Goal: Task Accomplishment & Management: Complete application form

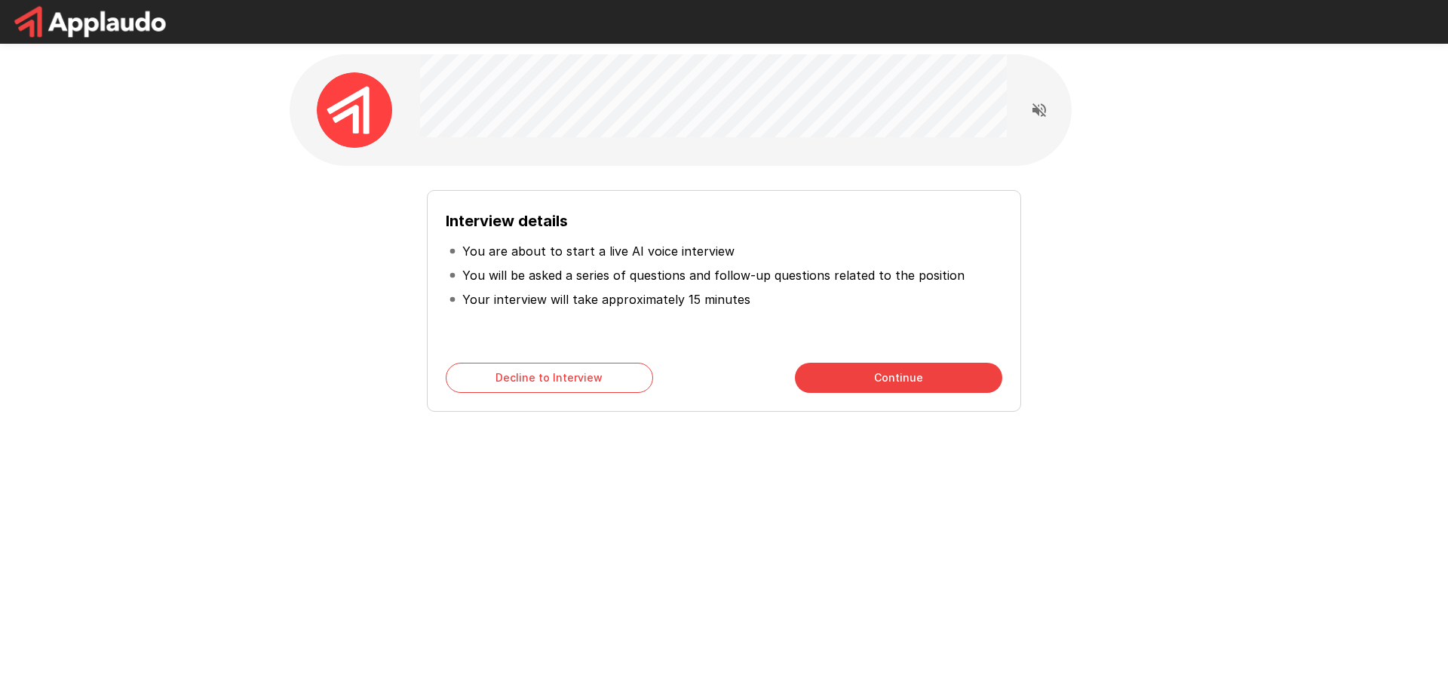
click at [29, 308] on div "Interview details You are about to start a live AI voice interview You will be …" at bounding box center [724, 269] width 1448 height 538
drag, startPoint x: 285, startPoint y: 540, endPoint x: 248, endPoint y: 534, distance: 37.4
click at [248, 534] on div "Interview details You are about to start a live AI voice interview You will be …" at bounding box center [724, 269] width 1448 height 538
click at [965, 680] on div "Interview details You are about to start a live AI voice interview You will be …" at bounding box center [724, 343] width 1448 height 687
click at [862, 377] on button "Continue" at bounding box center [898, 378] width 207 height 30
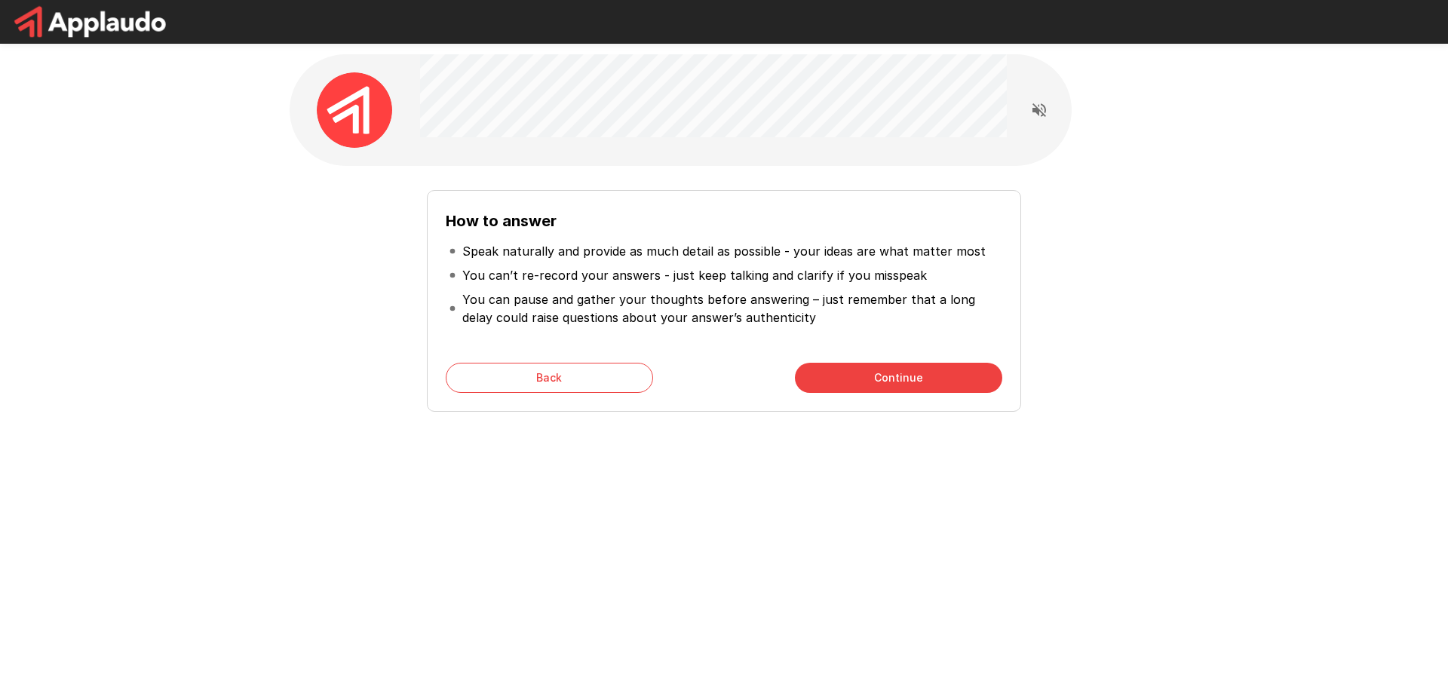
click at [598, 371] on button "Back" at bounding box center [549, 378] width 207 height 30
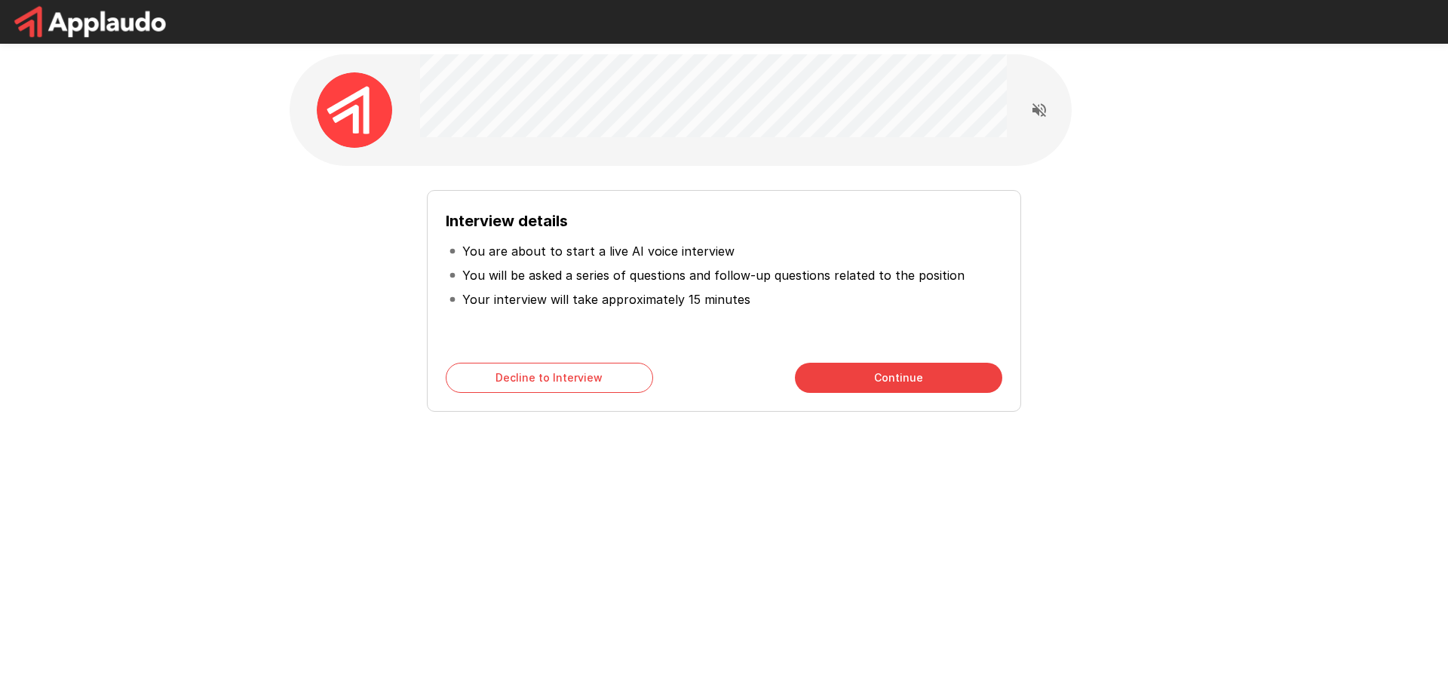
click at [870, 388] on button "Continue" at bounding box center [898, 378] width 207 height 30
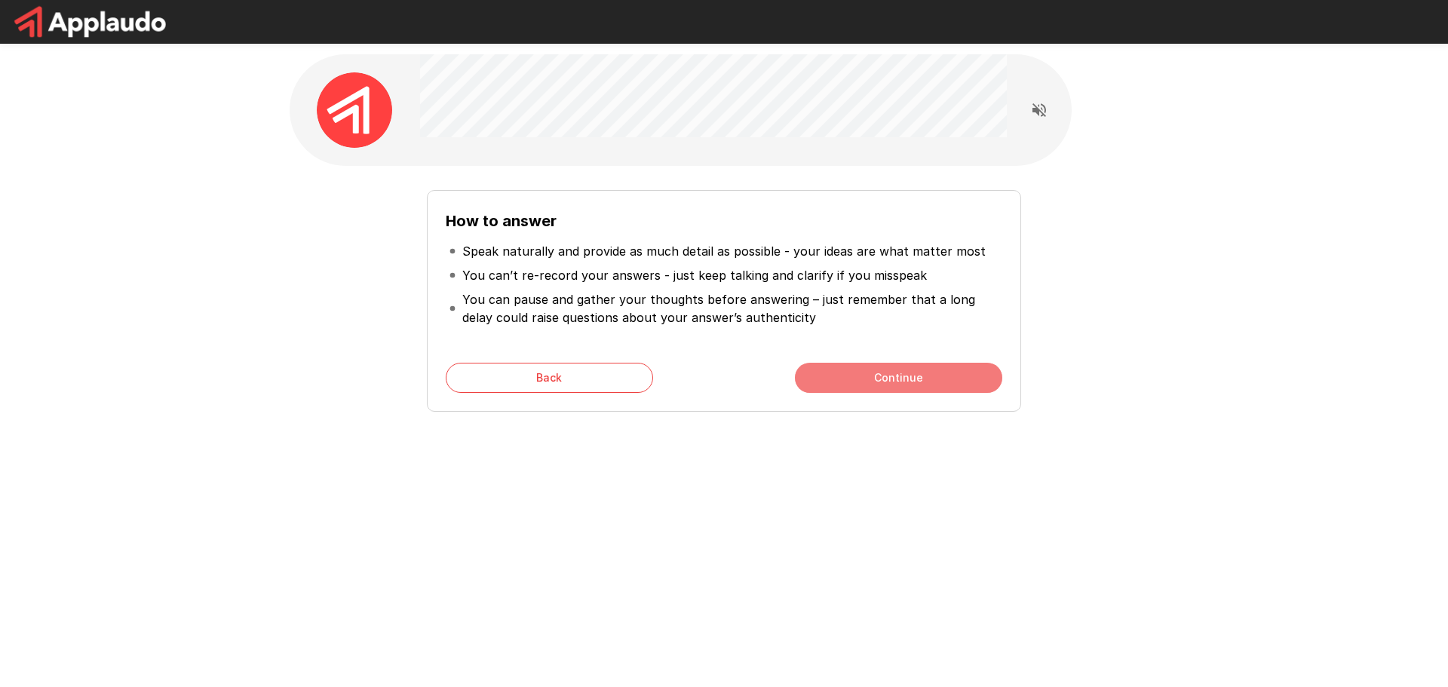
click at [855, 381] on button "Continue" at bounding box center [898, 378] width 207 height 30
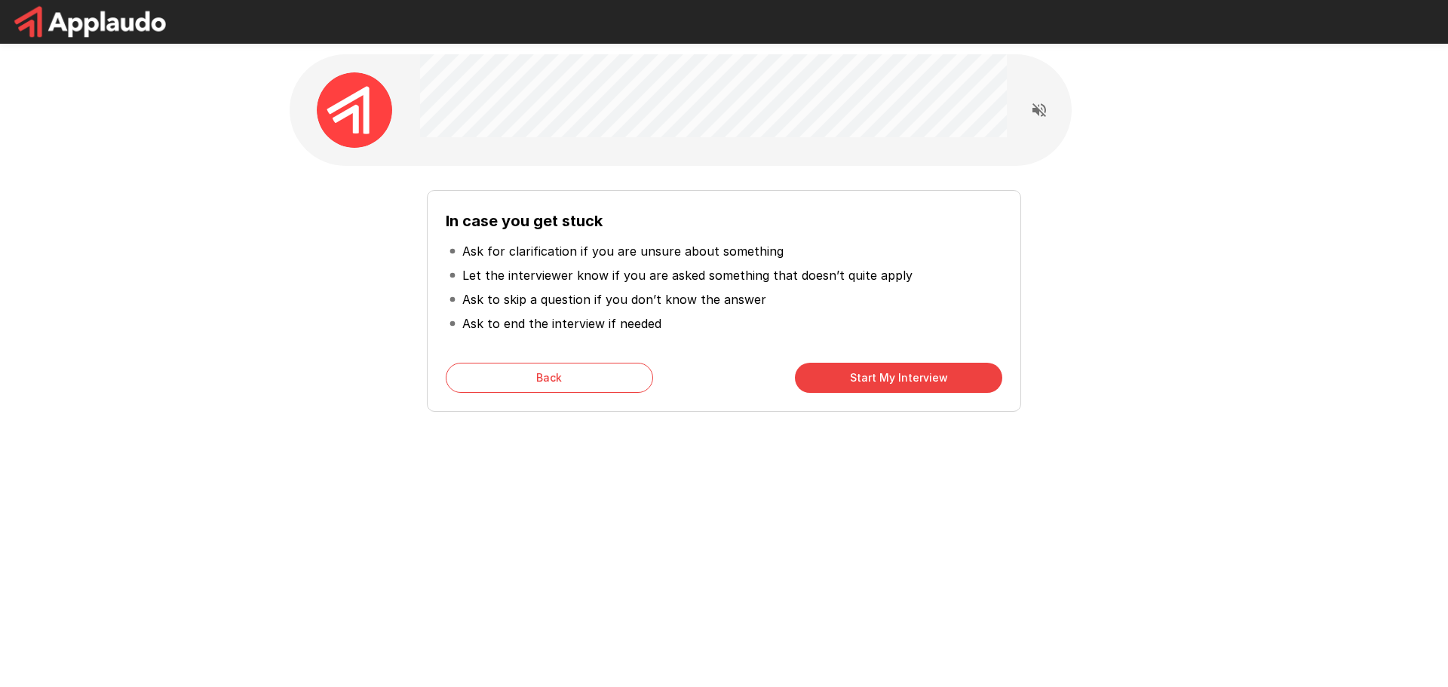
click at [855, 381] on button "Start My Interview" at bounding box center [898, 378] width 207 height 30
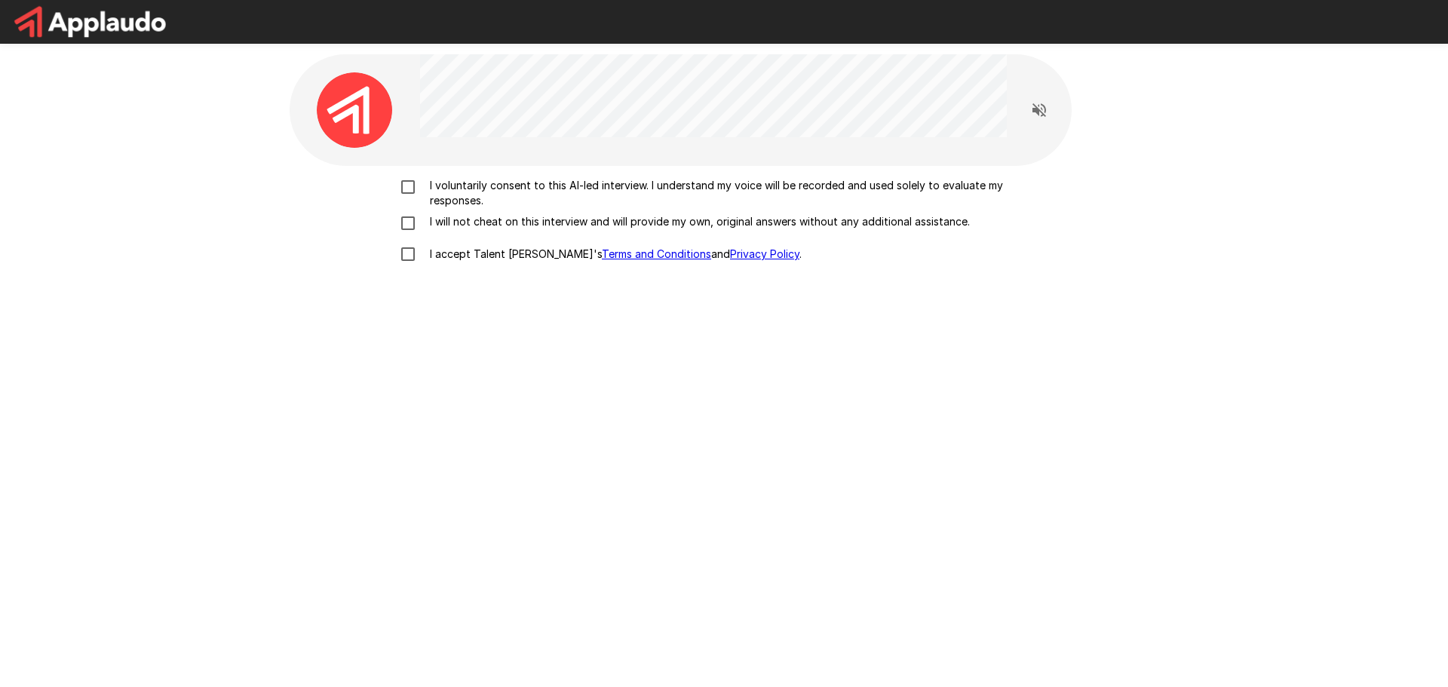
click at [410, 196] on label "I voluntarily consent to this AI-led interview. I understand my voice will be r…" at bounding box center [724, 193] width 664 height 30
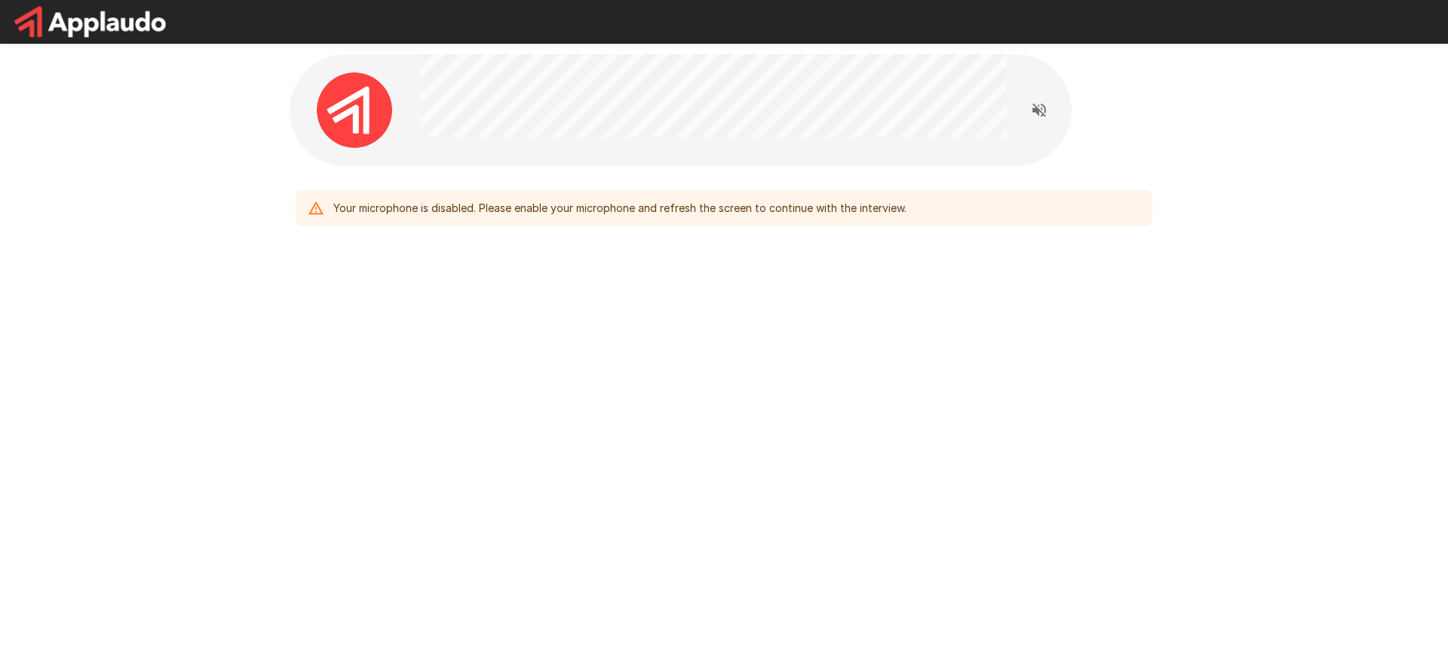
click at [954, 341] on div "Your microphone is disabled. Please enable your microphone and refresh the scre…" at bounding box center [724, 176] width 905 height 353
click at [705, 210] on div "Your microphone is disabled. Please enable your microphone and refresh the scre…" at bounding box center [619, 208] width 573 height 27
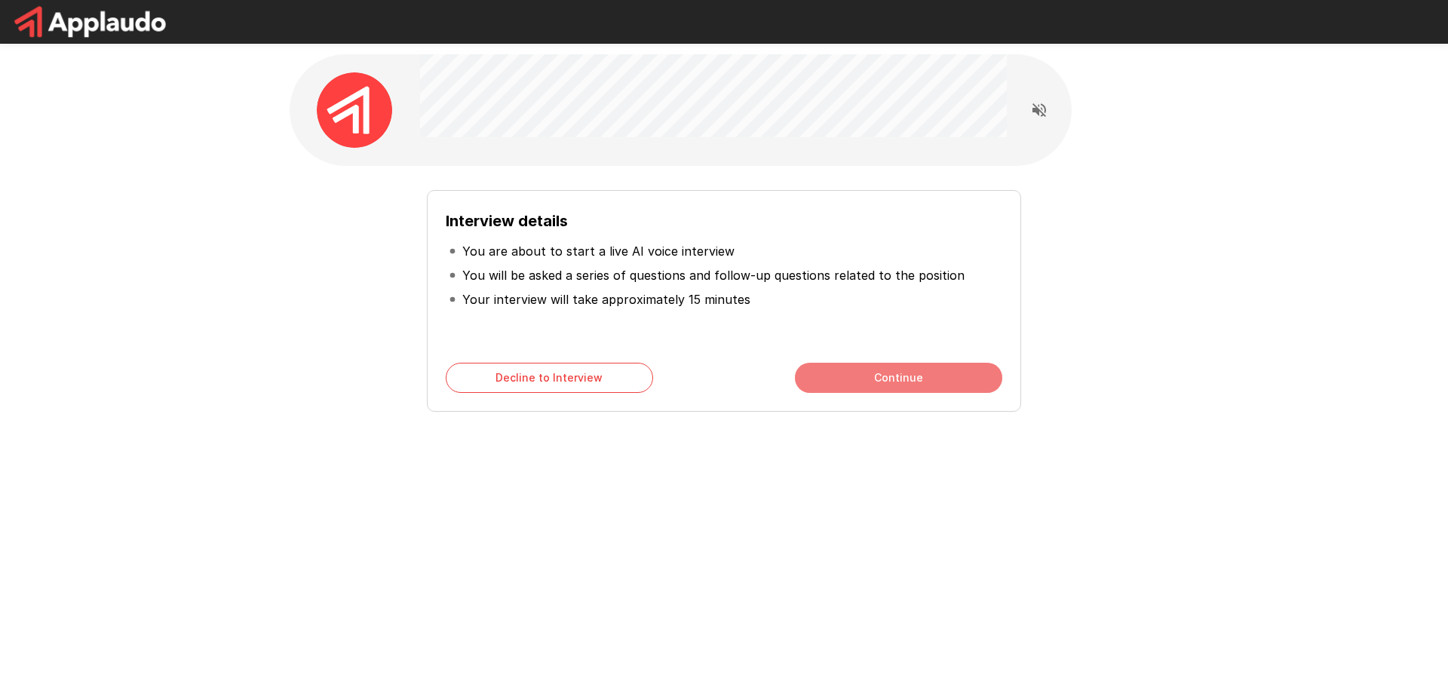
click at [892, 389] on button "Continue" at bounding box center [898, 378] width 207 height 30
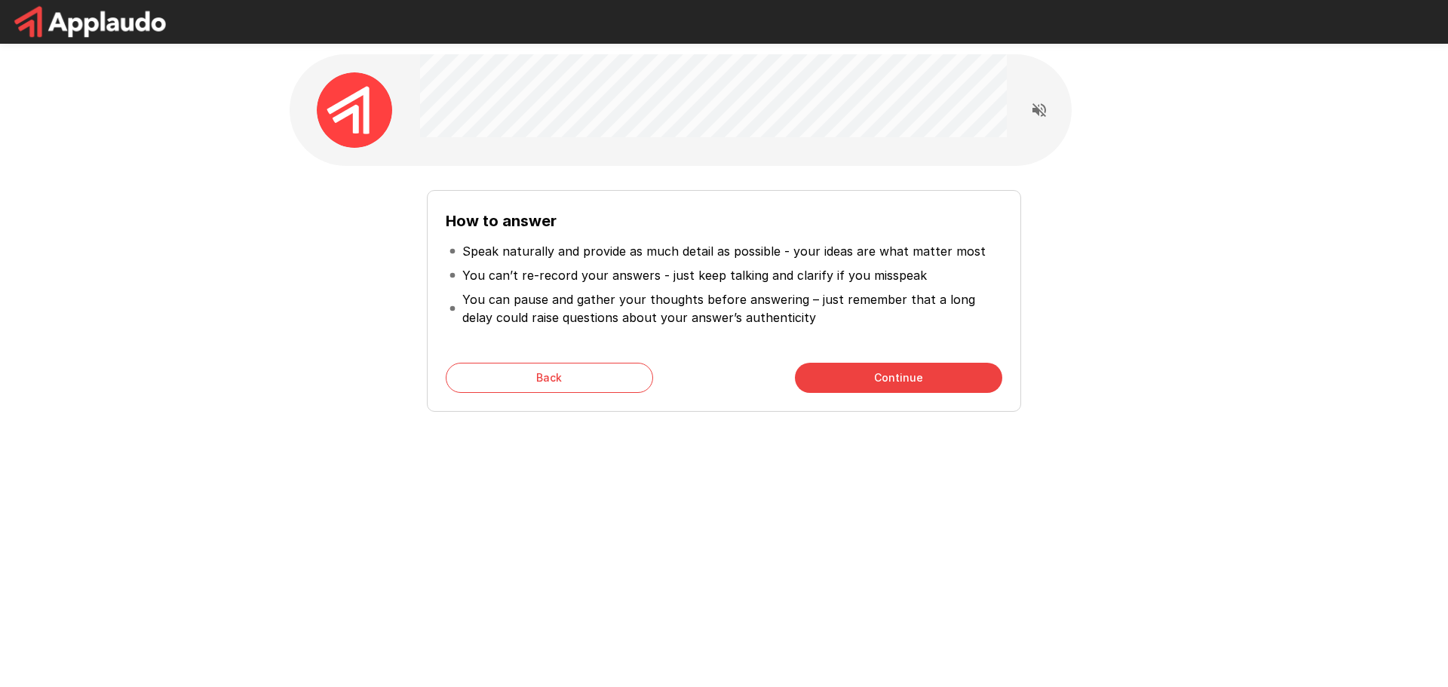
click at [884, 379] on button "Continue" at bounding box center [898, 378] width 207 height 30
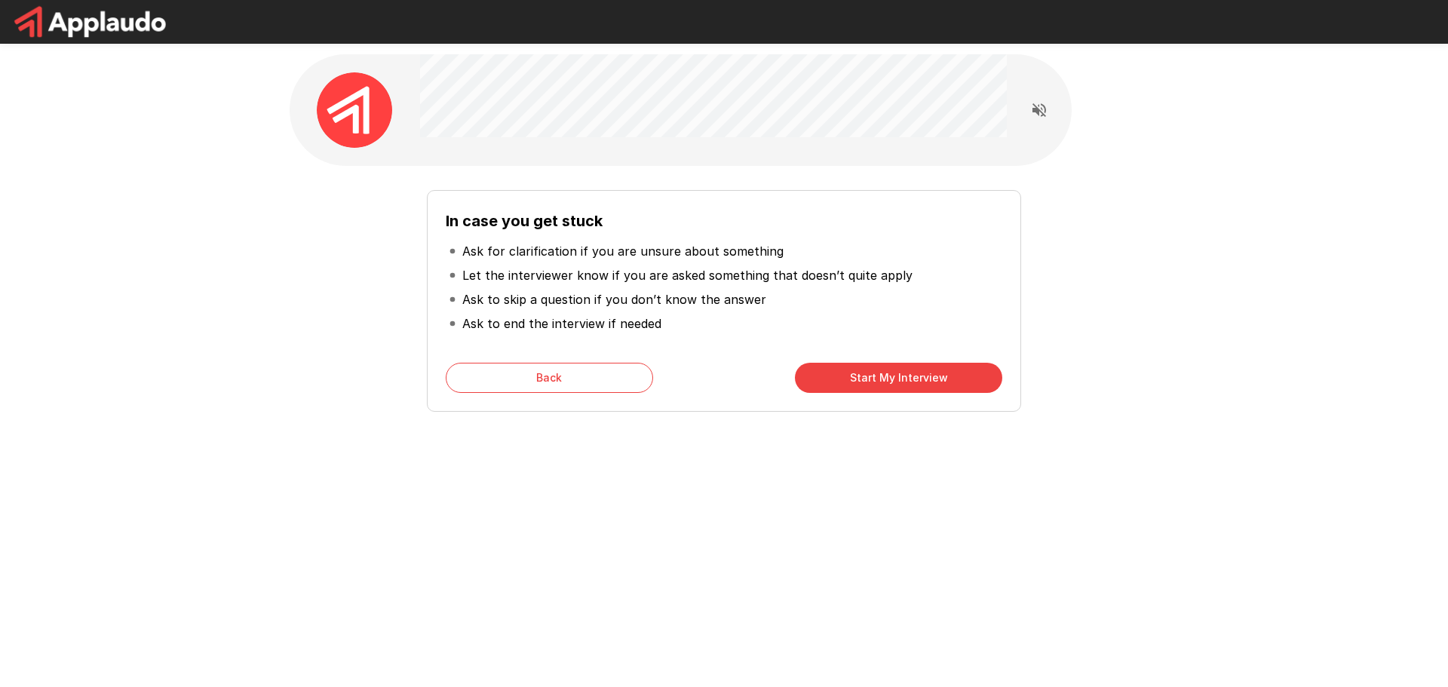
click at [881, 379] on button "Start My Interview" at bounding box center [898, 378] width 207 height 30
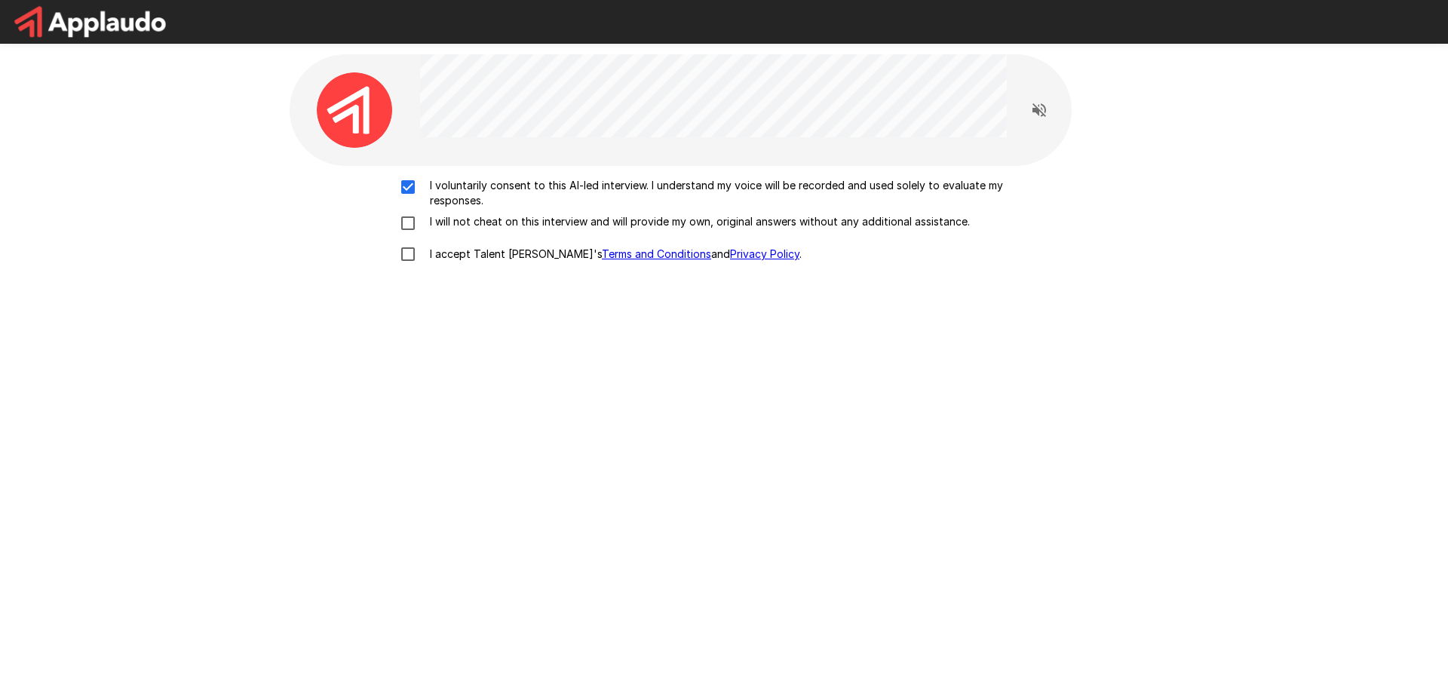
click at [410, 213] on div "I voluntarily consent to this AI-led interview. I understand my voice will be r…" at bounding box center [724, 224] width 857 height 92
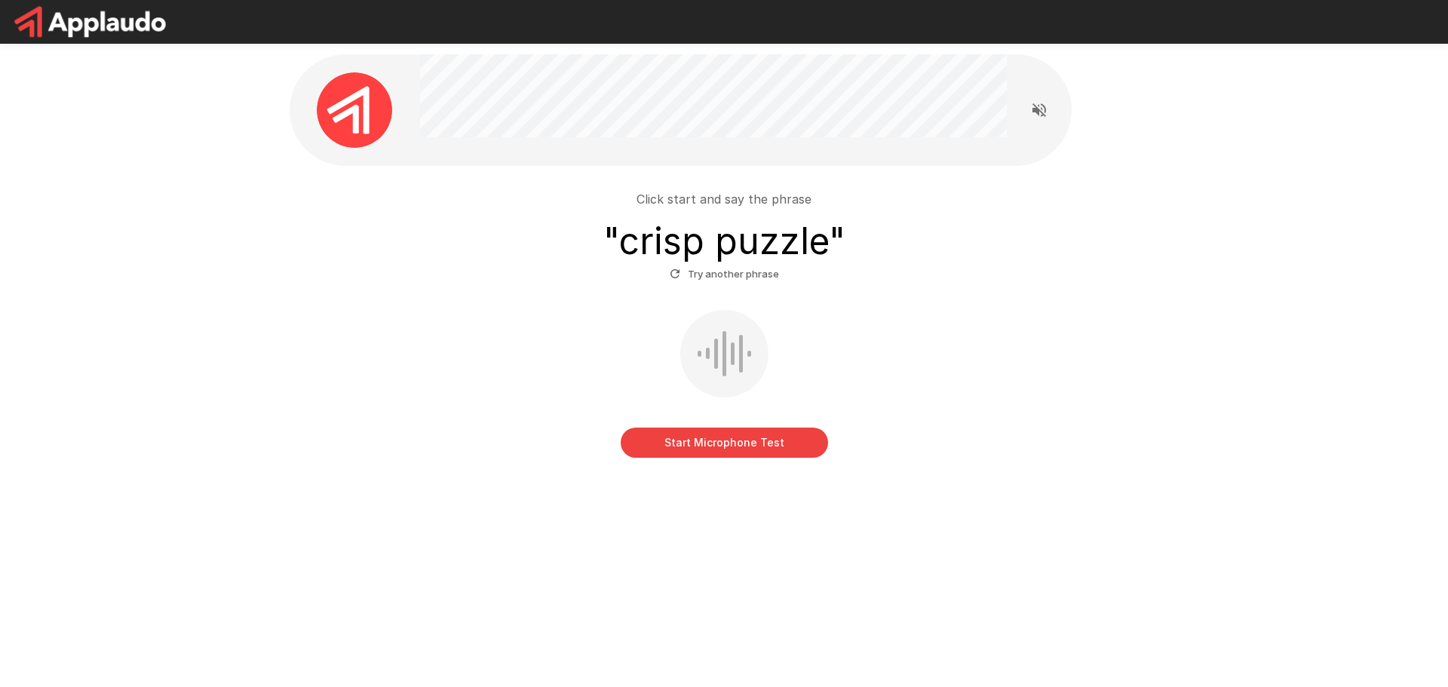
click at [716, 446] on button "Start Microphone Test" at bounding box center [724, 443] width 207 height 30
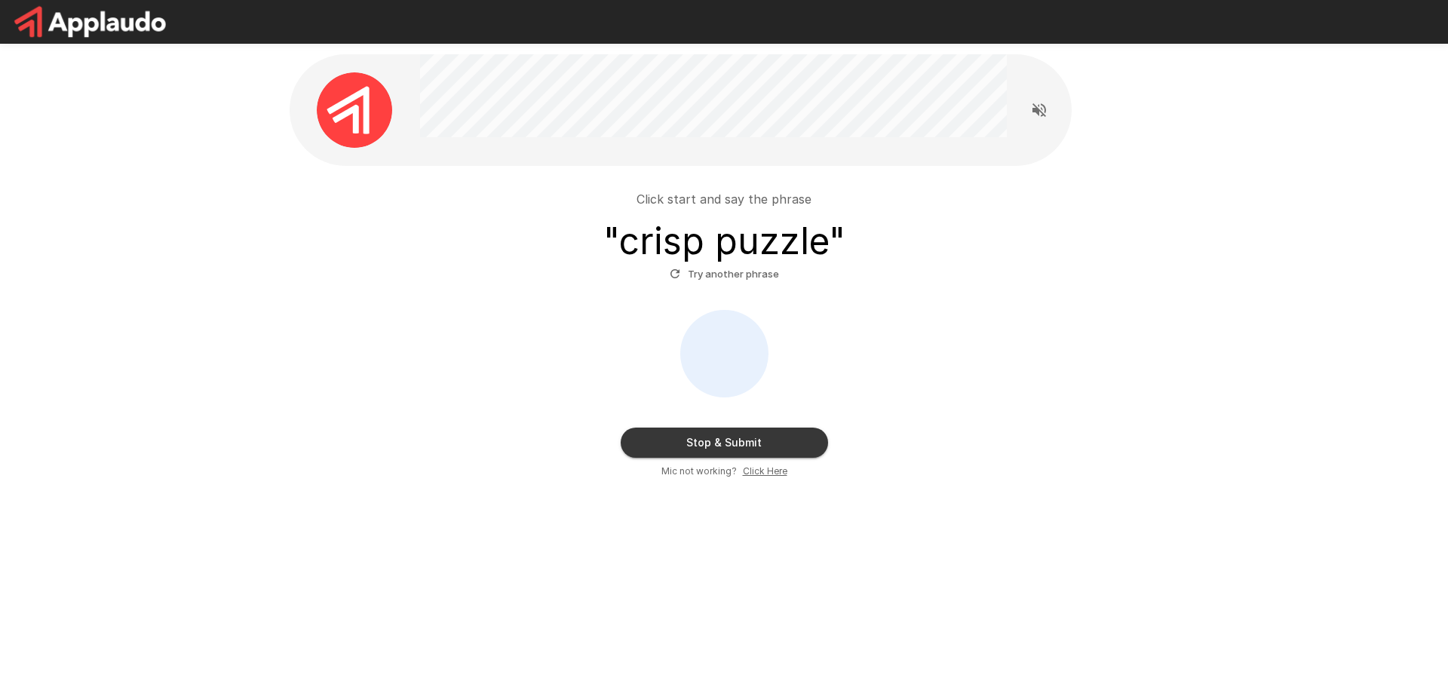
click at [736, 449] on button "Stop & Submit" at bounding box center [724, 443] width 207 height 30
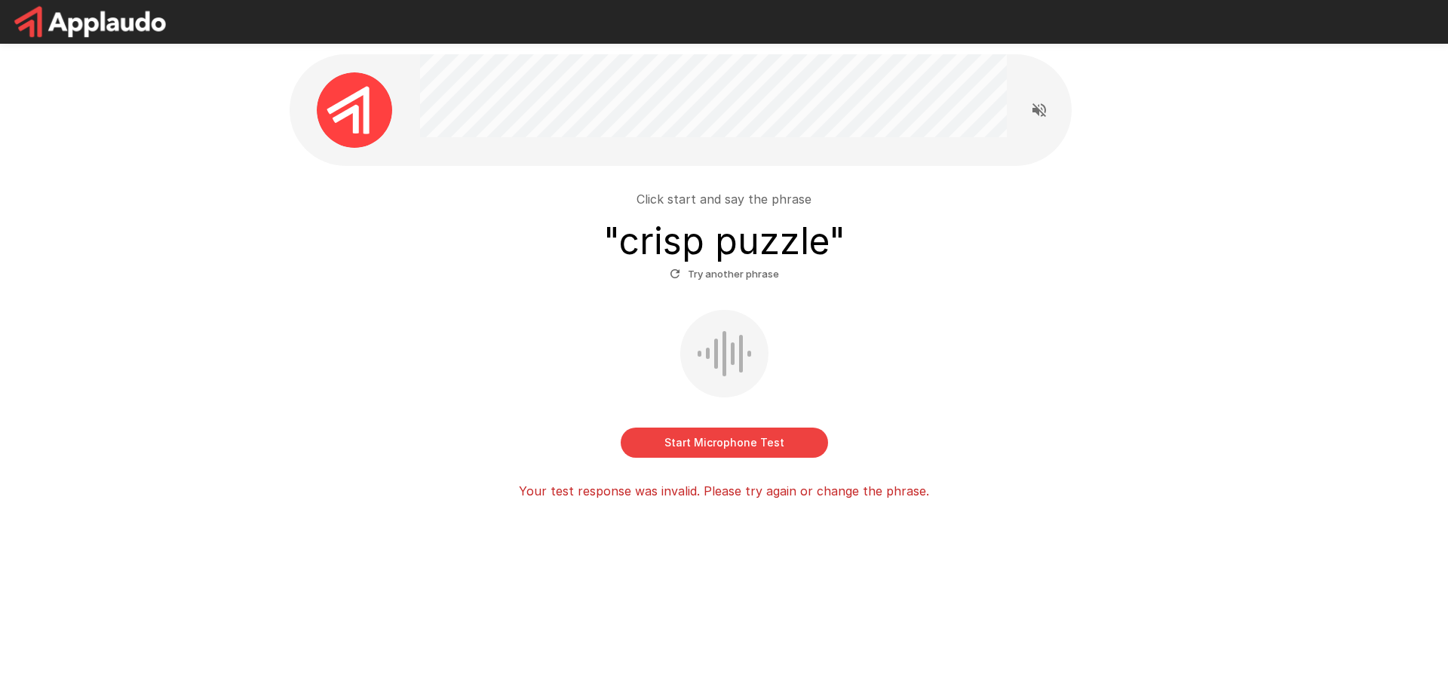
click at [683, 265] on button "Try another phrase" at bounding box center [724, 273] width 117 height 23
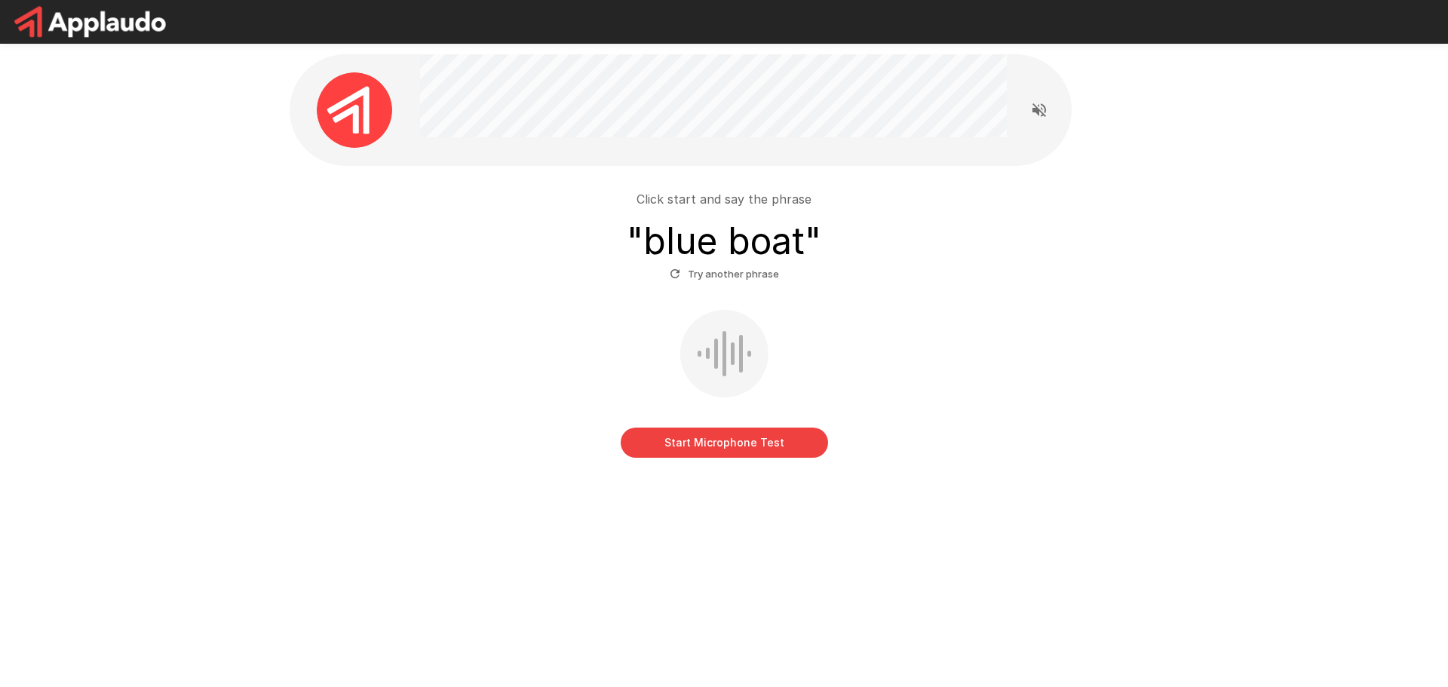
click at [781, 446] on button "Start Microphone Test" at bounding box center [724, 443] width 207 height 30
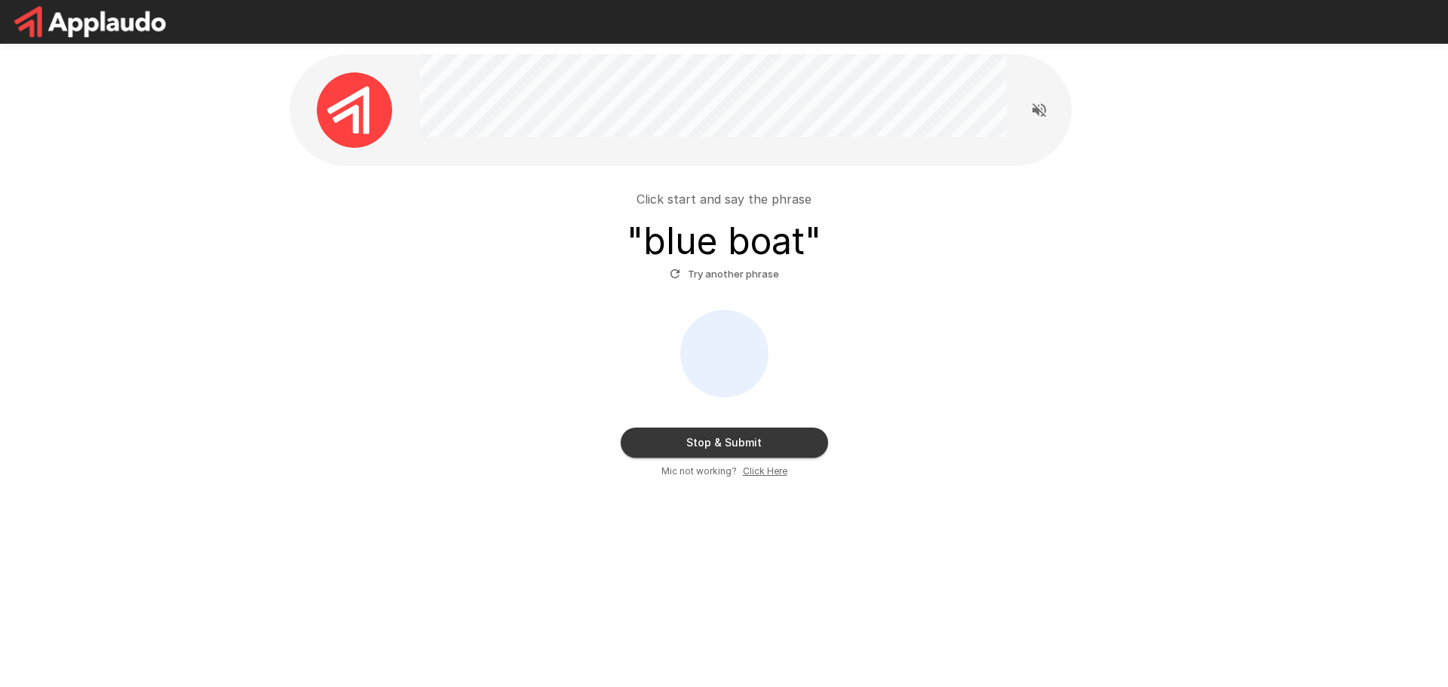
click at [818, 437] on button "Stop & Submit" at bounding box center [724, 443] width 207 height 30
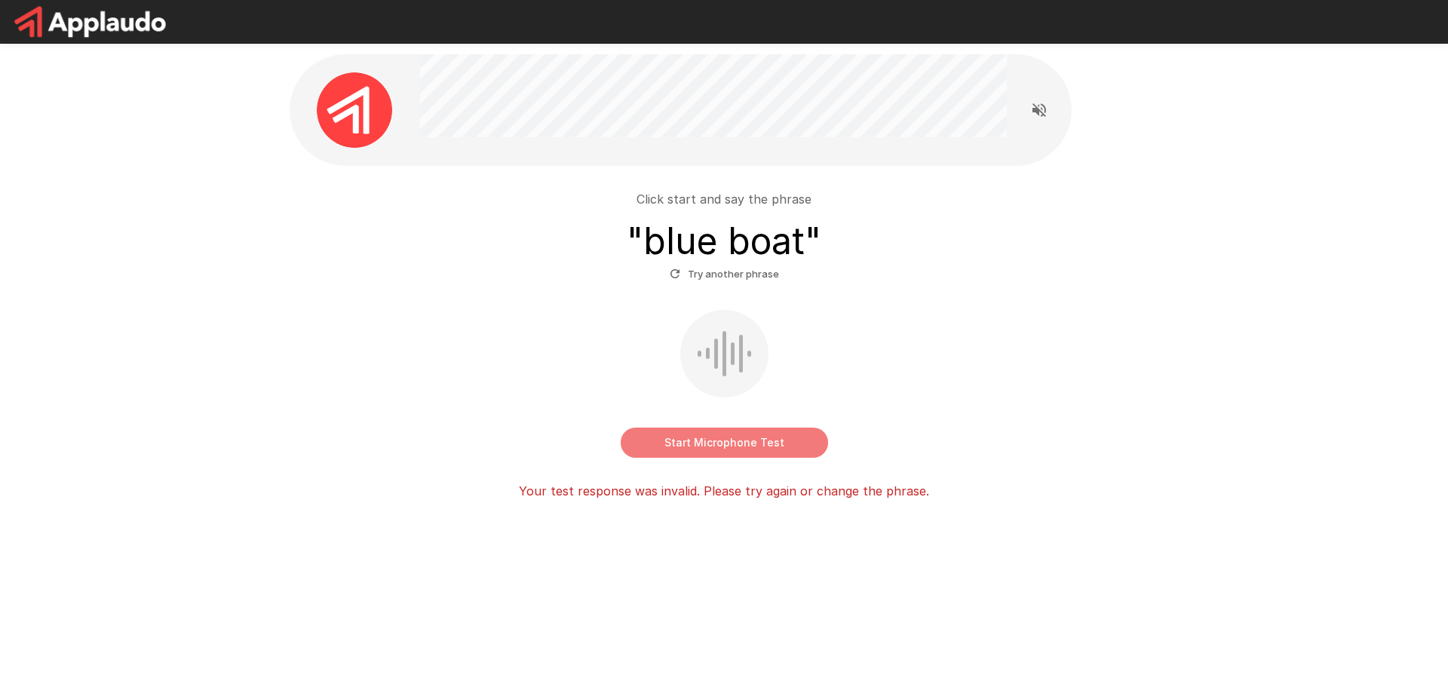
click at [803, 439] on button "Start Microphone Test" at bounding box center [724, 443] width 207 height 30
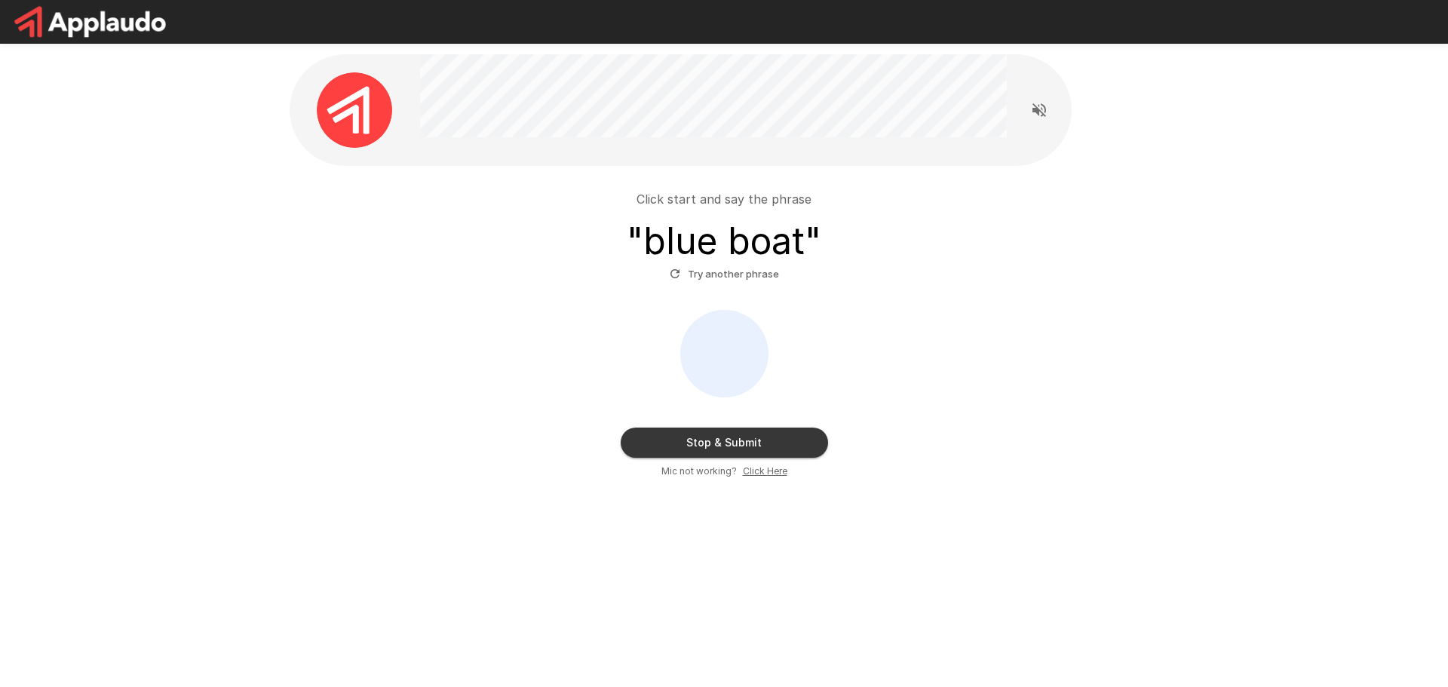
click at [802, 437] on button "Stop & Submit" at bounding box center [724, 443] width 207 height 30
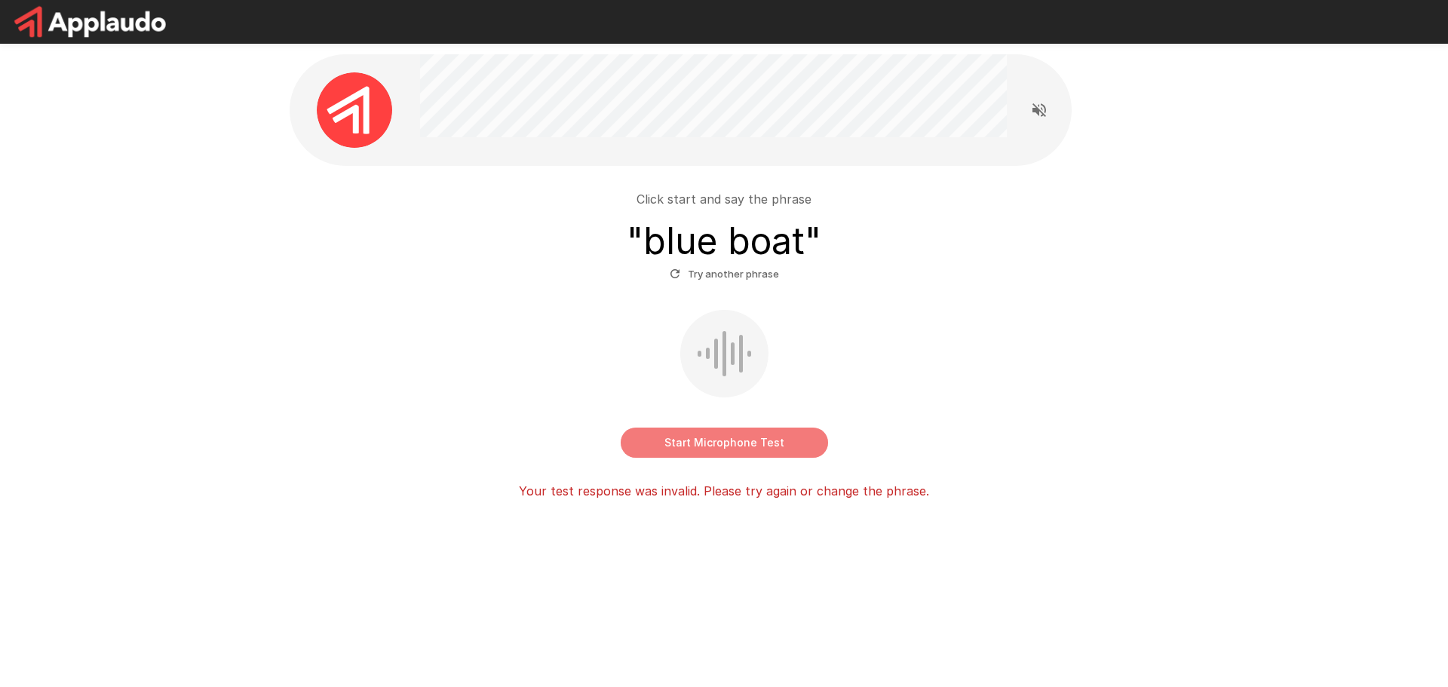
click at [802, 437] on button "Start Microphone Test" at bounding box center [724, 443] width 207 height 30
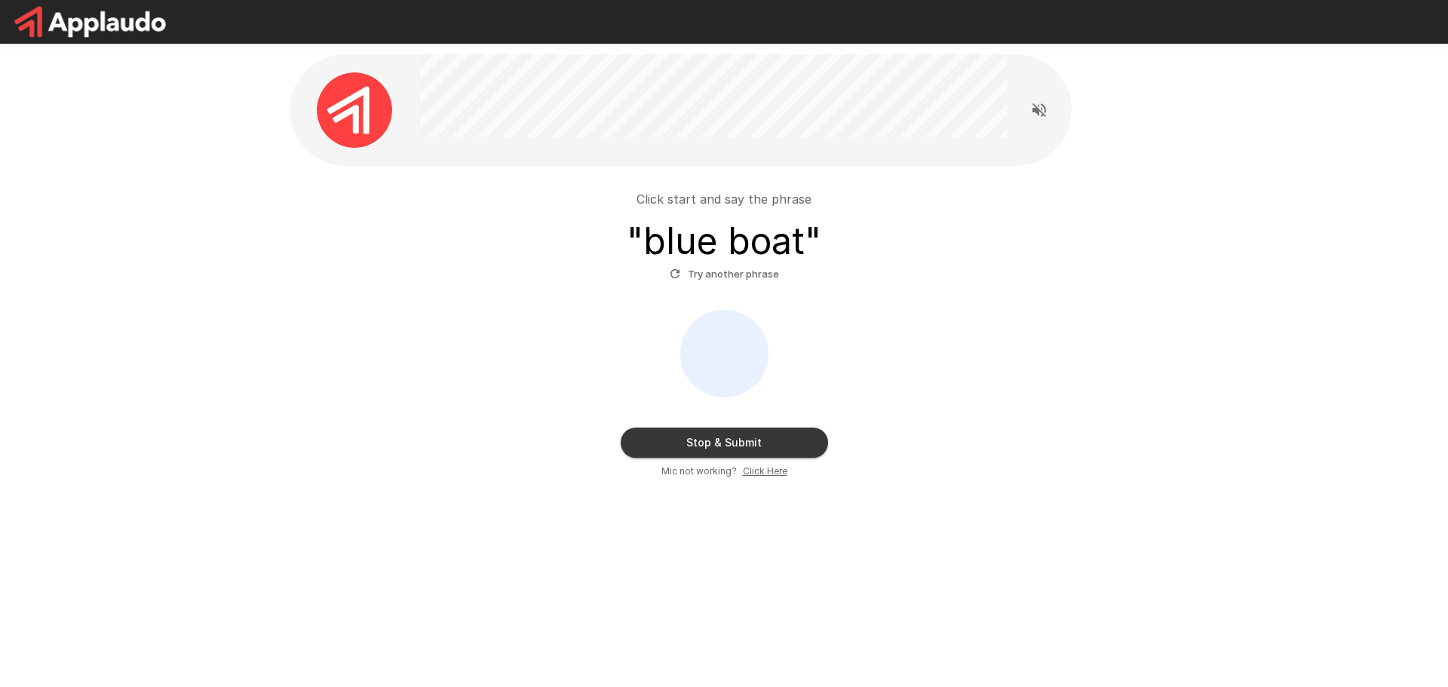
click at [781, 432] on button "Stop & Submit" at bounding box center [724, 443] width 207 height 30
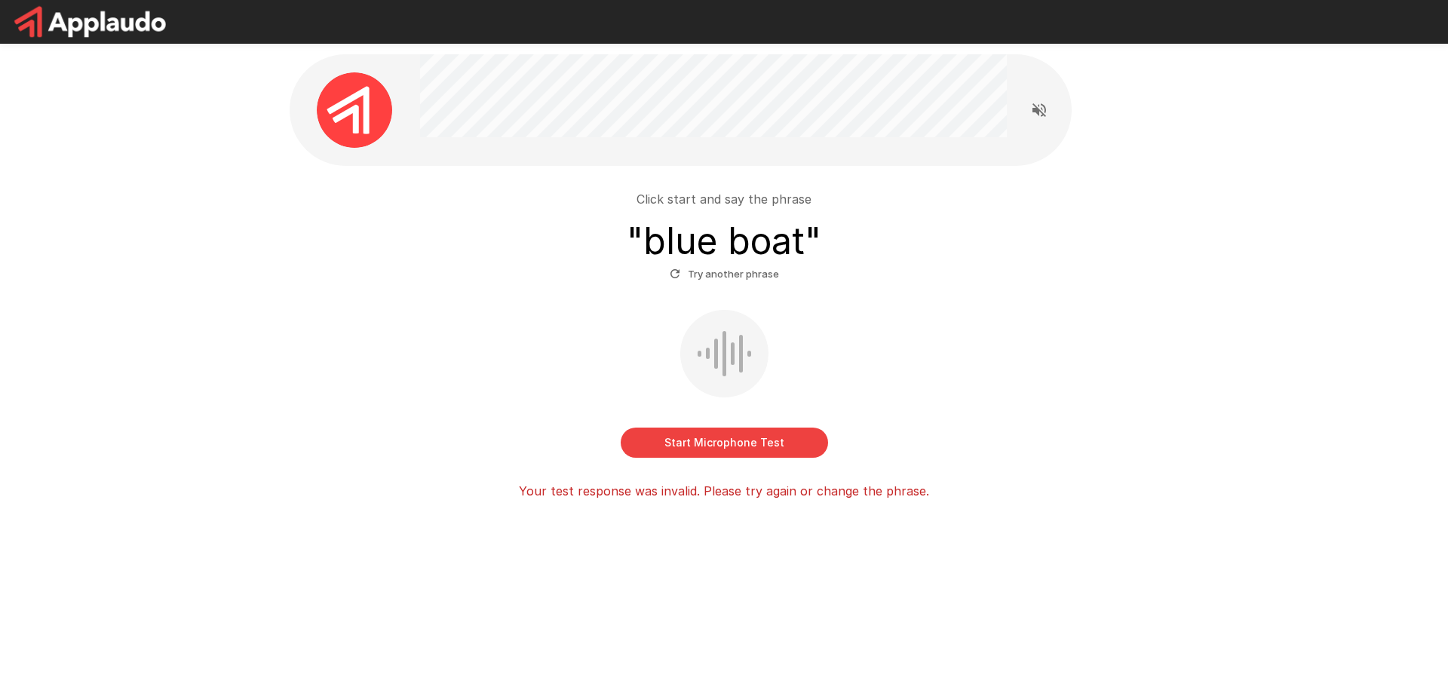
click at [805, 446] on button "Start Microphone Test" at bounding box center [724, 443] width 207 height 30
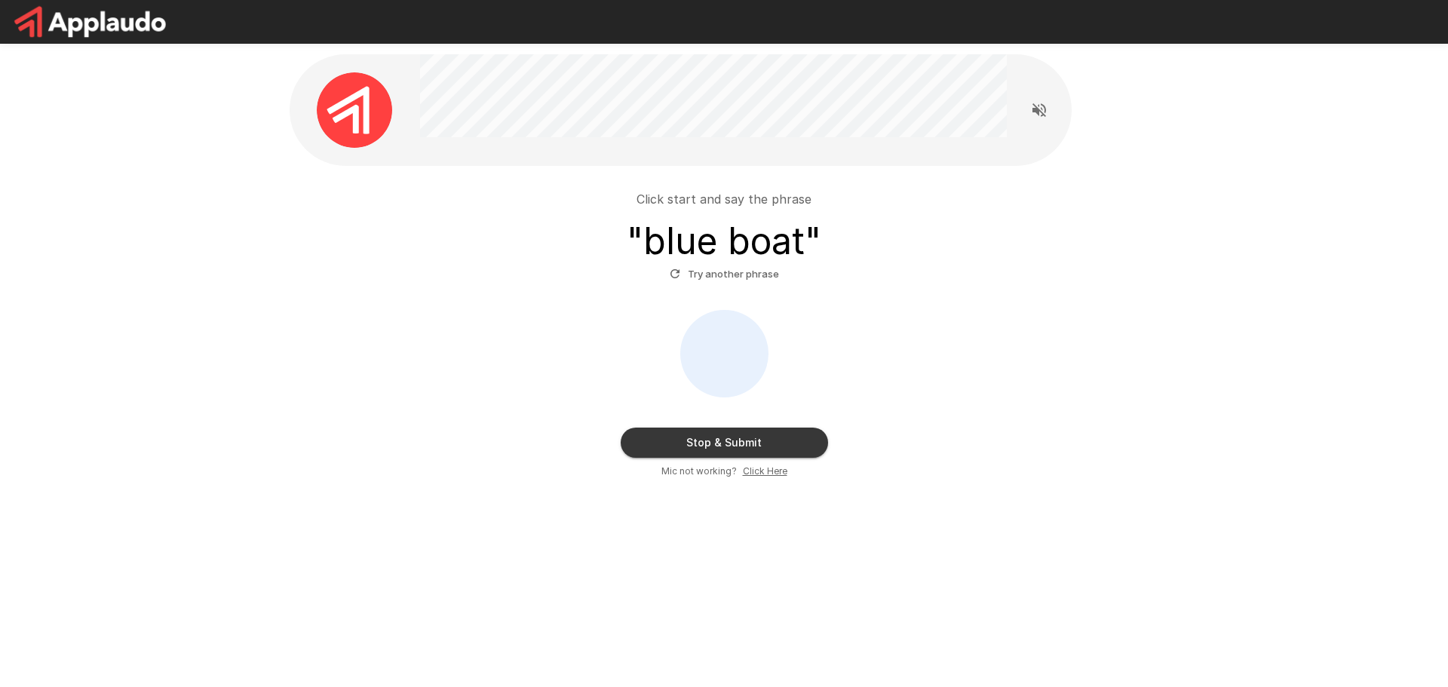
click at [791, 440] on button "Stop & Submit" at bounding box center [724, 443] width 207 height 30
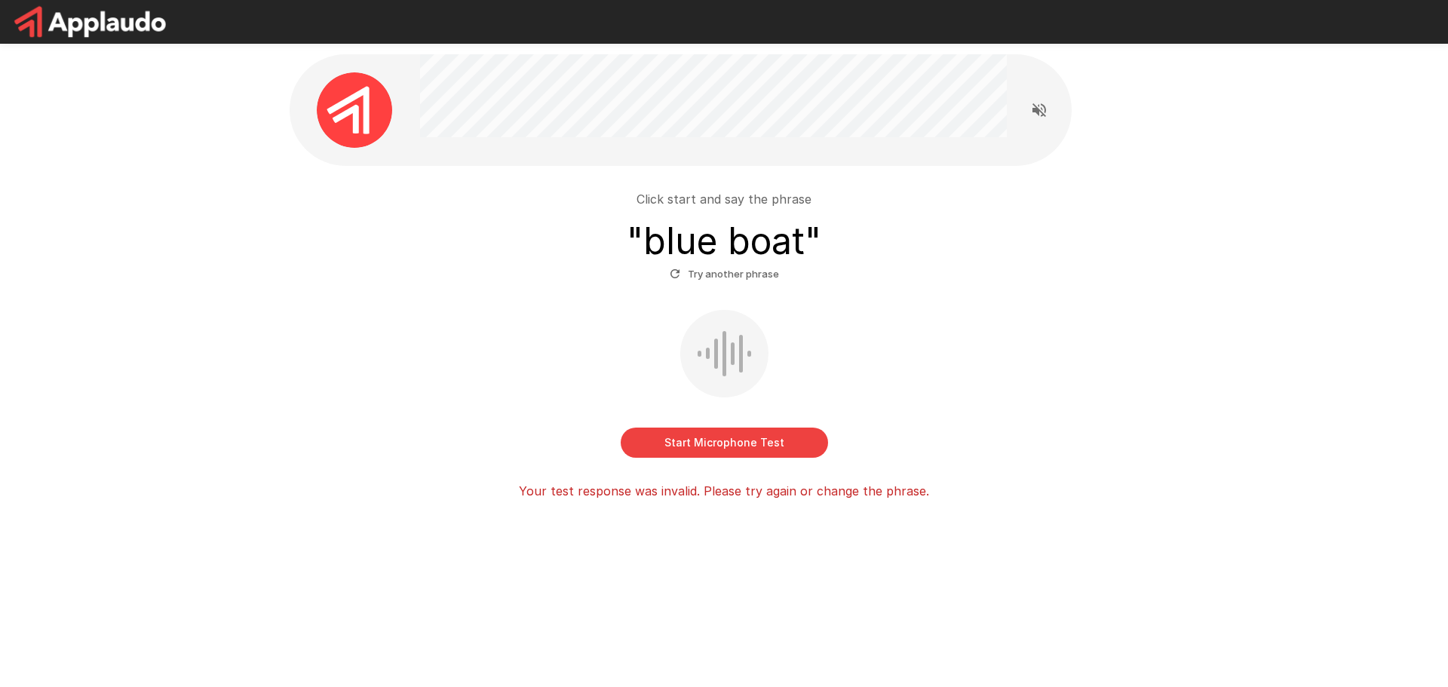
click at [737, 281] on button "Try another phrase" at bounding box center [724, 273] width 117 height 23
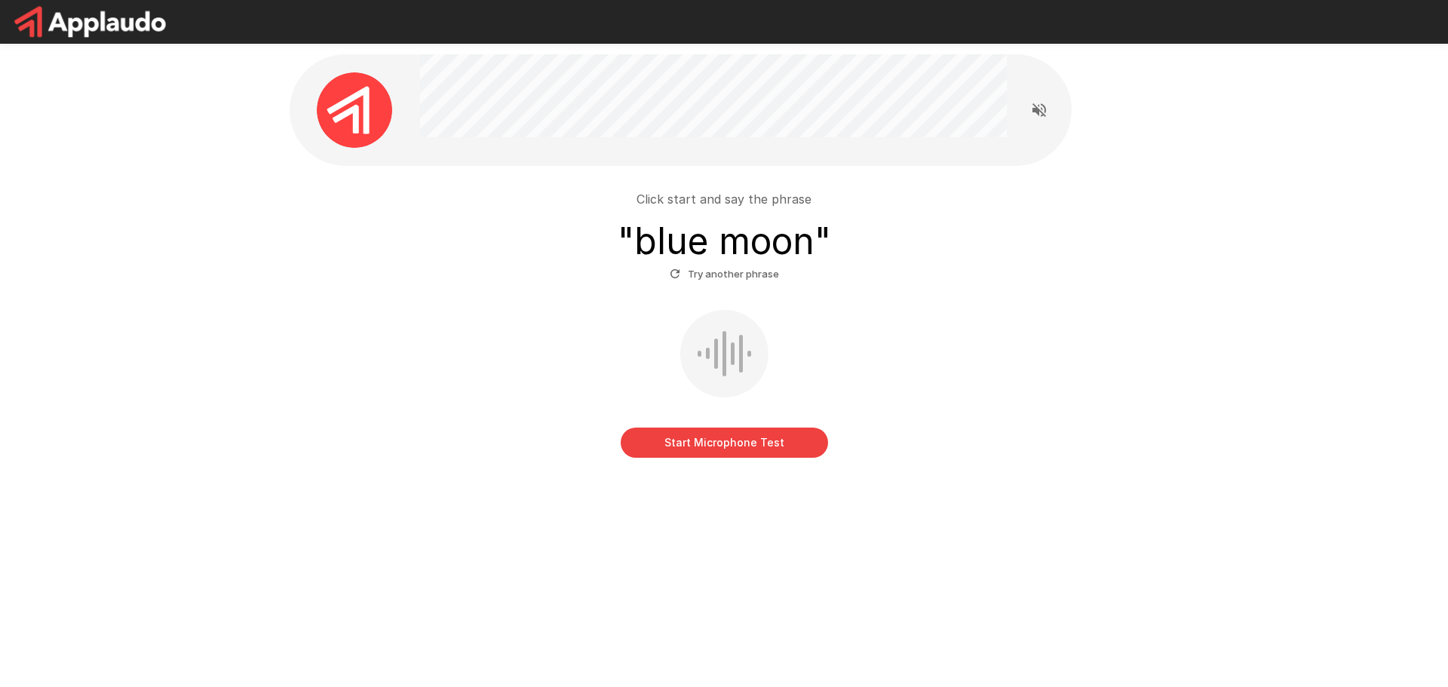
click at [720, 453] on button "Start Microphone Test" at bounding box center [724, 443] width 207 height 30
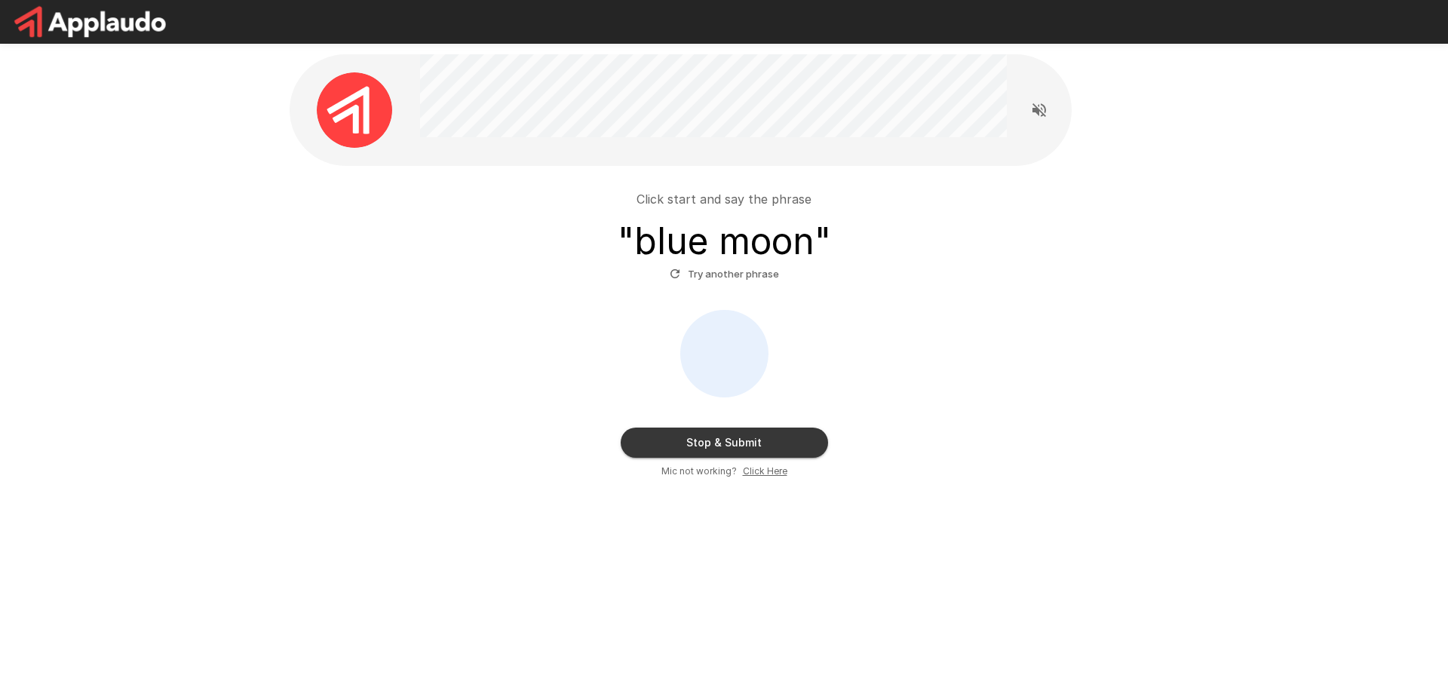
click at [720, 453] on button "Stop & Submit" at bounding box center [724, 443] width 207 height 30
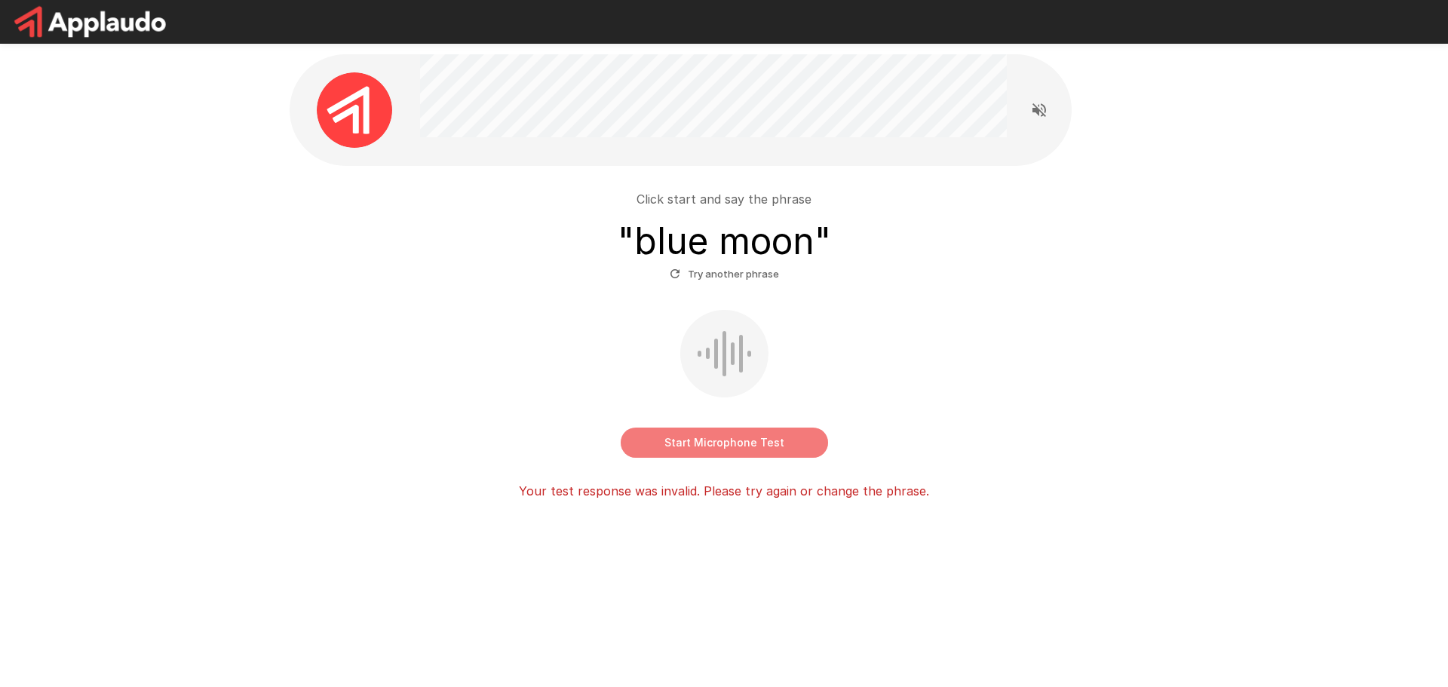
click at [720, 453] on button "Start Microphone Test" at bounding box center [724, 443] width 207 height 30
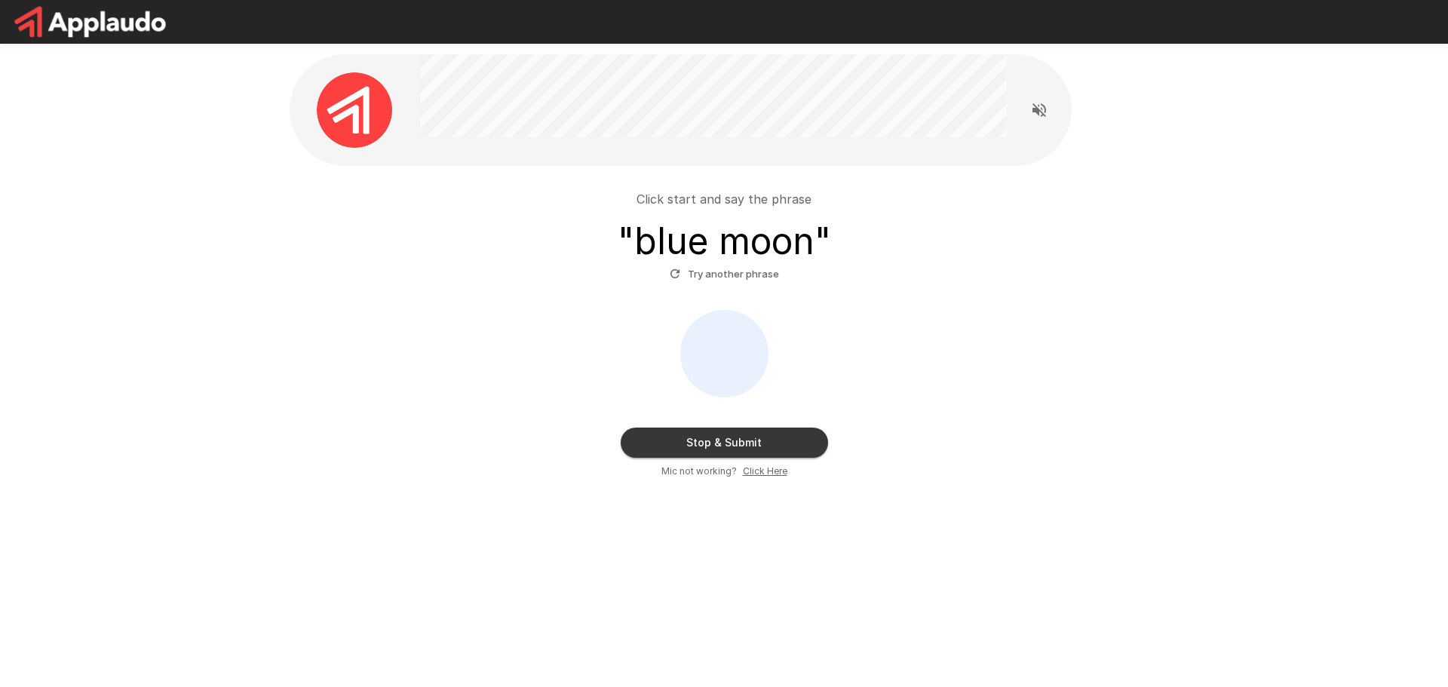
click at [720, 453] on button "Stop & Submit" at bounding box center [724, 443] width 207 height 30
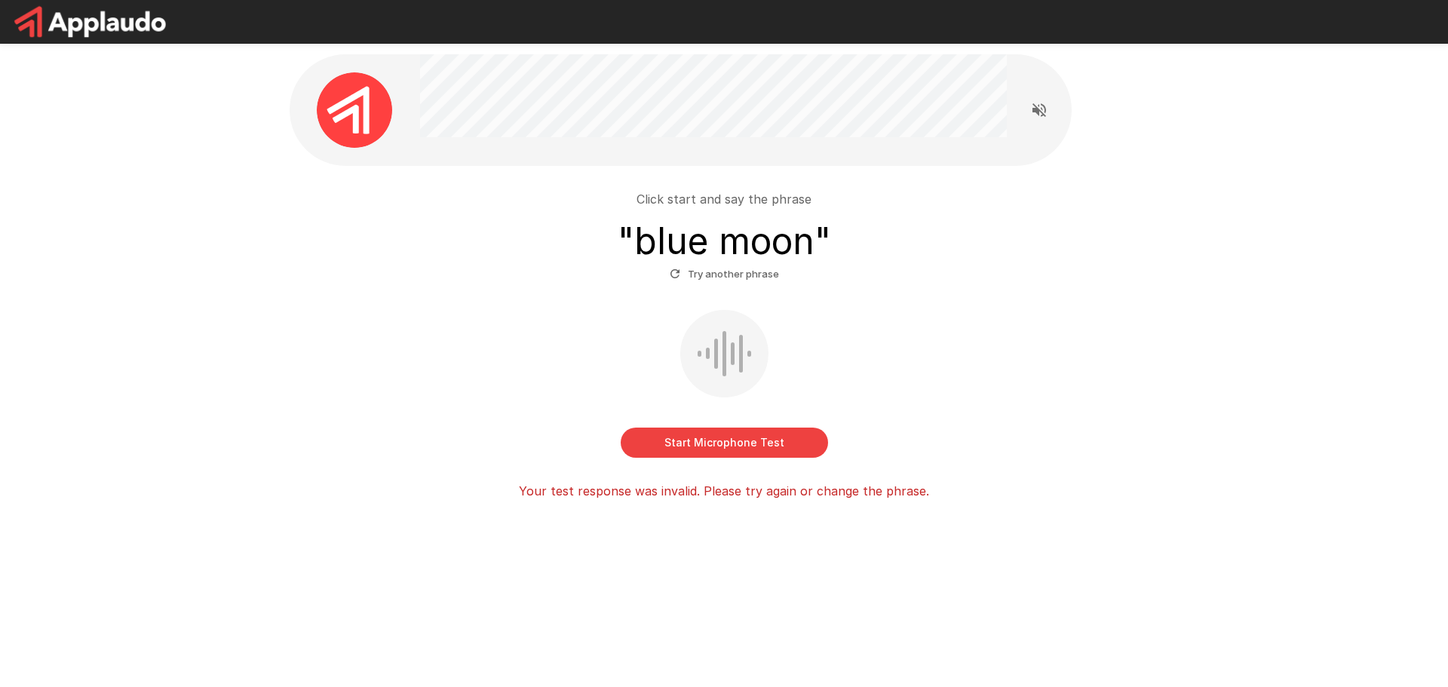
click at [725, 498] on p "Your test response was invalid. Please try again or change the phrase." at bounding box center [724, 491] width 410 height 18
click at [700, 502] on div "Click start and say the phrase " blue moon " Try another phrase Start Microphon…" at bounding box center [724, 336] width 869 height 340
click at [725, 275] on button "Try another phrase" at bounding box center [724, 273] width 117 height 23
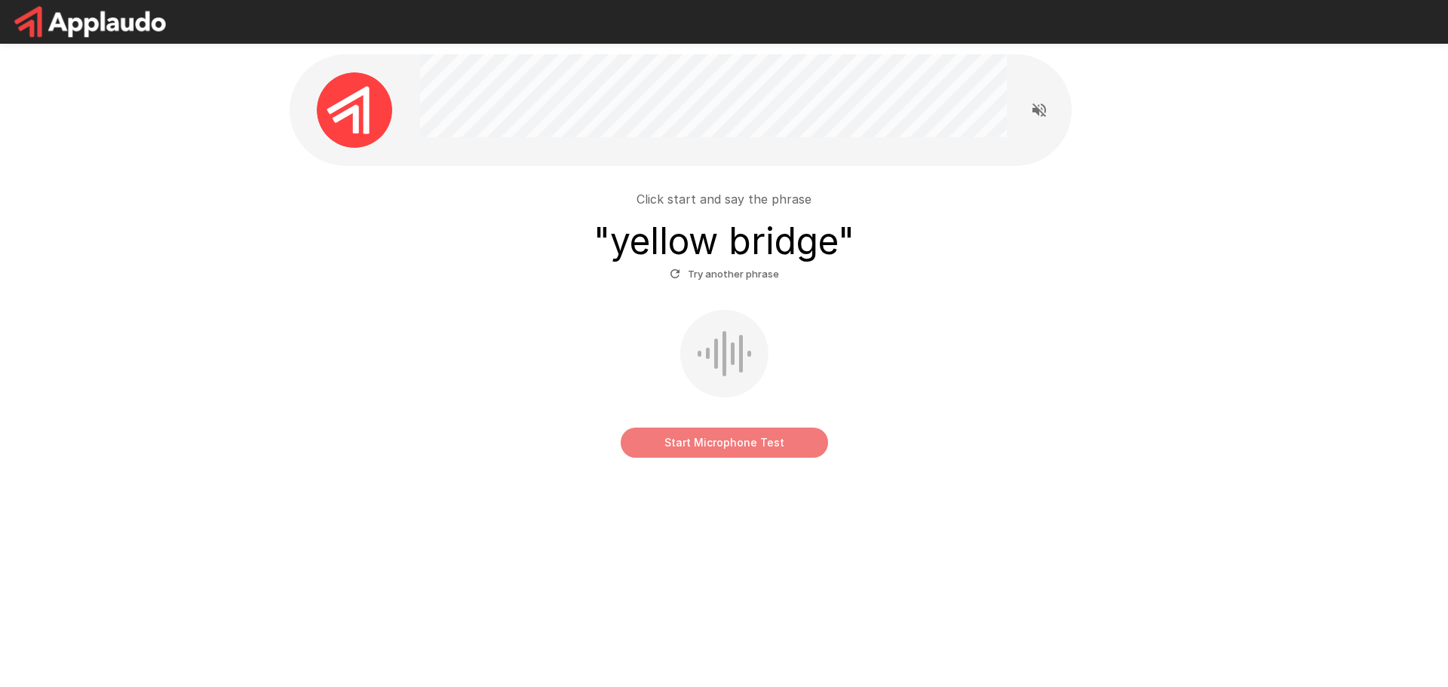
click at [713, 435] on button "Start Microphone Test" at bounding box center [724, 443] width 207 height 30
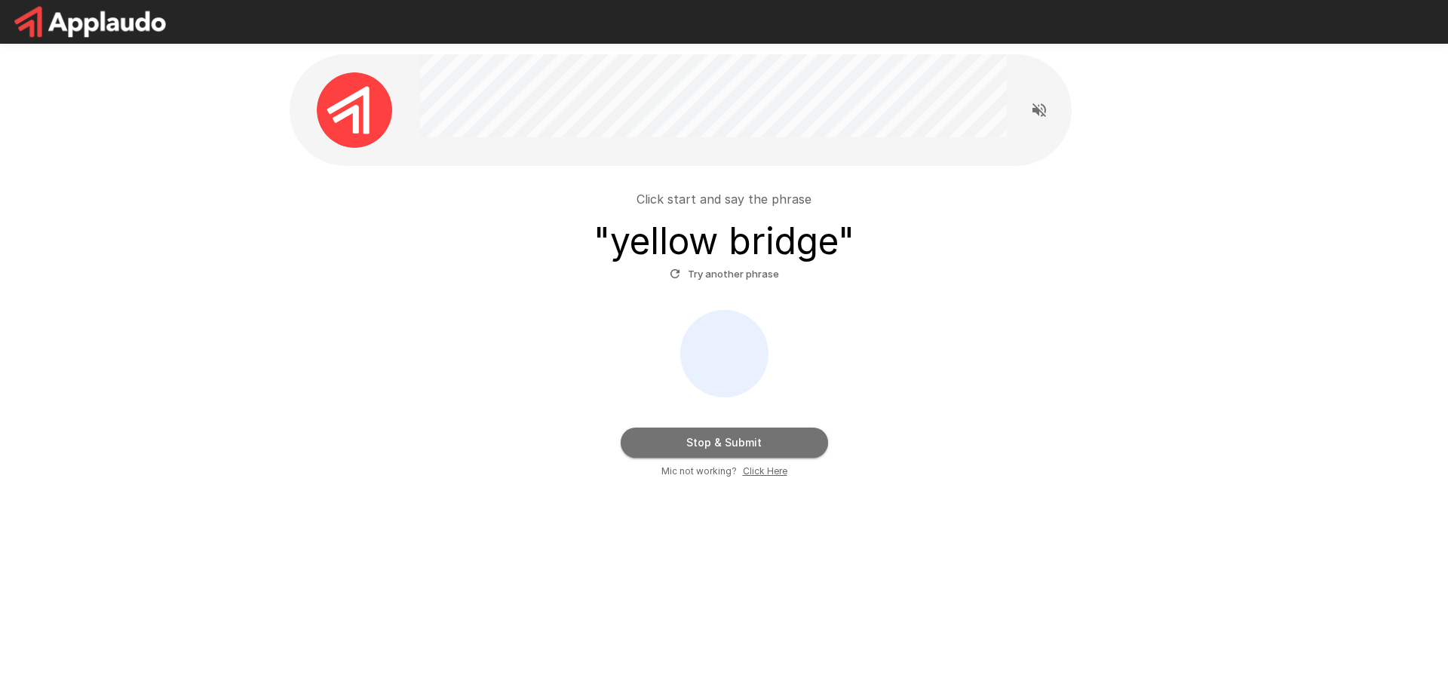
click at [714, 435] on button "Stop & Submit" at bounding box center [724, 443] width 207 height 30
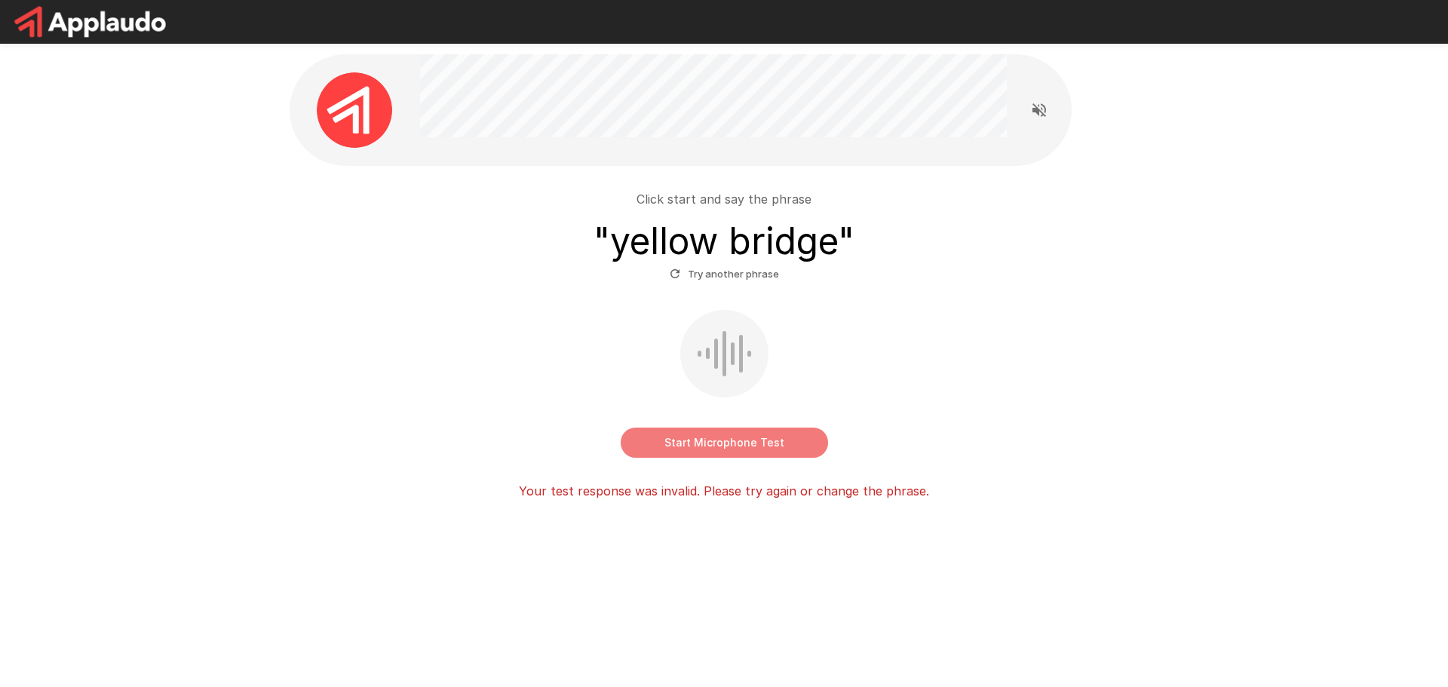
click at [715, 444] on button "Start Microphone Test" at bounding box center [724, 443] width 207 height 30
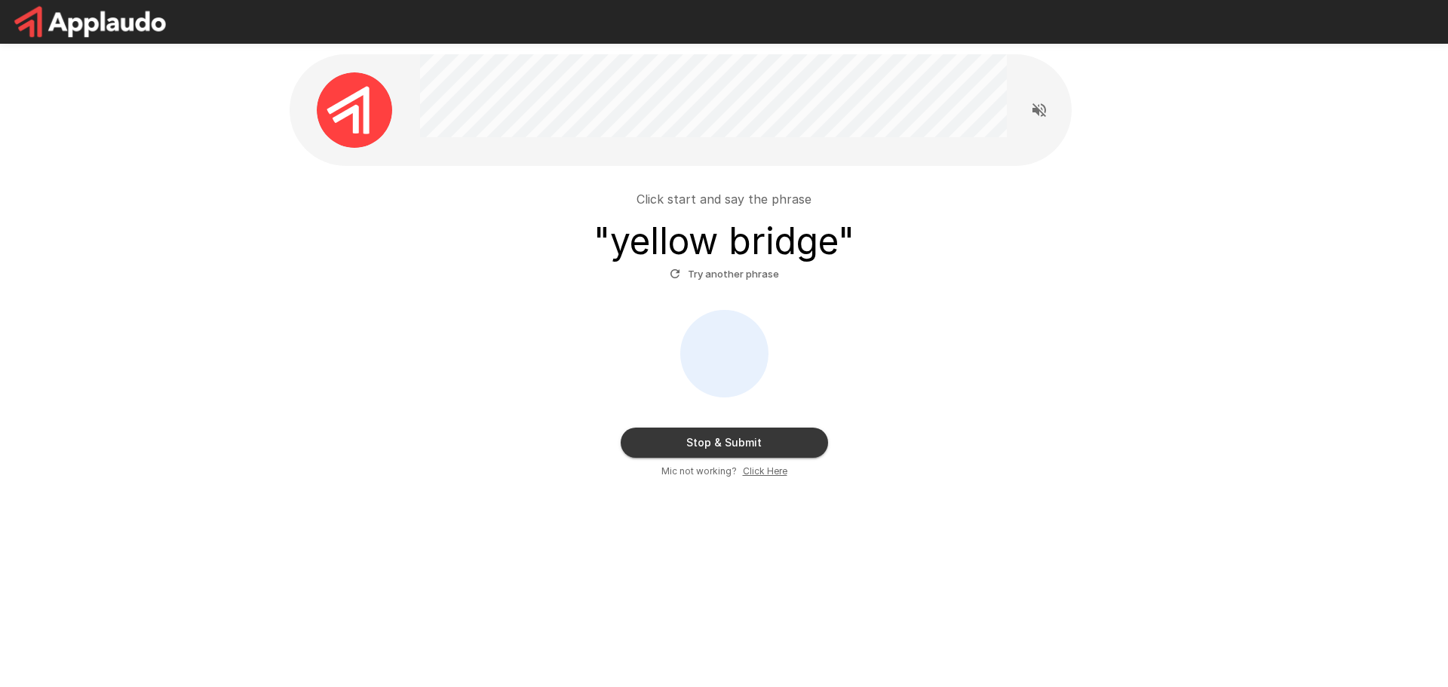
click at [715, 444] on button "Stop & Submit" at bounding box center [724, 443] width 207 height 30
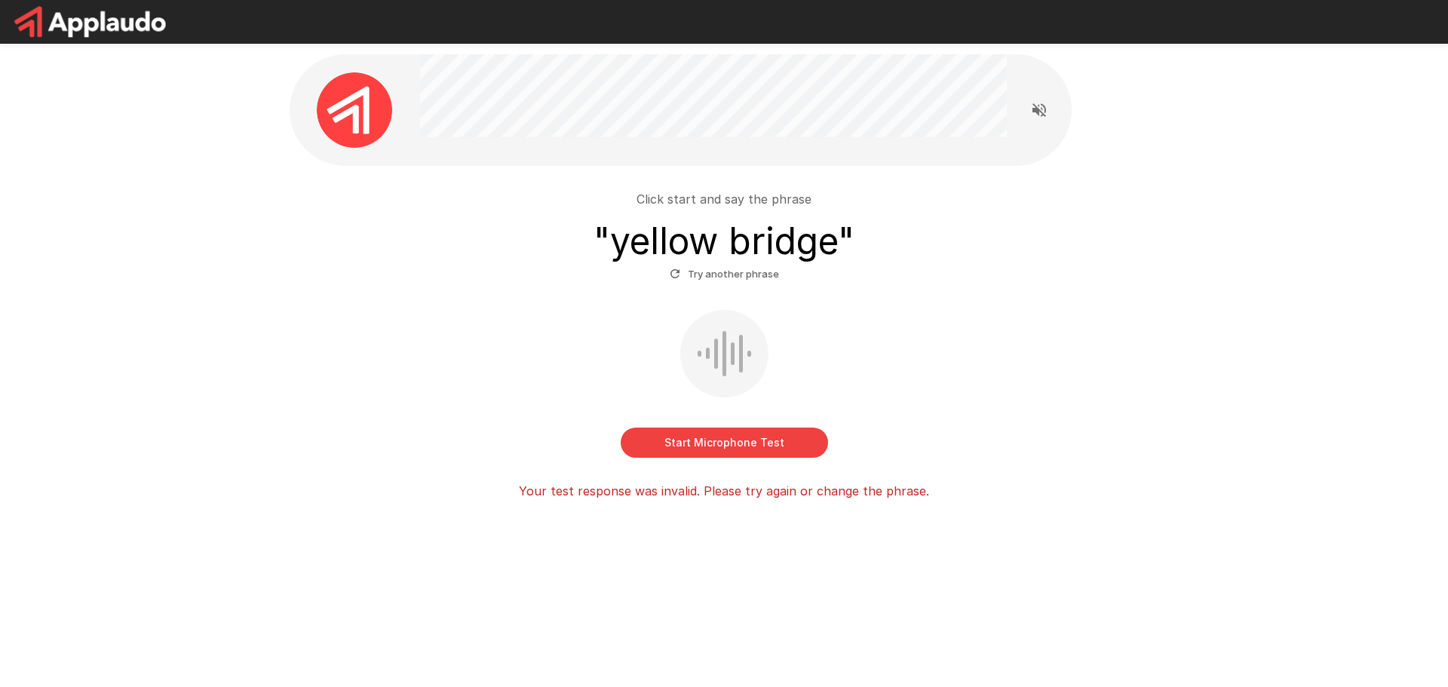
click at [727, 439] on button "Start Microphone Test" at bounding box center [724, 443] width 207 height 30
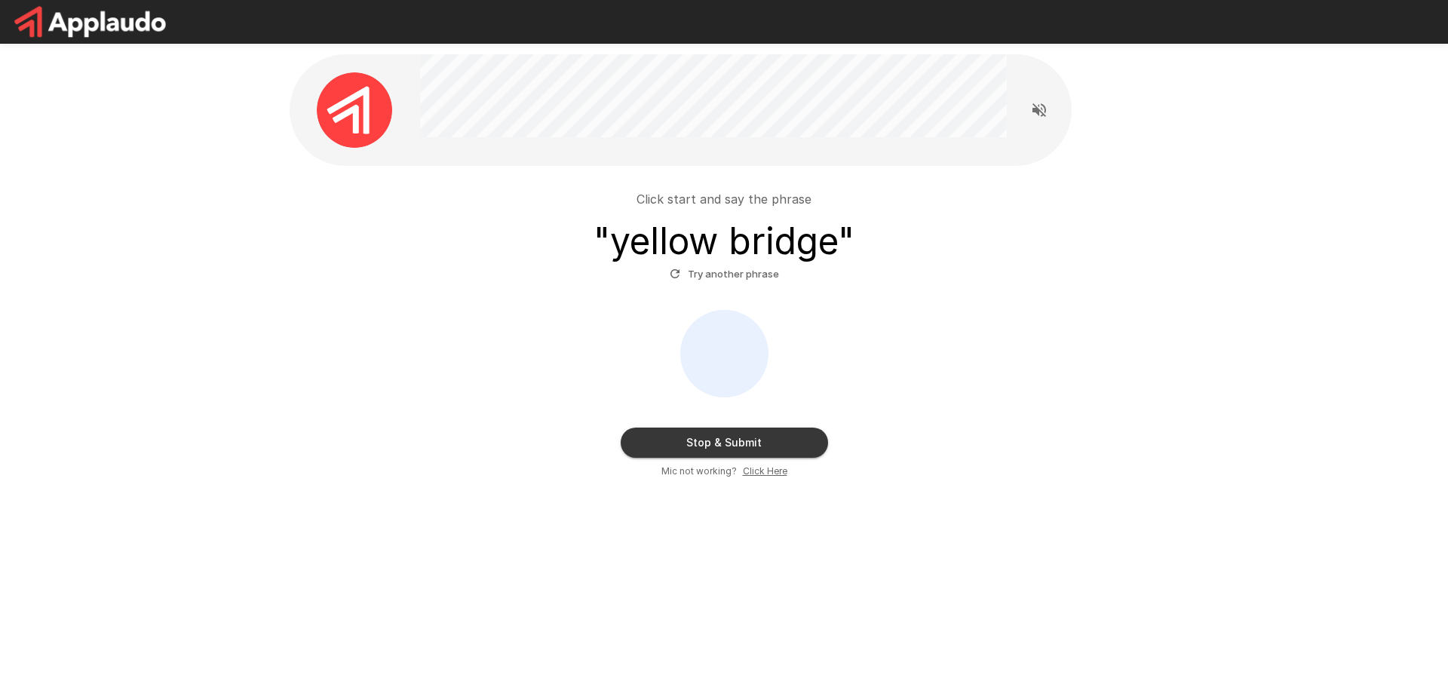
click at [793, 437] on button "Stop & Submit" at bounding box center [724, 443] width 207 height 30
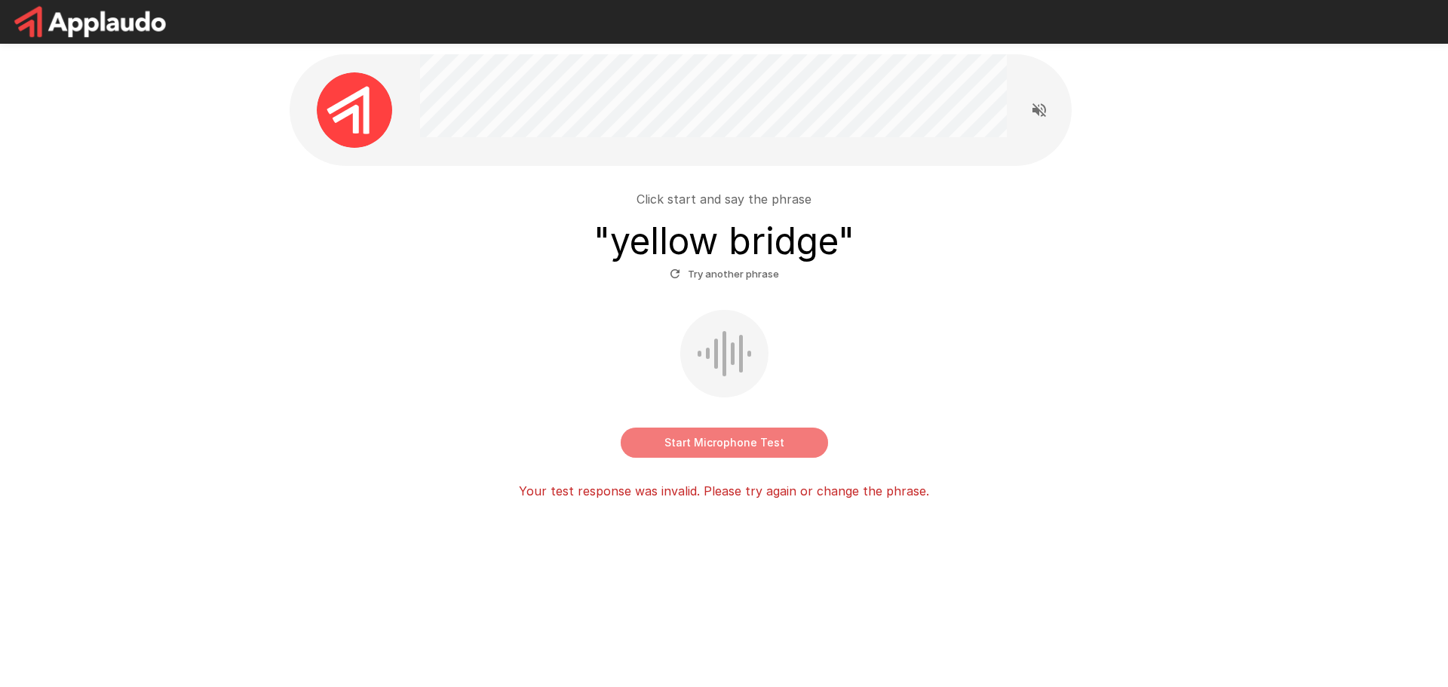
click at [792, 443] on button "Start Microphone Test" at bounding box center [724, 443] width 207 height 30
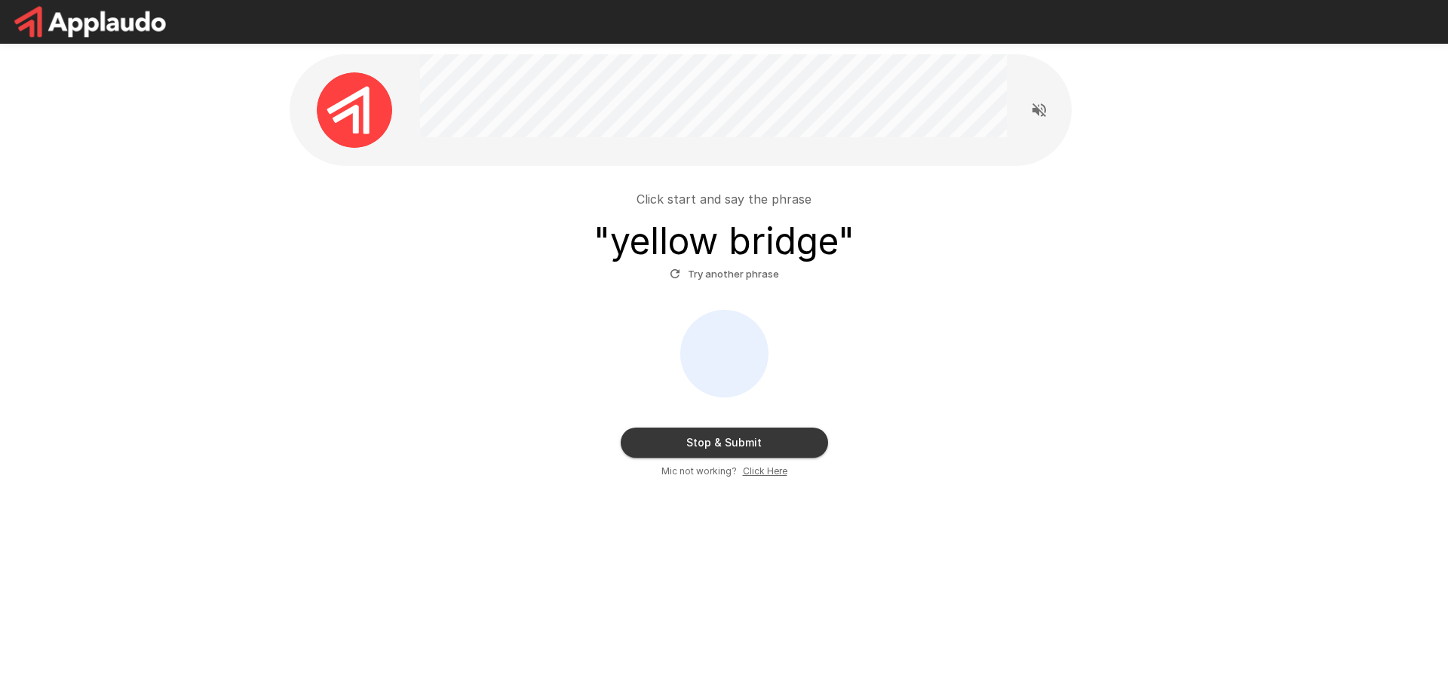
click at [815, 438] on button "Stop & Submit" at bounding box center [724, 443] width 207 height 30
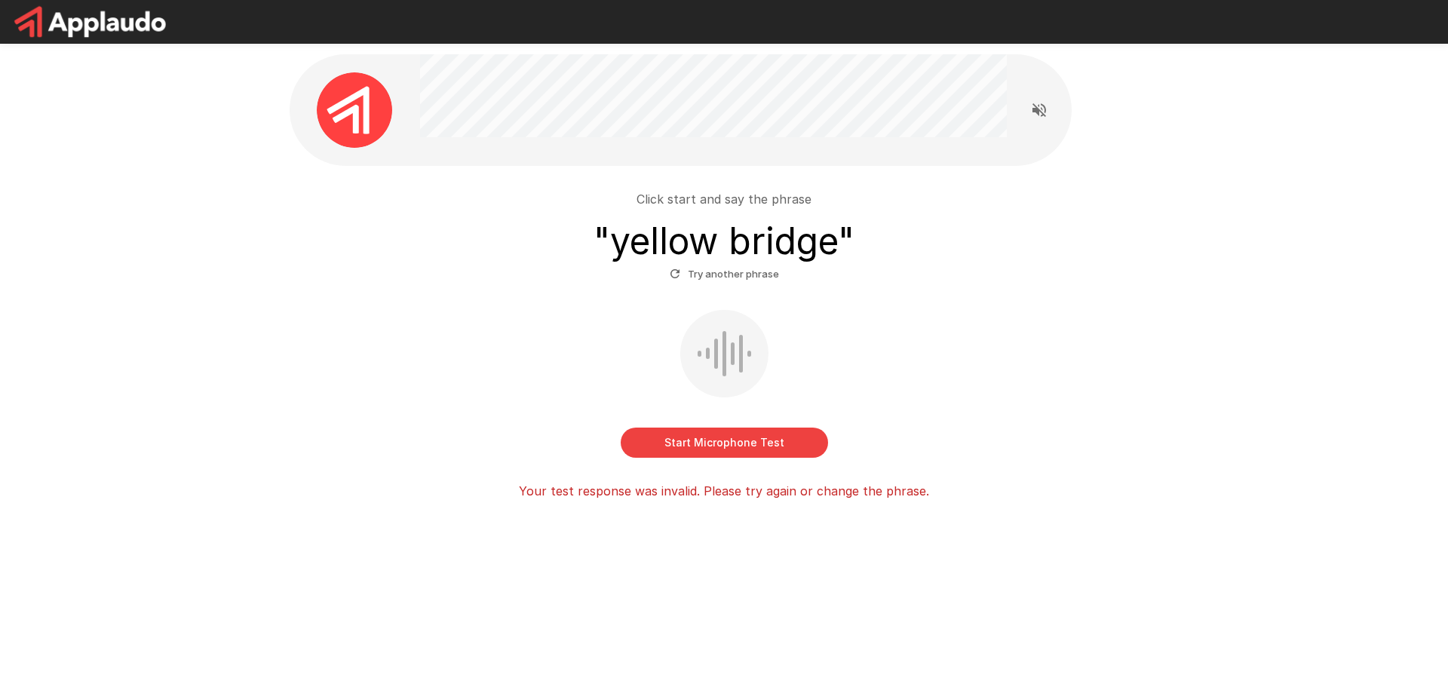
click at [798, 452] on button "Start Microphone Test" at bounding box center [724, 443] width 207 height 30
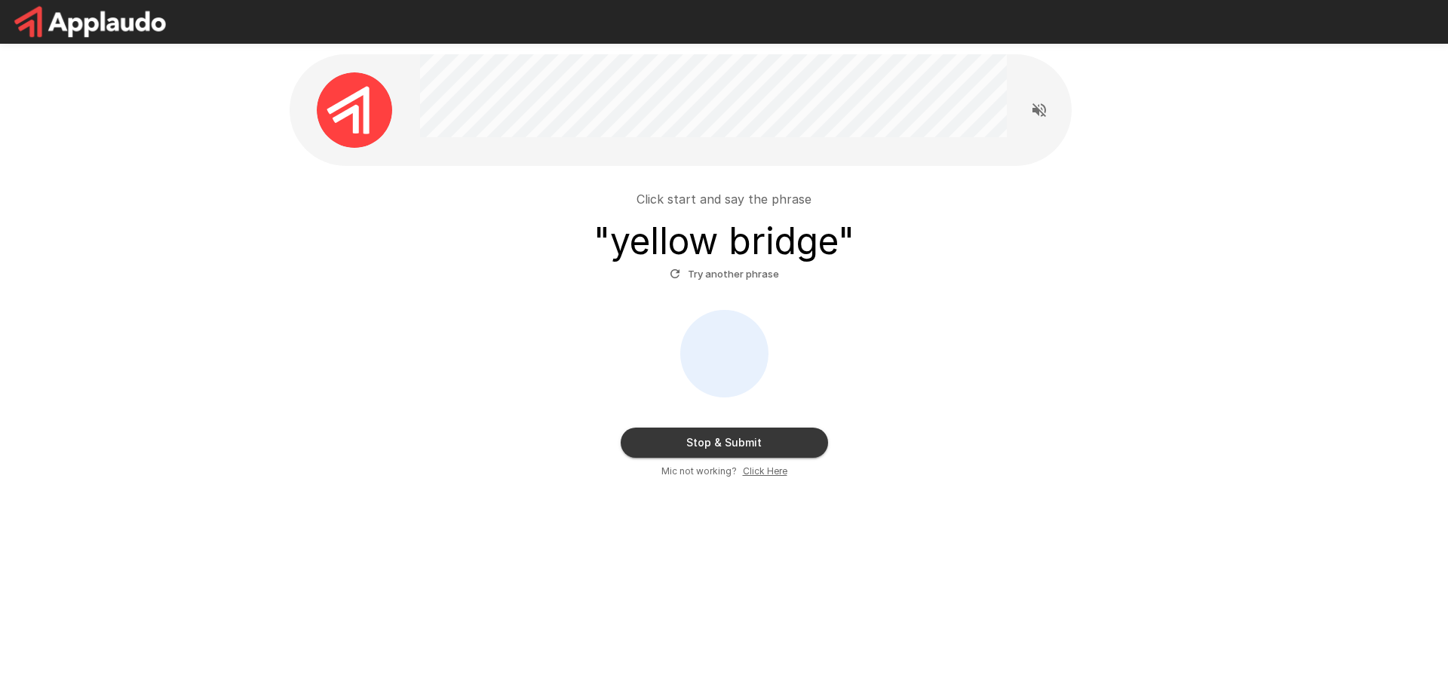
click at [815, 455] on button "Stop & Submit" at bounding box center [724, 443] width 207 height 30
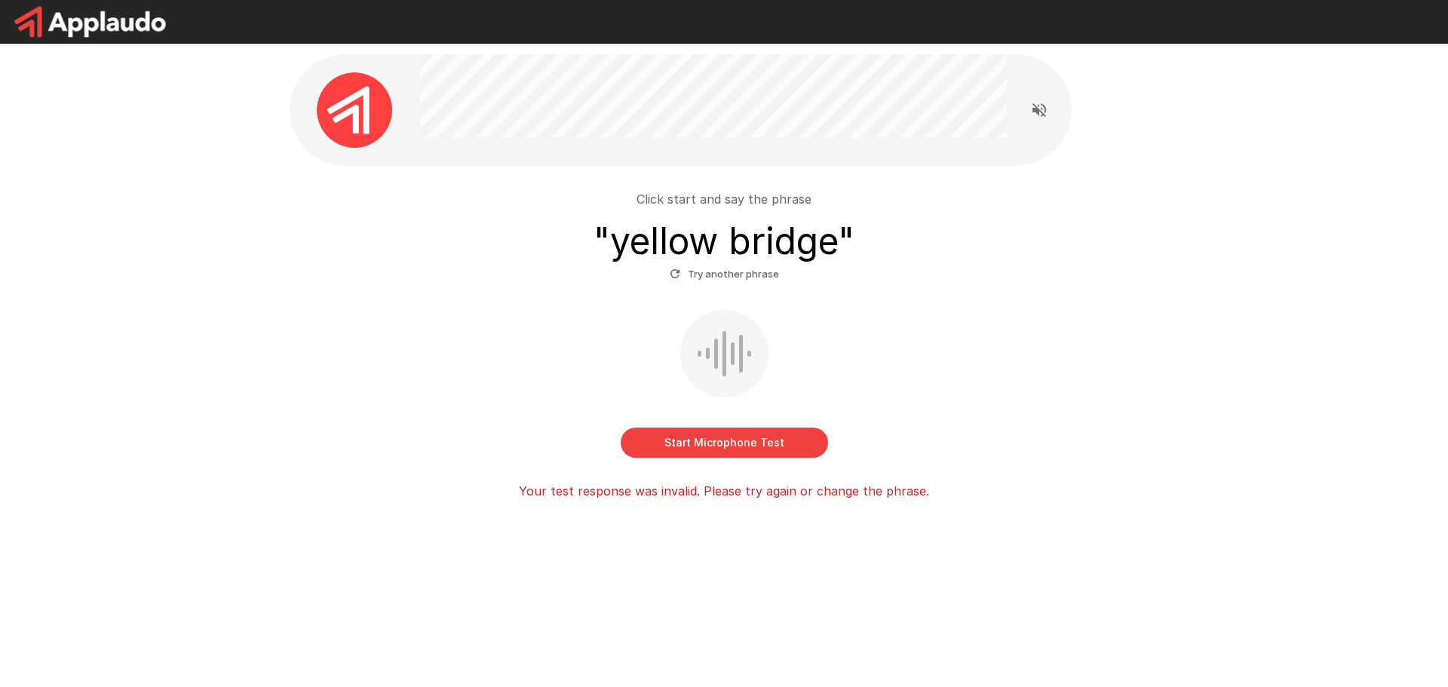
click at [808, 453] on button "Start Microphone Test" at bounding box center [724, 443] width 207 height 30
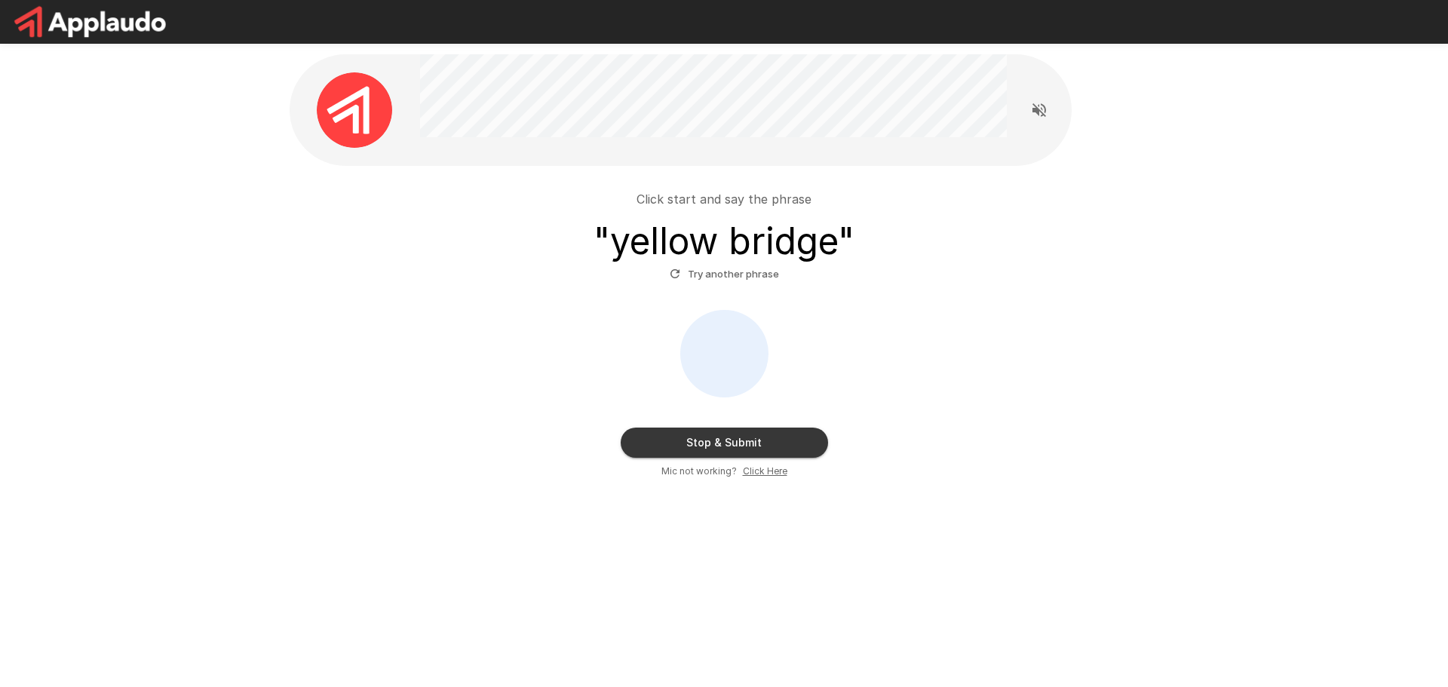
click at [811, 455] on button "Stop & Submit" at bounding box center [724, 443] width 207 height 30
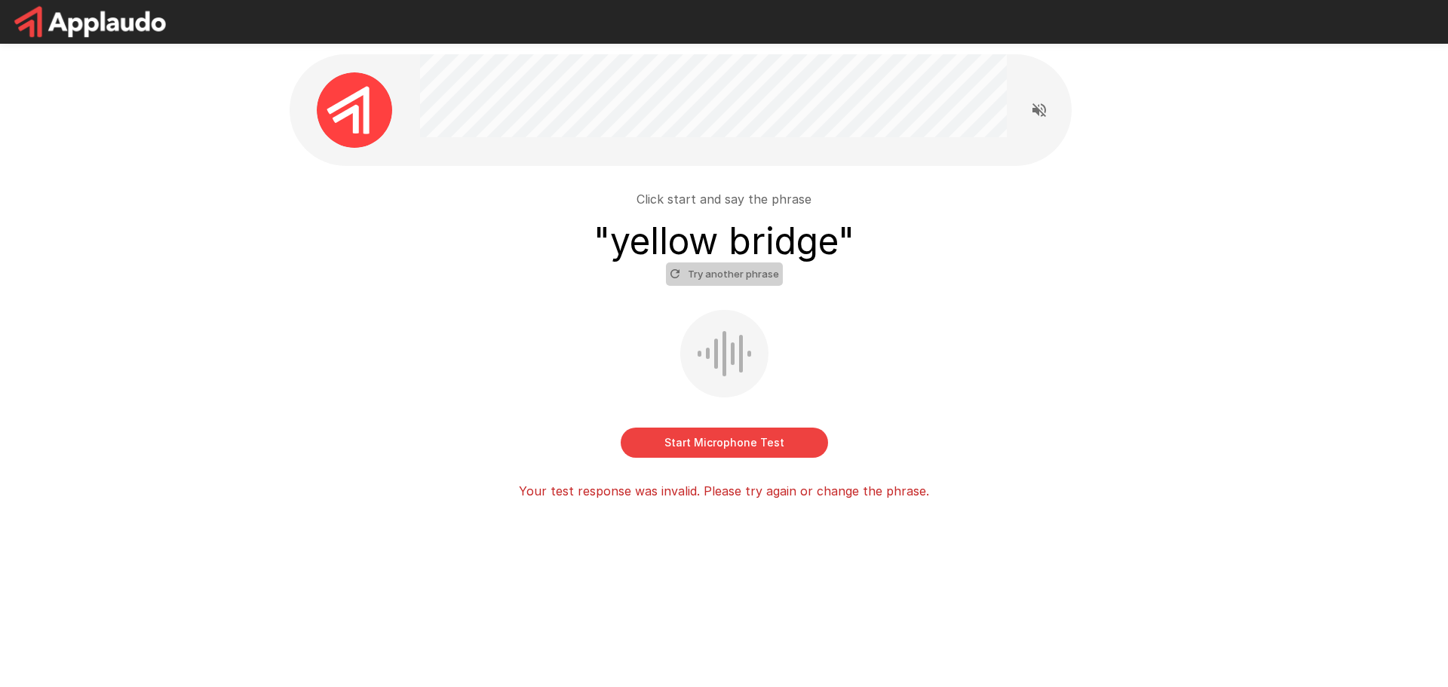
click at [756, 273] on button "Try another phrase" at bounding box center [724, 273] width 117 height 23
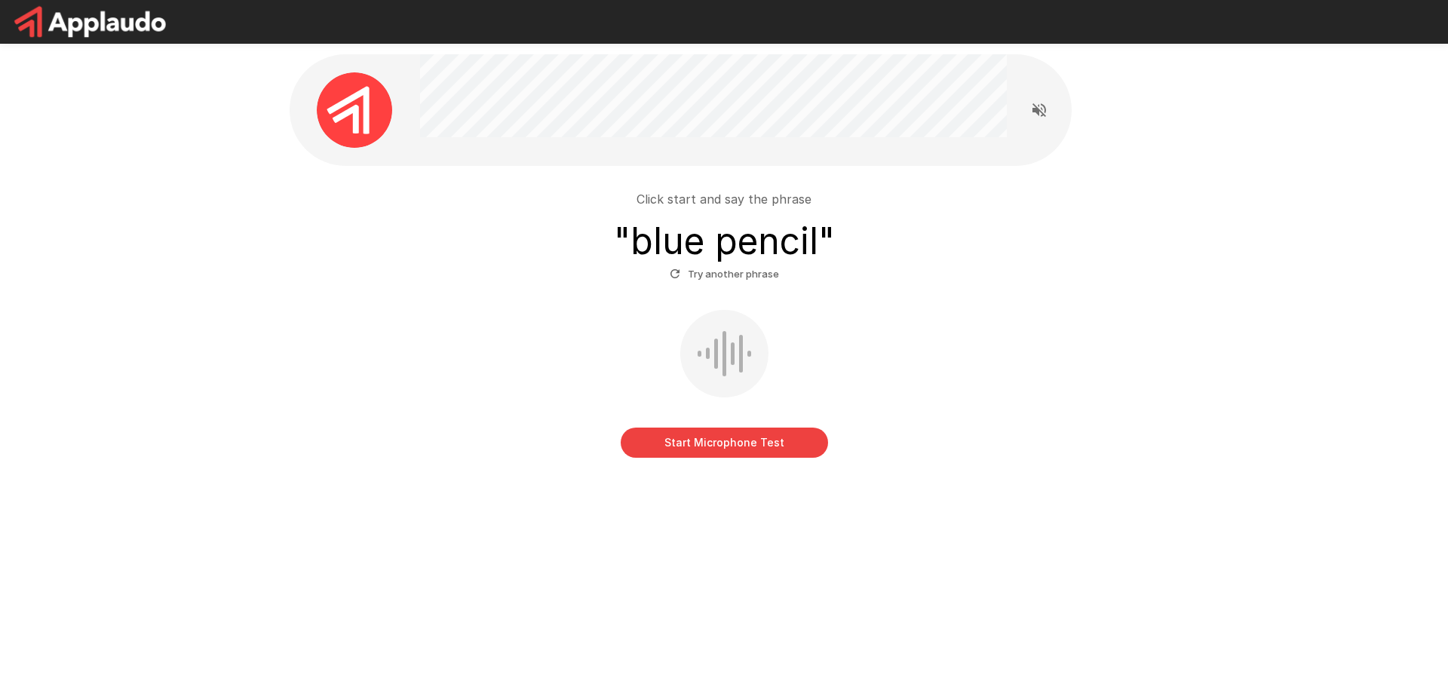
click at [753, 450] on button "Start Microphone Test" at bounding box center [724, 443] width 207 height 30
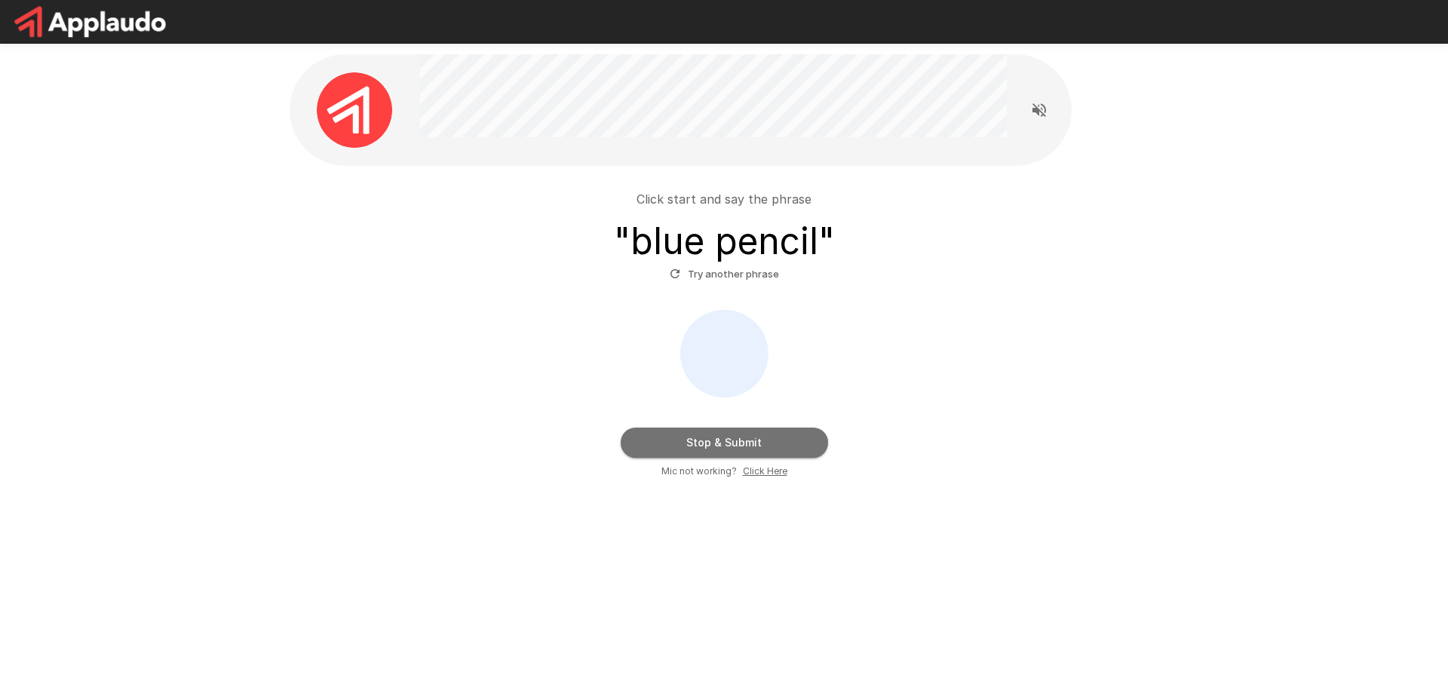
click at [755, 450] on button "Stop & Submit" at bounding box center [724, 443] width 207 height 30
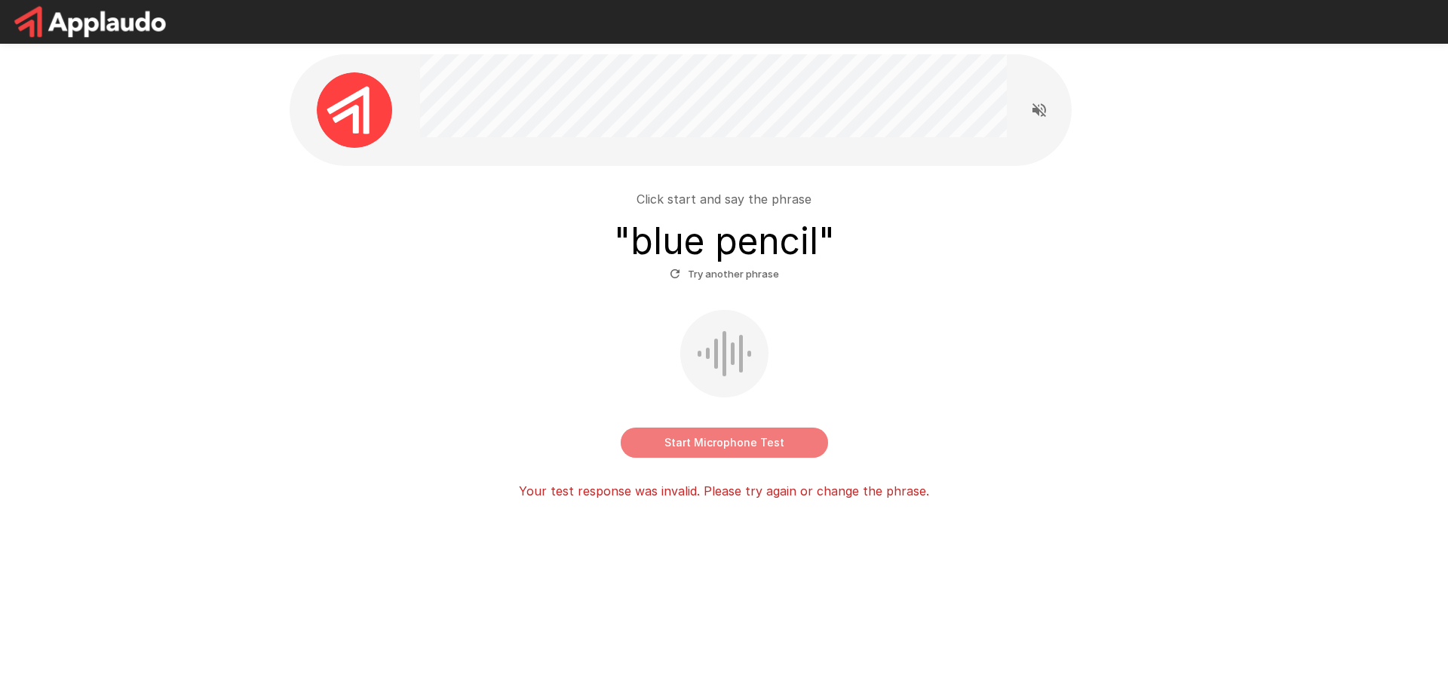
click at [752, 450] on button "Start Microphone Test" at bounding box center [724, 443] width 207 height 30
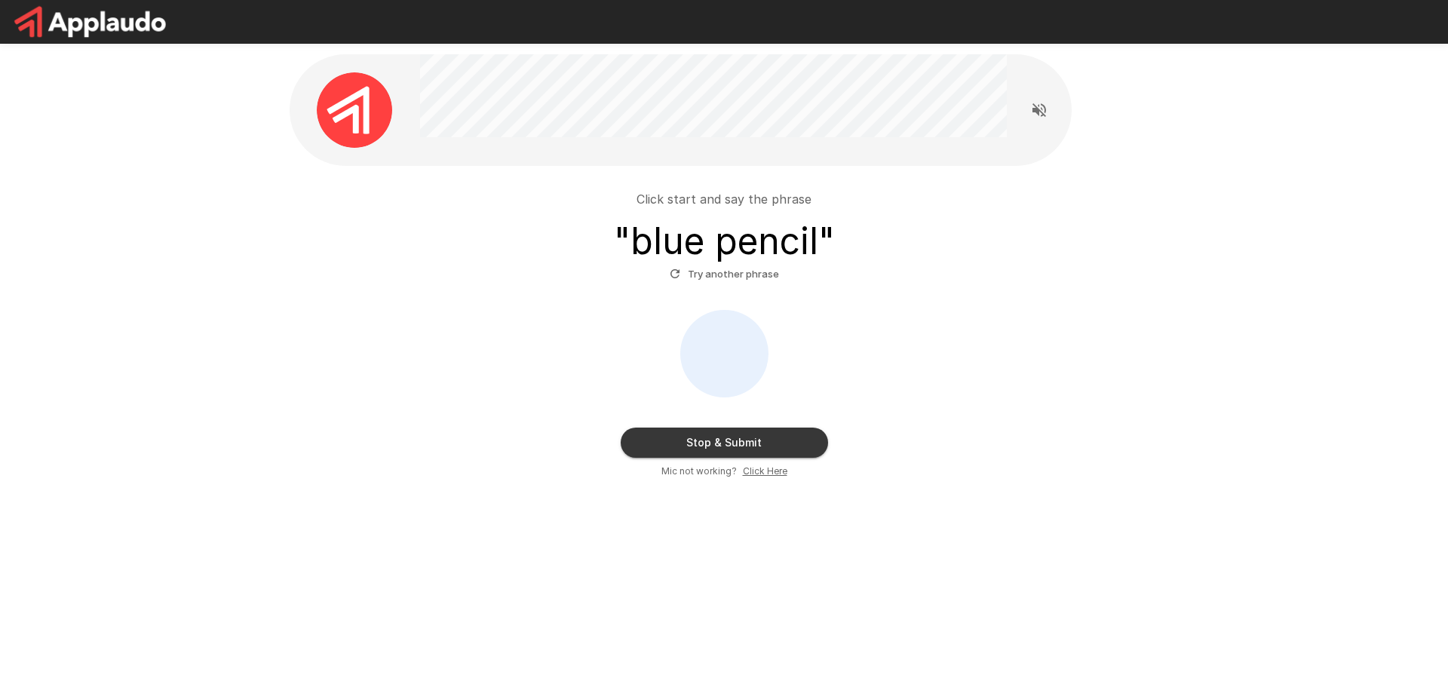
click at [751, 450] on button "Stop & Submit" at bounding box center [724, 443] width 207 height 30
click at [646, 253] on h3 "" blue pencil "" at bounding box center [724, 241] width 221 height 42
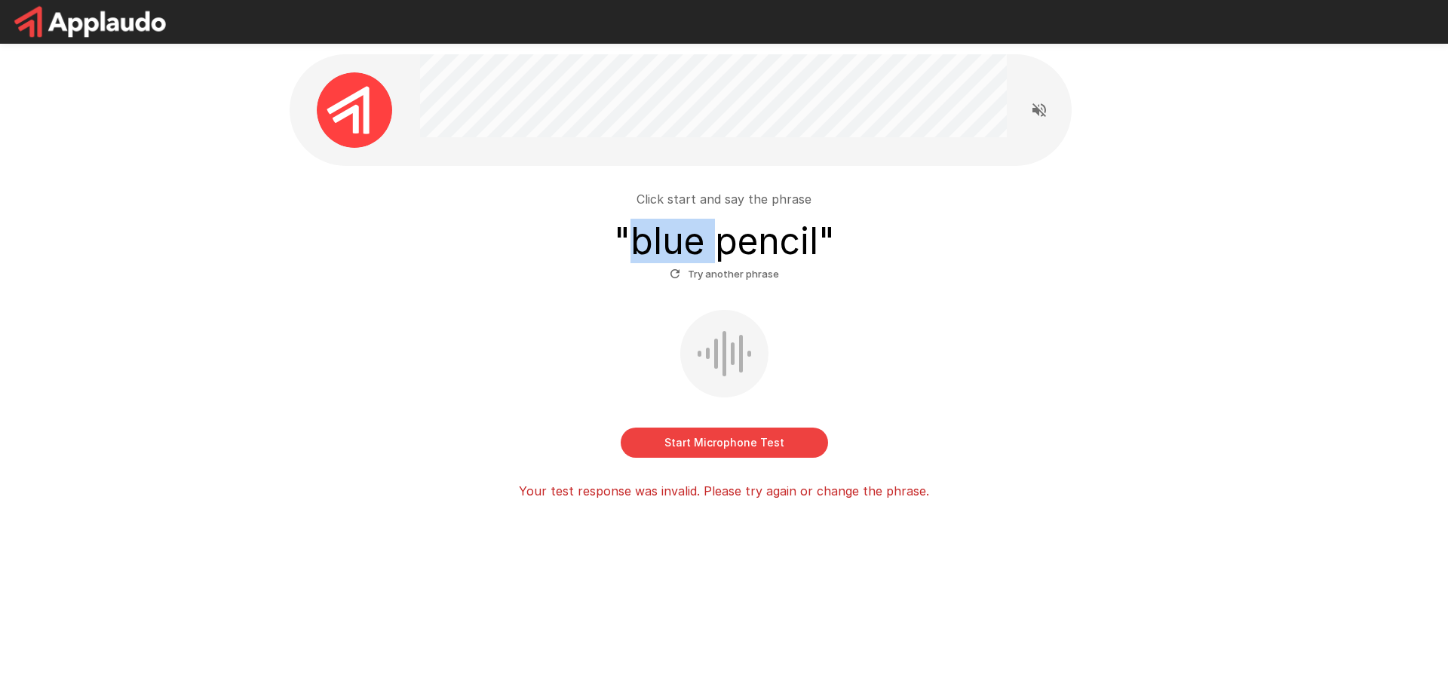
click at [646, 253] on h3 "" blue pencil "" at bounding box center [724, 241] width 221 height 42
click at [877, 312] on div "Start Microphone Test" at bounding box center [724, 384] width 857 height 148
drag, startPoint x: 636, startPoint y: 247, endPoint x: 818, endPoint y: 254, distance: 181.9
click at [818, 254] on h3 "" blue pencil "" at bounding box center [724, 241] width 221 height 42
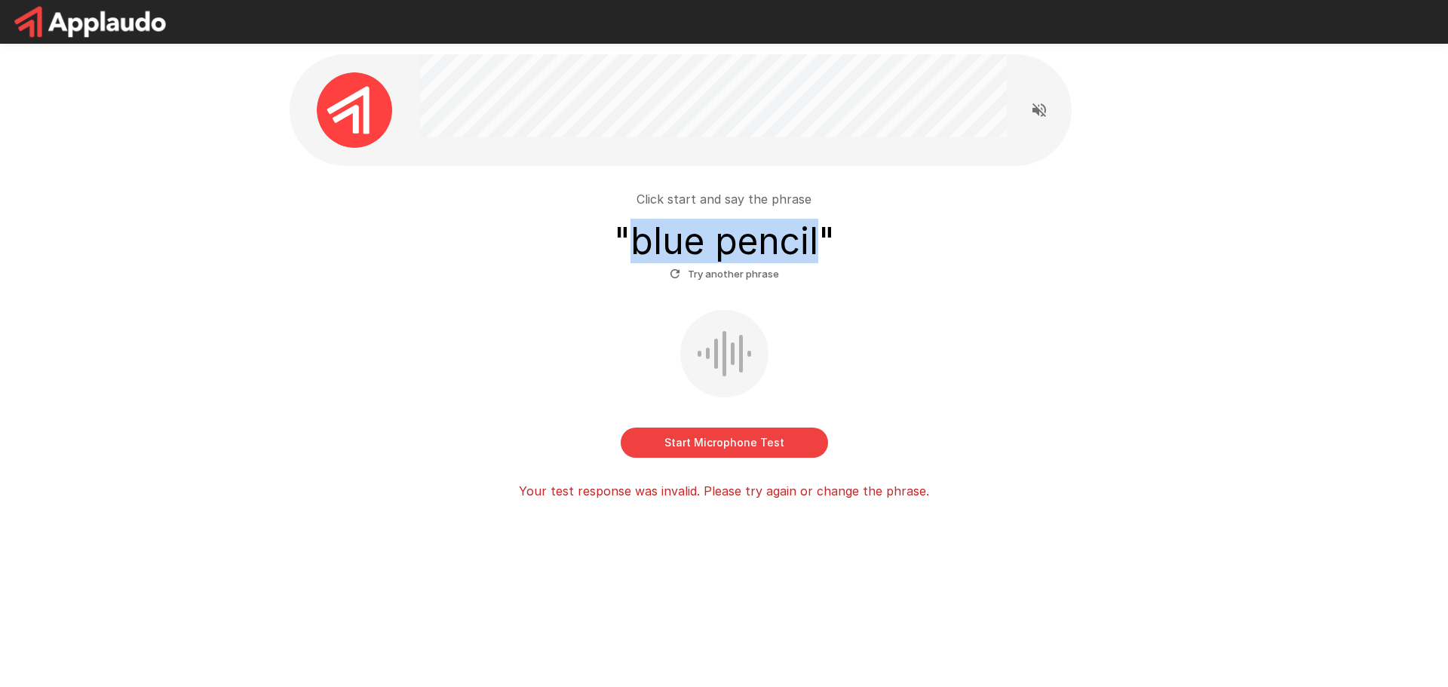
copy h3 "blue pencil"
click at [793, 451] on button "Start Microphone Test" at bounding box center [724, 443] width 207 height 30
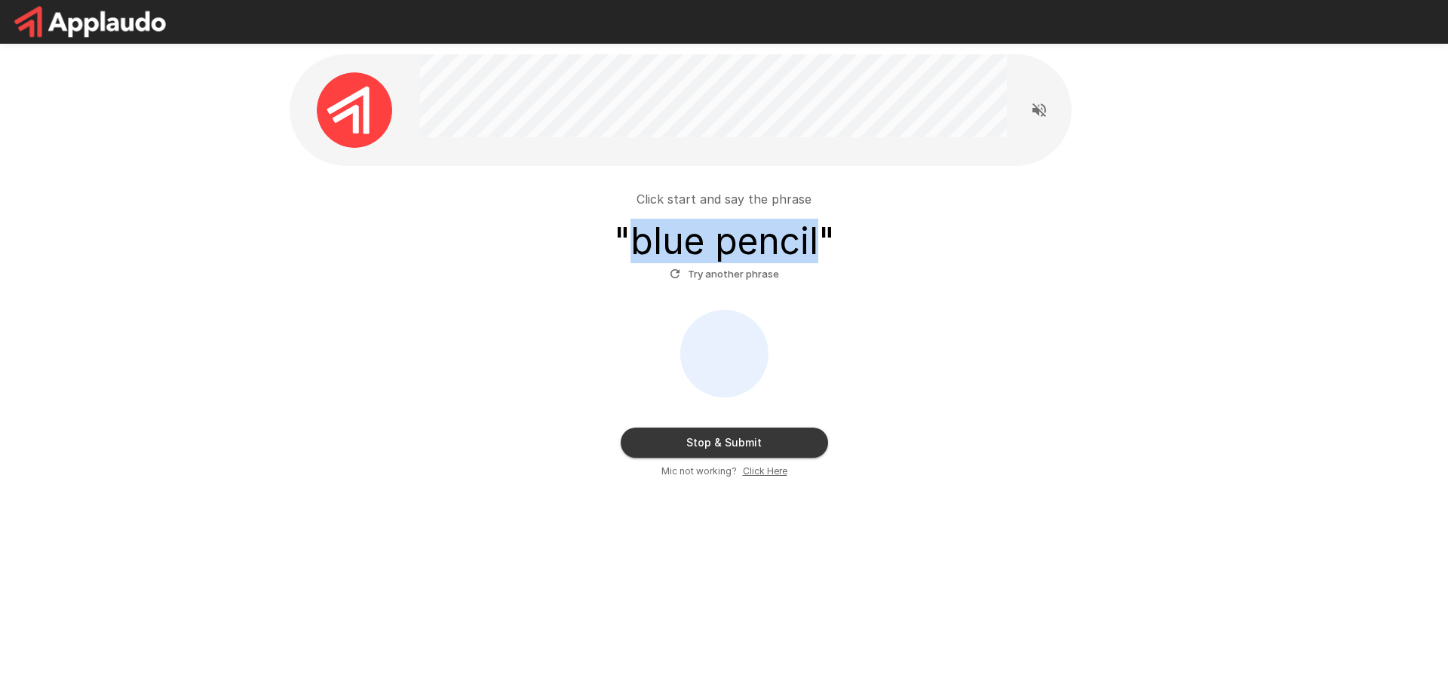
click at [788, 451] on button "Stop & Submit" at bounding box center [724, 443] width 207 height 30
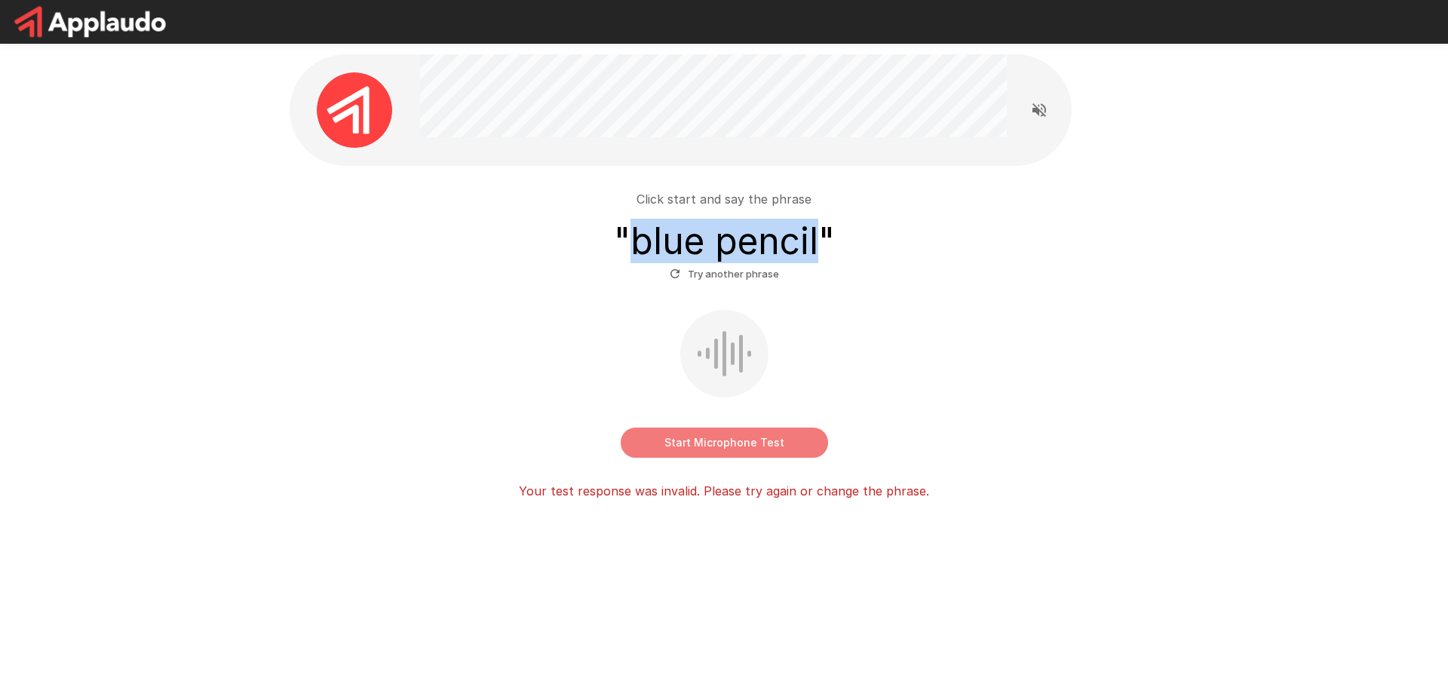
click at [707, 451] on button "Start Microphone Test" at bounding box center [724, 443] width 207 height 30
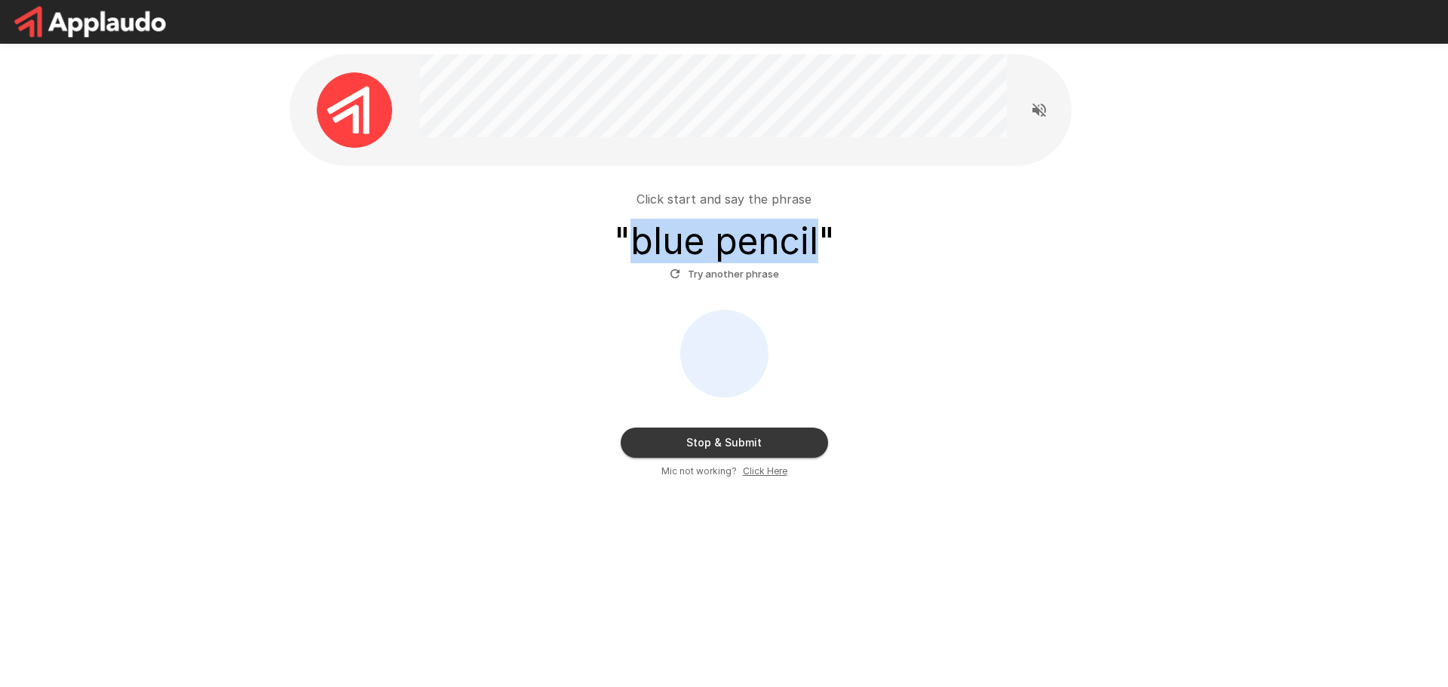
click at [776, 453] on button "Stop & Submit" at bounding box center [724, 443] width 207 height 30
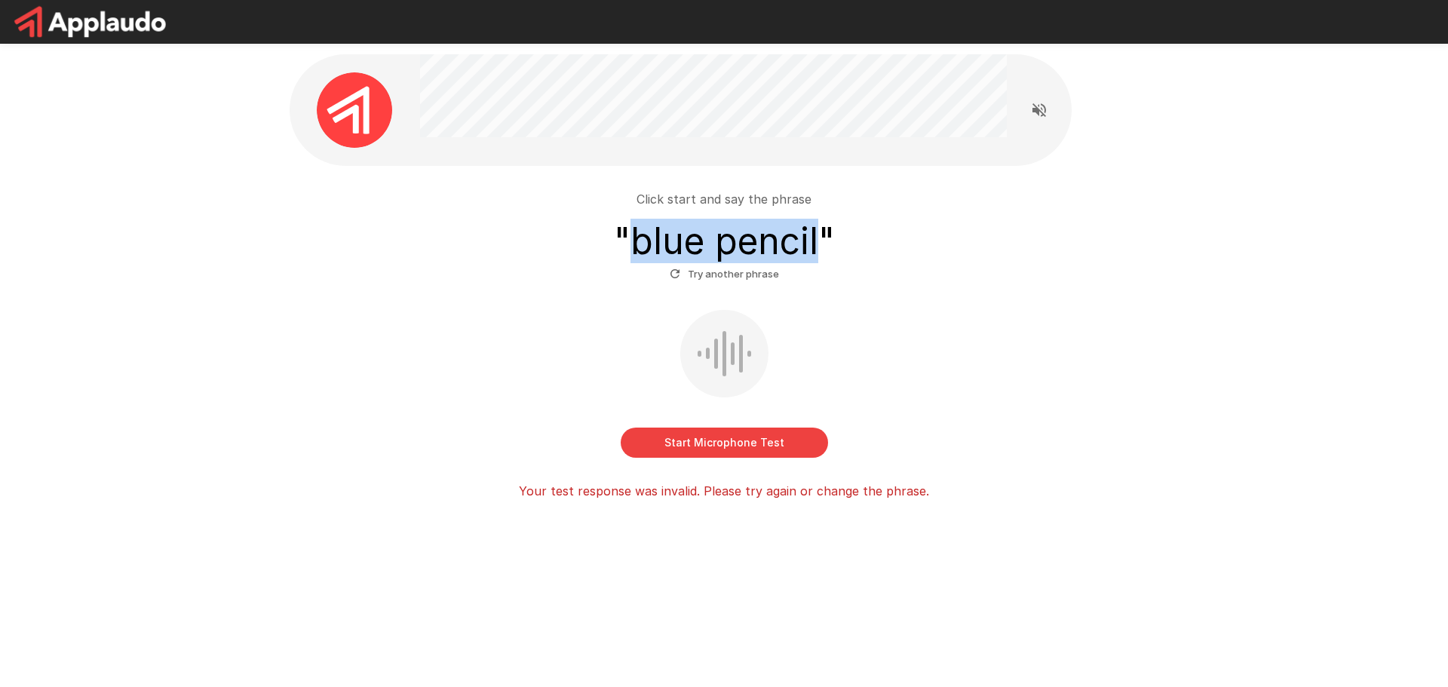
click at [791, 439] on button "Start Microphone Test" at bounding box center [724, 443] width 207 height 30
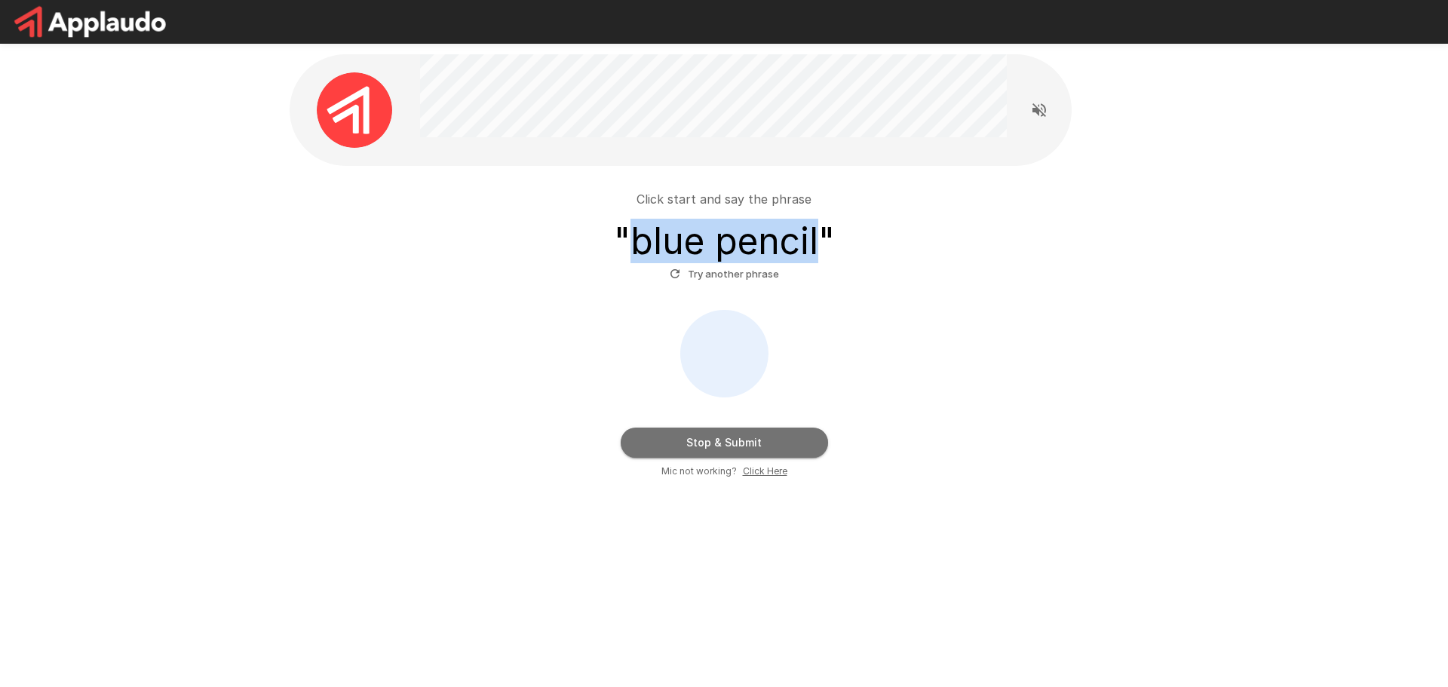
click at [807, 443] on button "Stop & Submit" at bounding box center [724, 443] width 207 height 30
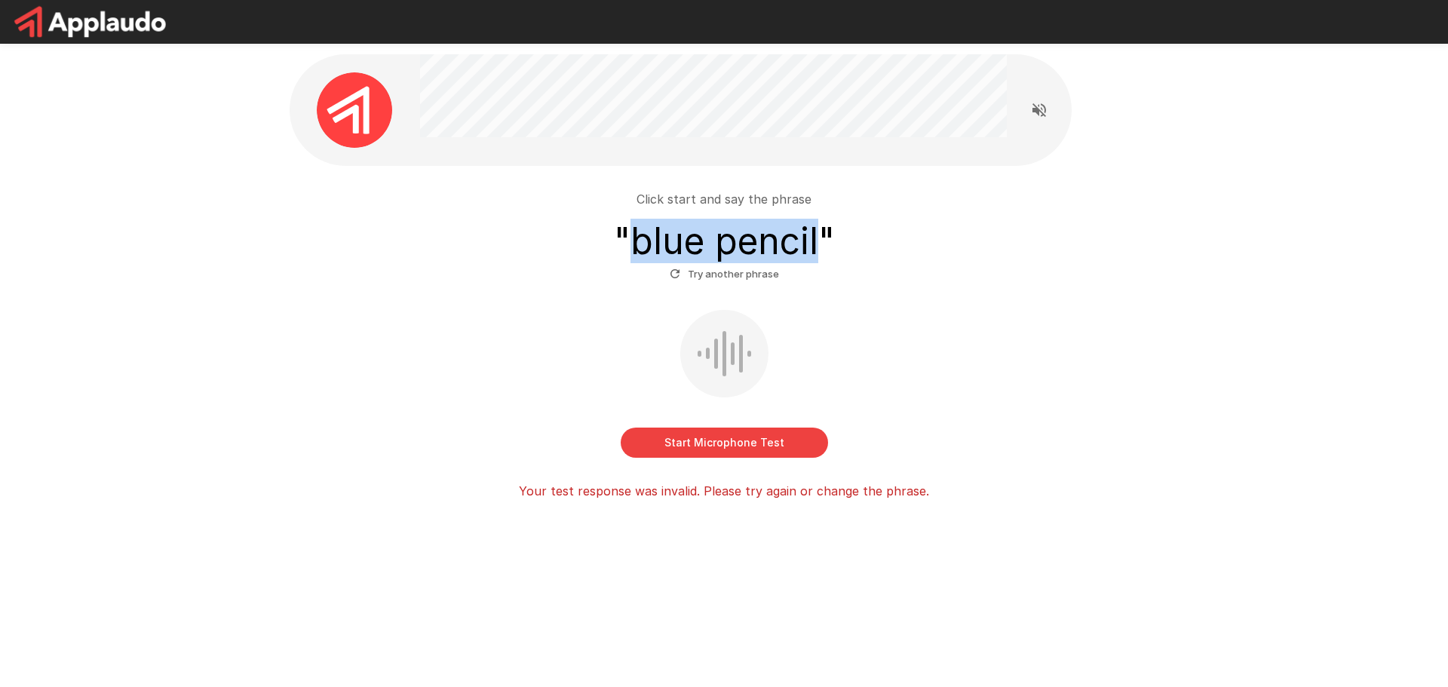
click at [772, 434] on button "Start Microphone Test" at bounding box center [724, 443] width 207 height 30
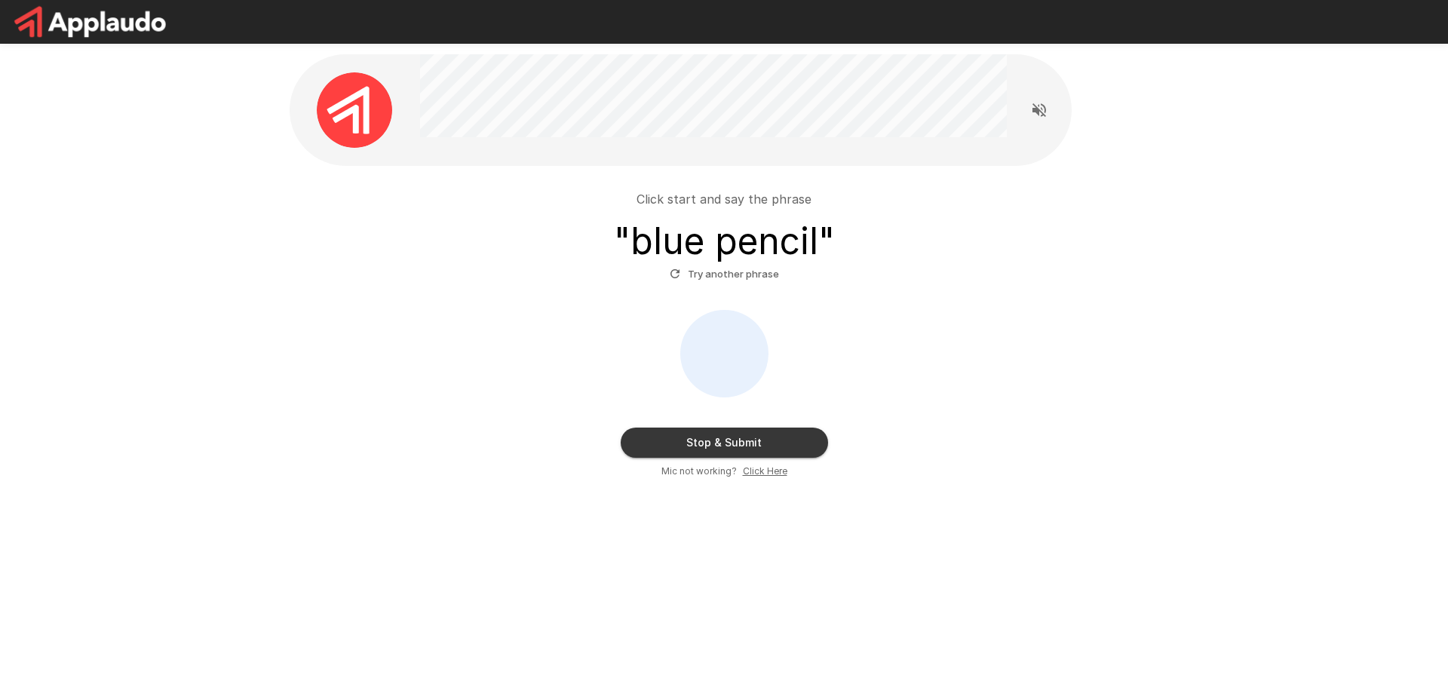
click at [750, 467] on u "Click Here" at bounding box center [765, 470] width 44 height 11
click at [693, 434] on button "Stop & Submit" at bounding box center [724, 443] width 207 height 30
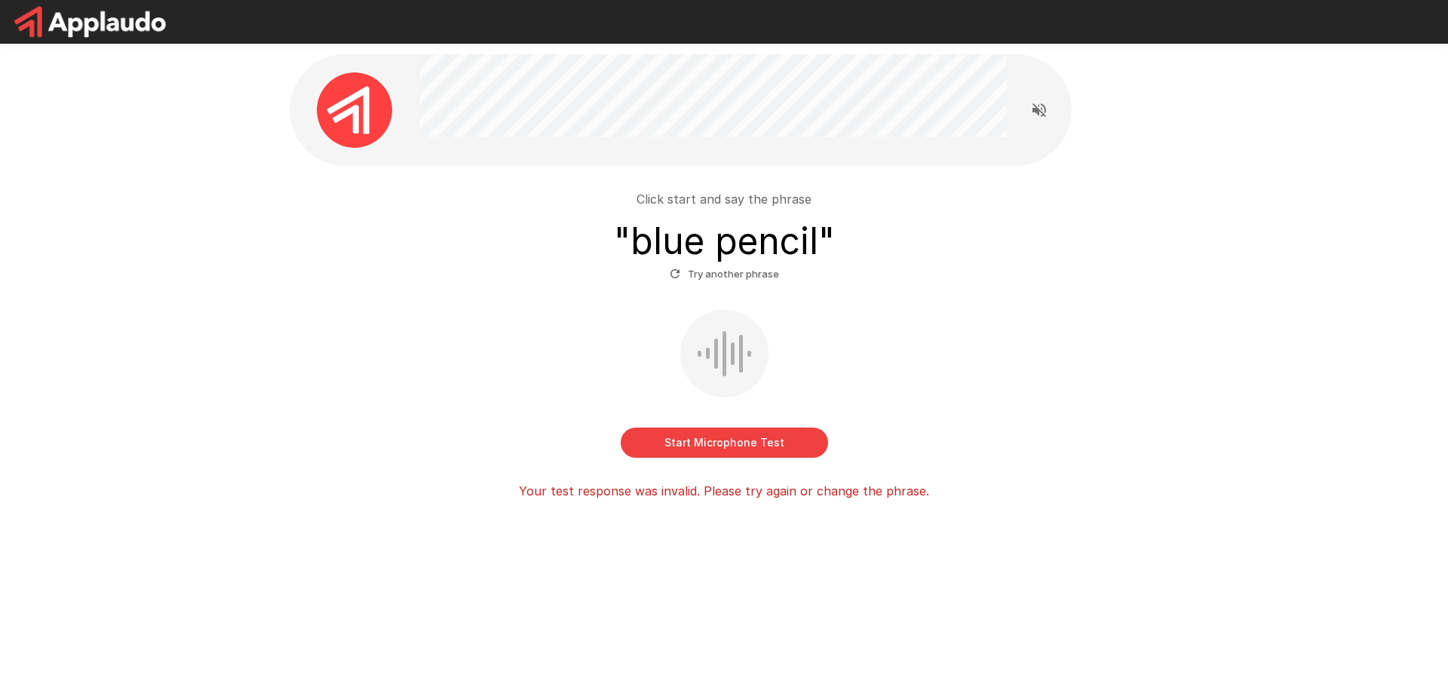
drag, startPoint x: 723, startPoint y: 254, endPoint x: 707, endPoint y: 275, distance: 25.8
click at [716, 271] on div "" blue pencil " Try another phrase" at bounding box center [724, 253] width 221 height 66
click at [707, 275] on button "Try another phrase" at bounding box center [724, 273] width 117 height 23
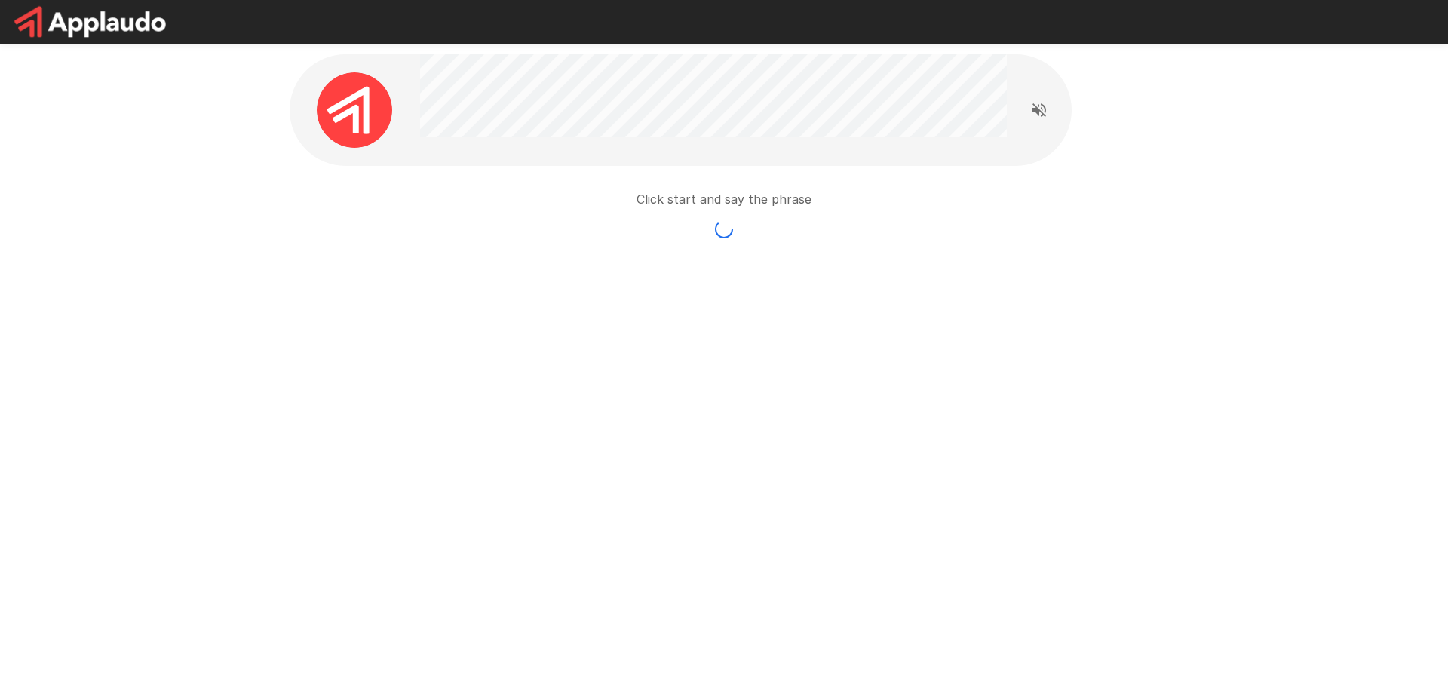
click at [913, 229] on div "Click start and say the phrase" at bounding box center [724, 214] width 857 height 48
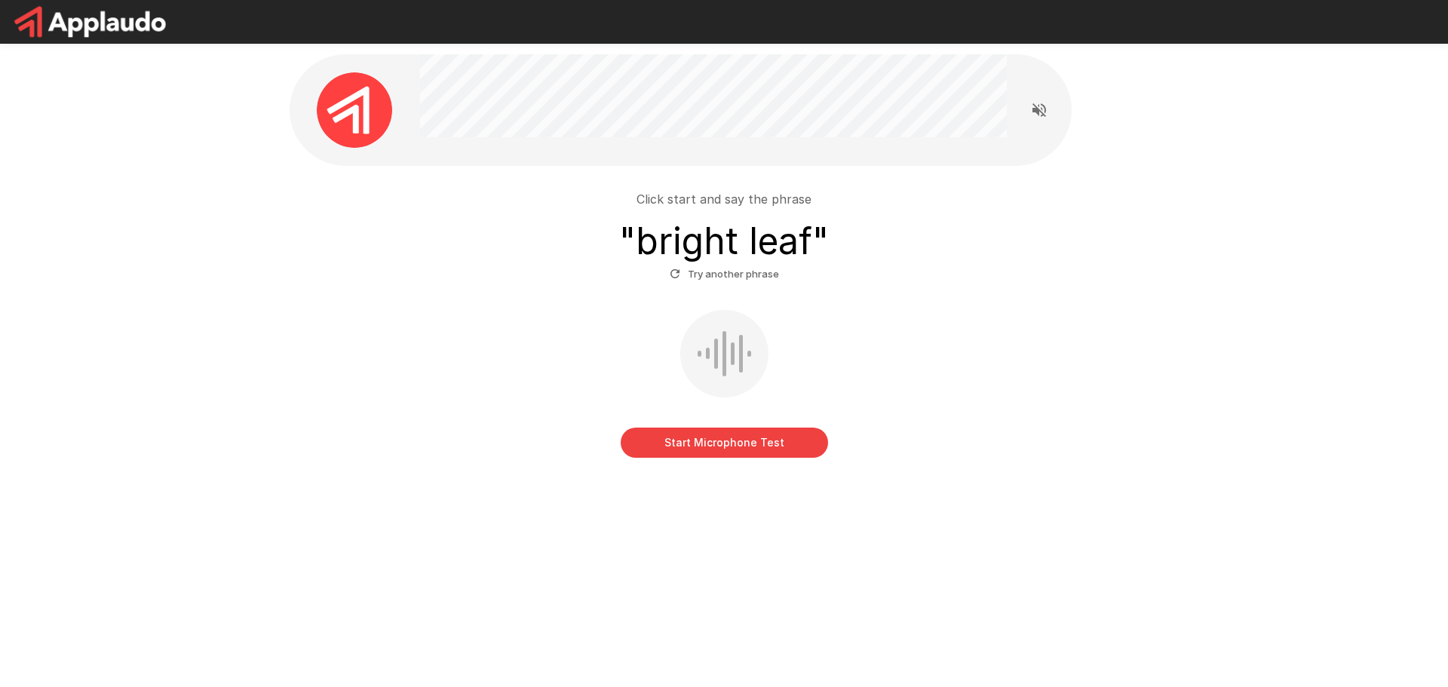
click at [821, 247] on h3 "" bright leaf "" at bounding box center [724, 241] width 210 height 42
click at [793, 441] on button "Start Microphone Test" at bounding box center [724, 443] width 207 height 30
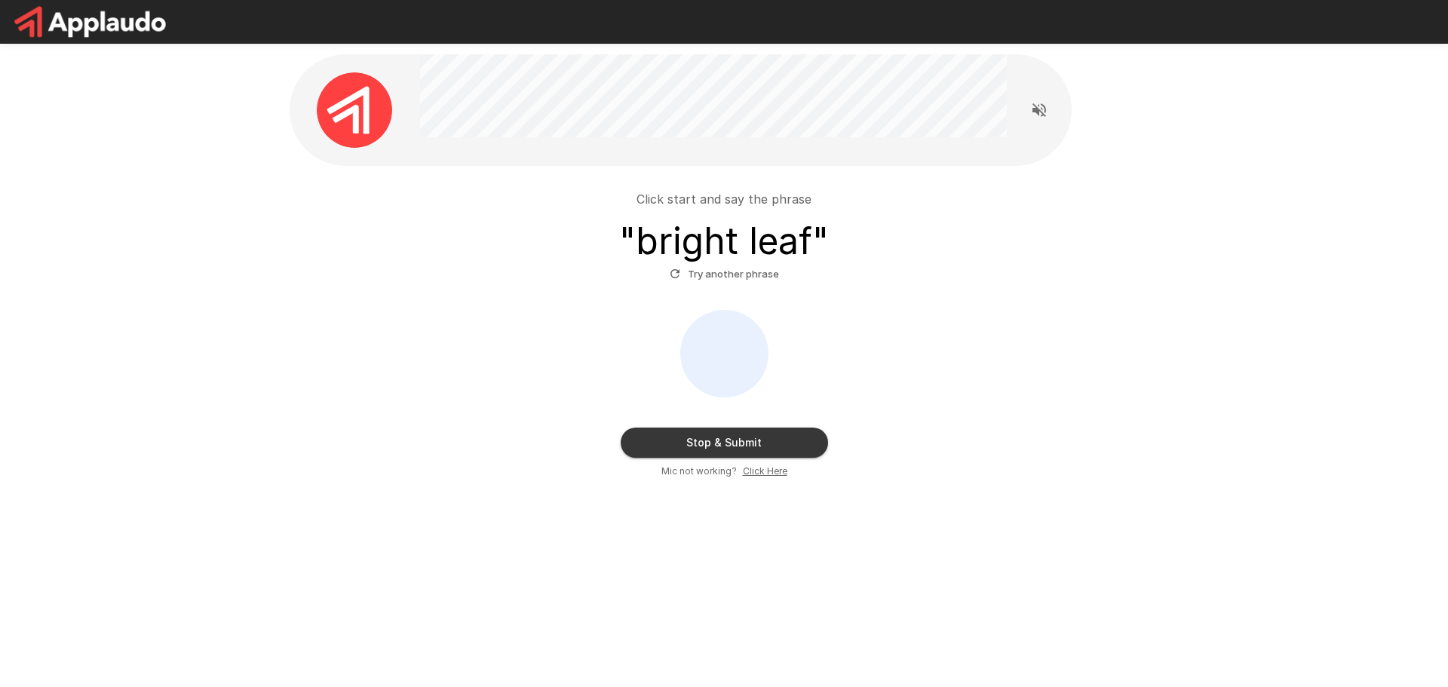
click at [792, 440] on button "Stop & Submit" at bounding box center [724, 443] width 207 height 30
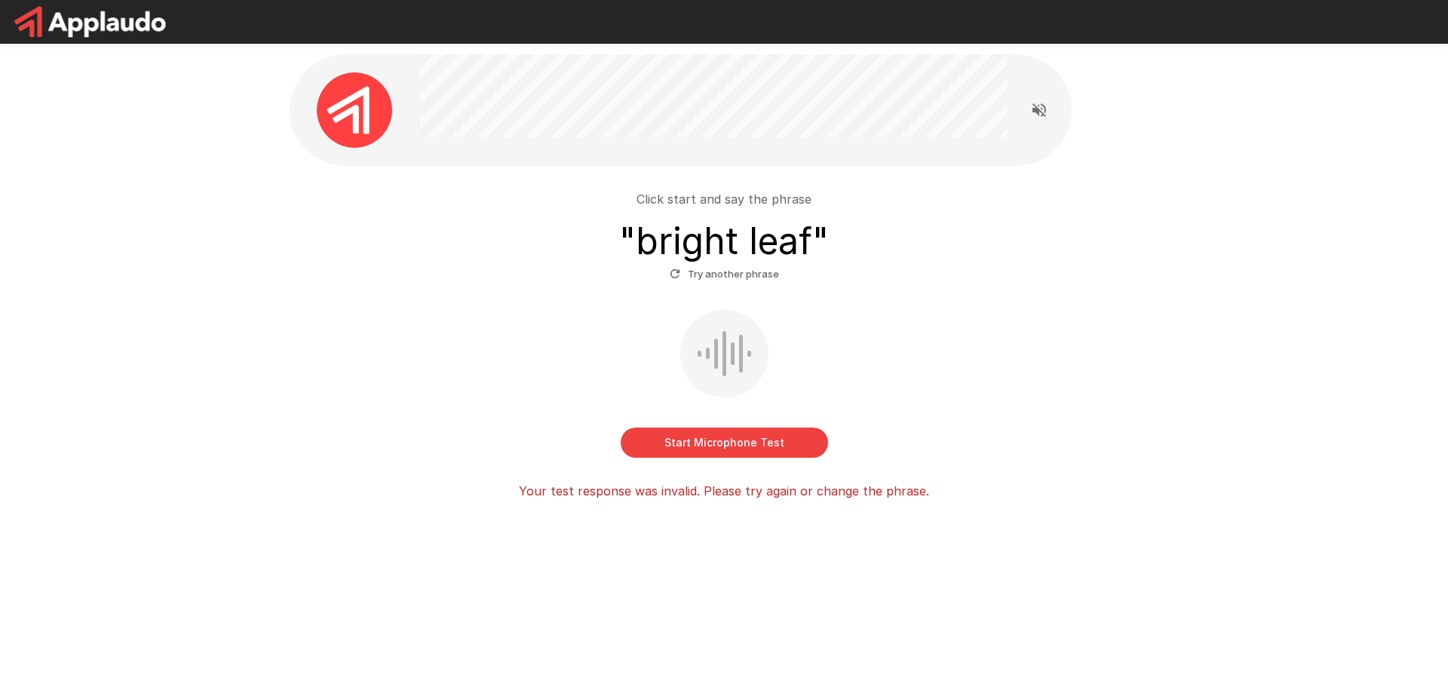
click at [800, 437] on button "Start Microphone Test" at bounding box center [724, 443] width 207 height 30
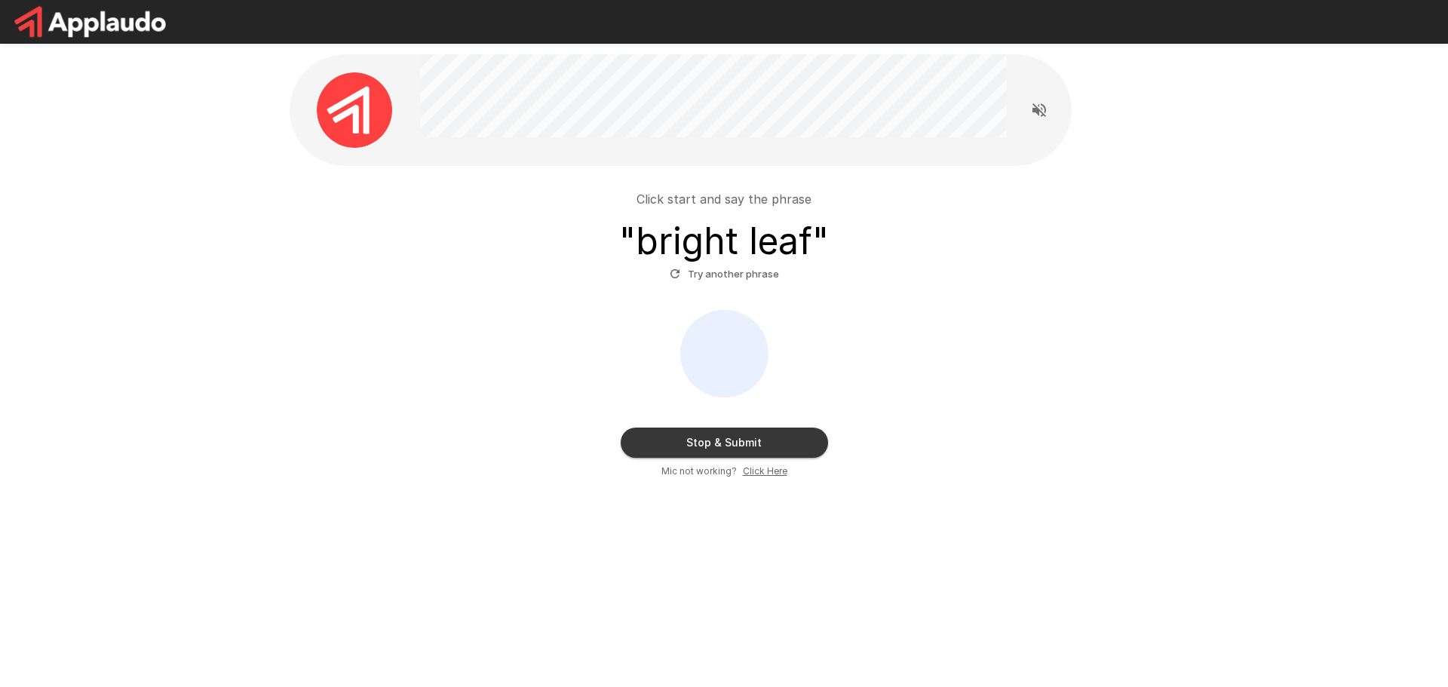
click at [691, 449] on button "Stop & Submit" at bounding box center [724, 443] width 207 height 30
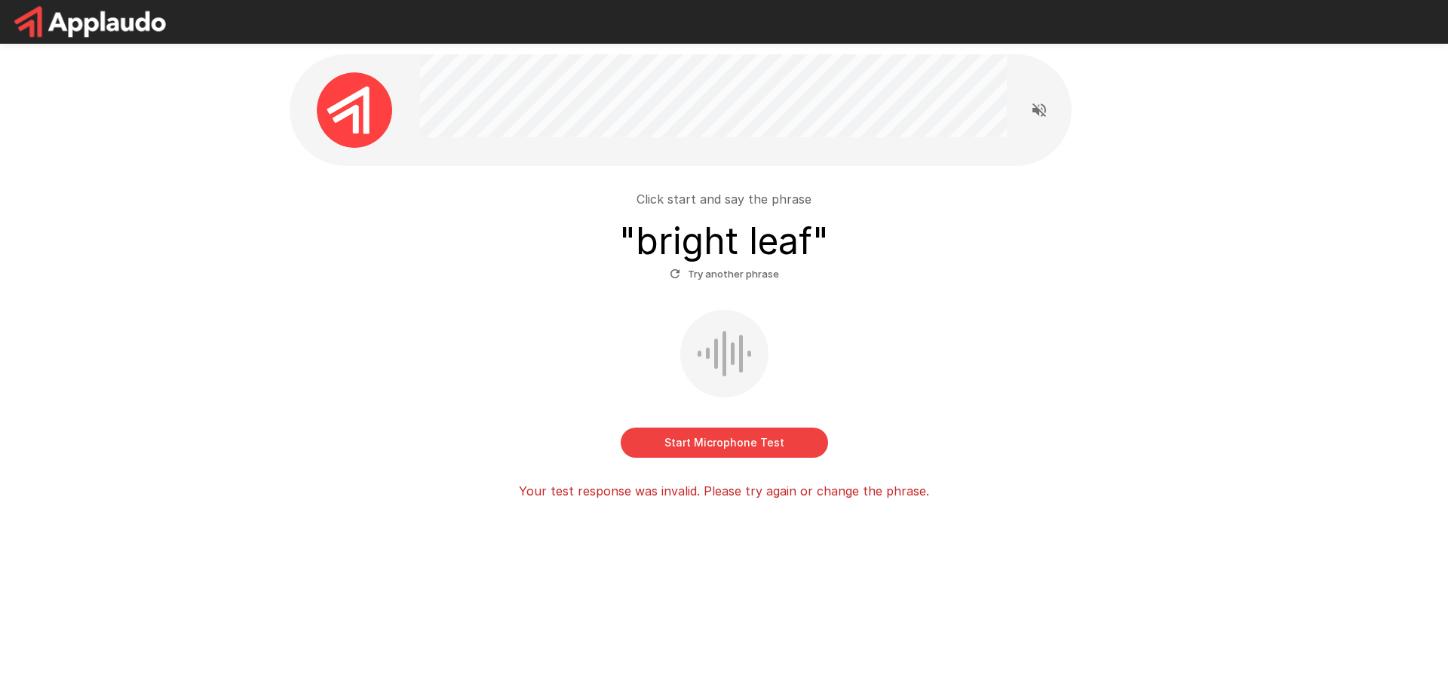
click at [716, 440] on button "Start Microphone Test" at bounding box center [724, 443] width 207 height 30
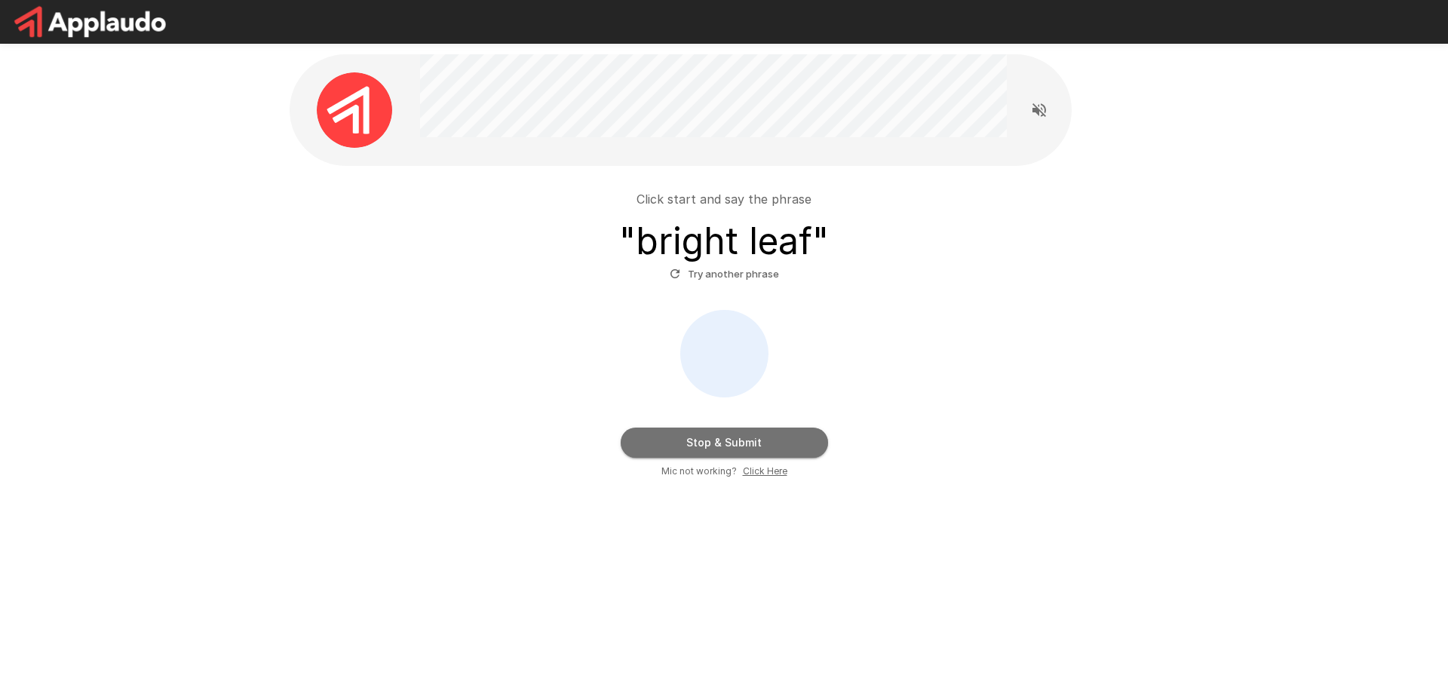
click at [723, 434] on button "Stop & Submit" at bounding box center [724, 443] width 207 height 30
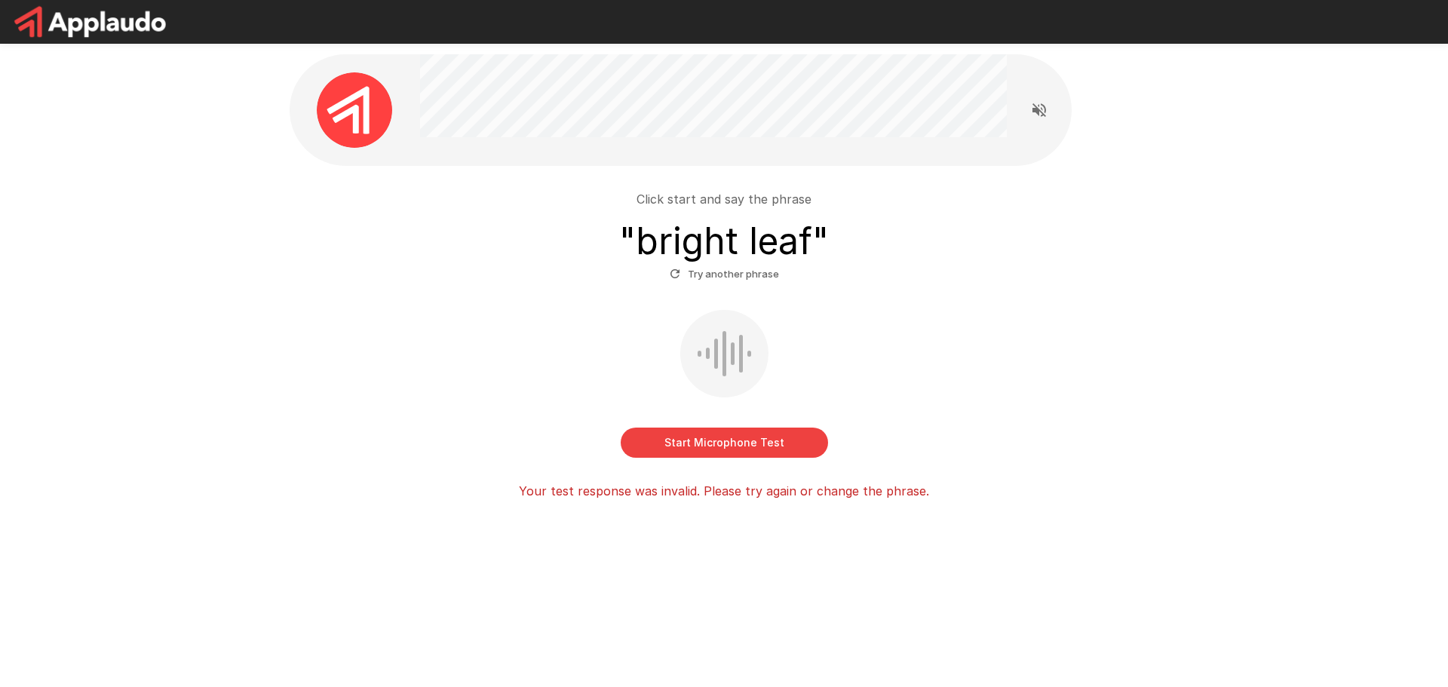
click at [803, 444] on button "Start Microphone Test" at bounding box center [724, 443] width 207 height 30
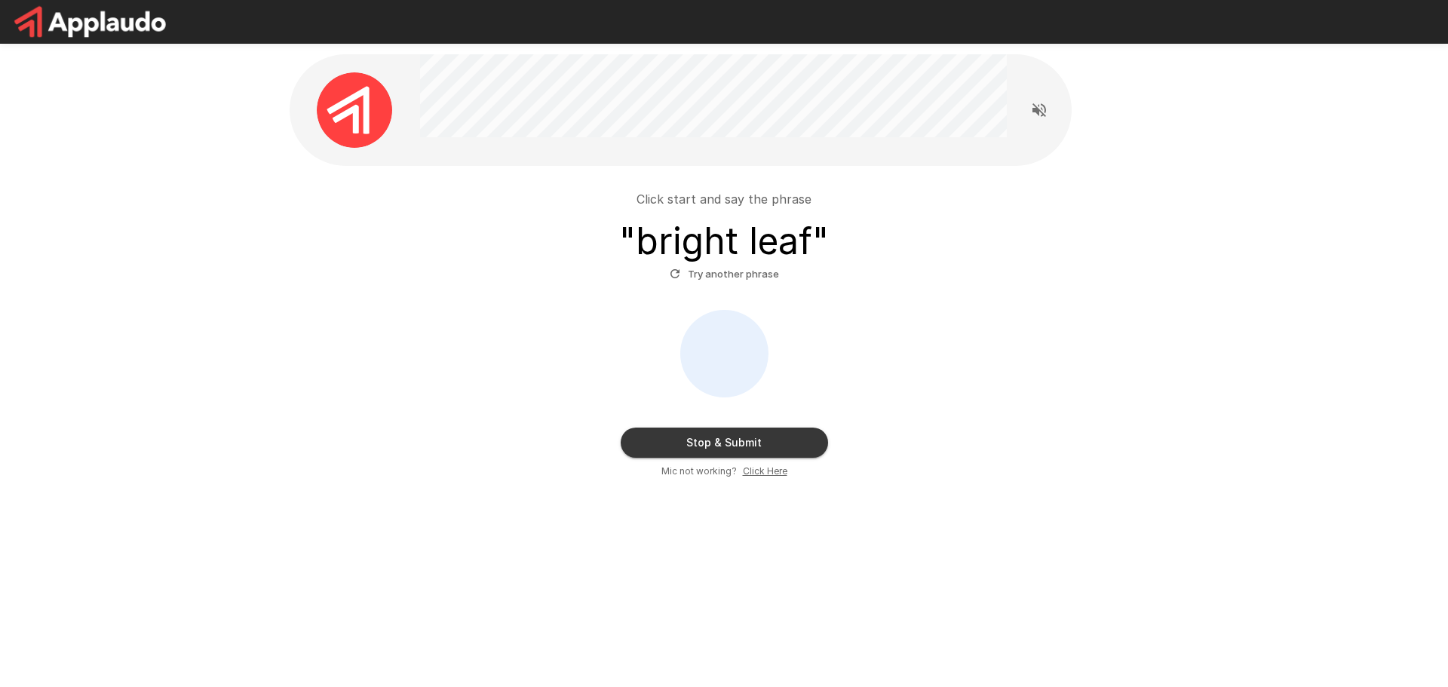
click at [798, 437] on button "Stop & Submit" at bounding box center [724, 443] width 207 height 30
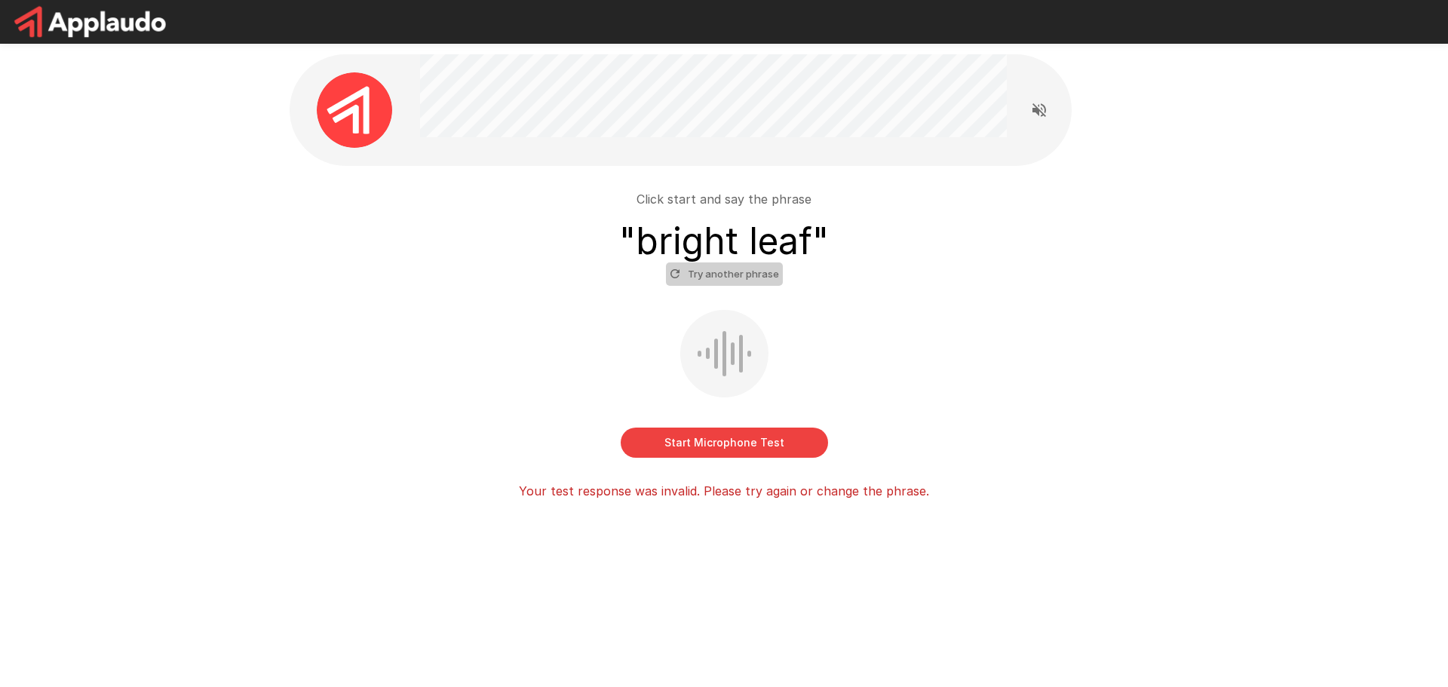
click at [733, 265] on button "Try another phrase" at bounding box center [724, 273] width 117 height 23
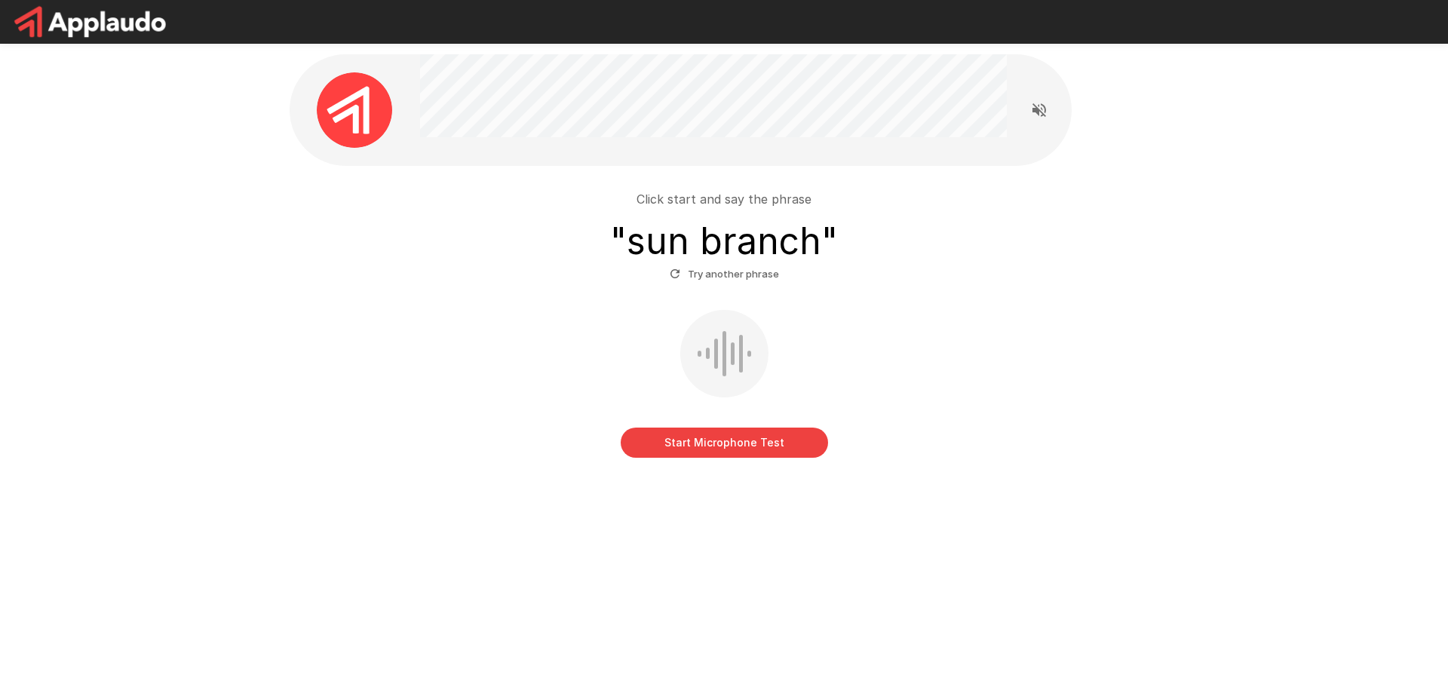
click at [713, 278] on button "Try another phrase" at bounding box center [724, 273] width 117 height 23
click at [733, 442] on button "Start Microphone Test" at bounding box center [724, 443] width 207 height 30
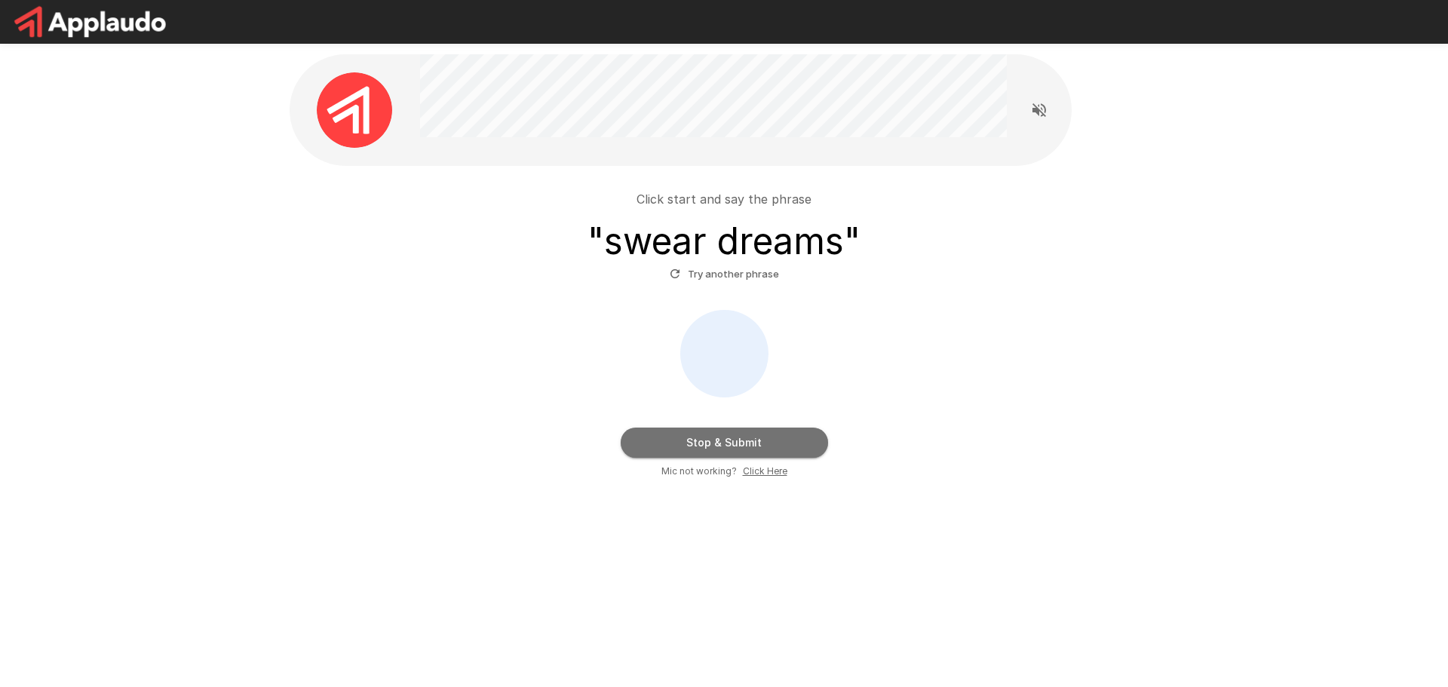
click at [732, 442] on button "Stop & Submit" at bounding box center [724, 443] width 207 height 30
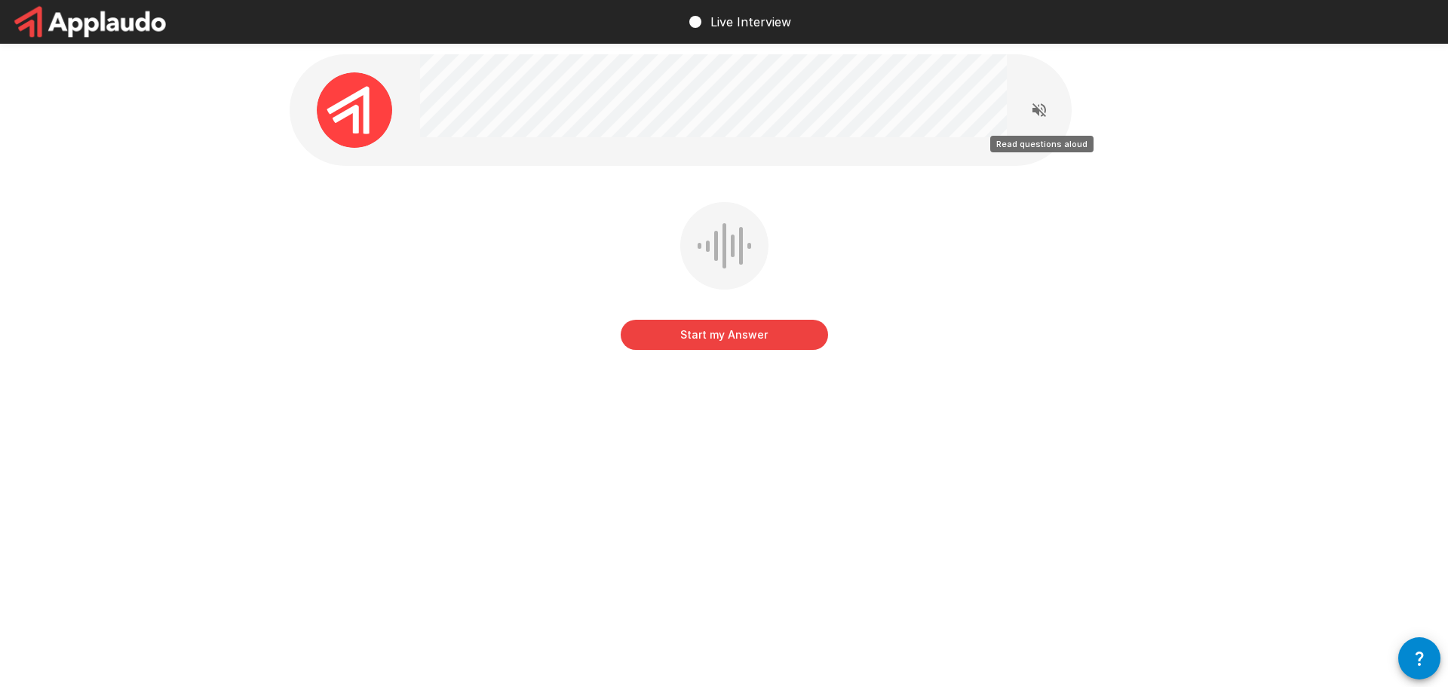
click at [1035, 109] on icon "Read questions aloud" at bounding box center [1039, 110] width 14 height 14
click at [695, 338] on button "Start my Answer" at bounding box center [724, 335] width 207 height 30
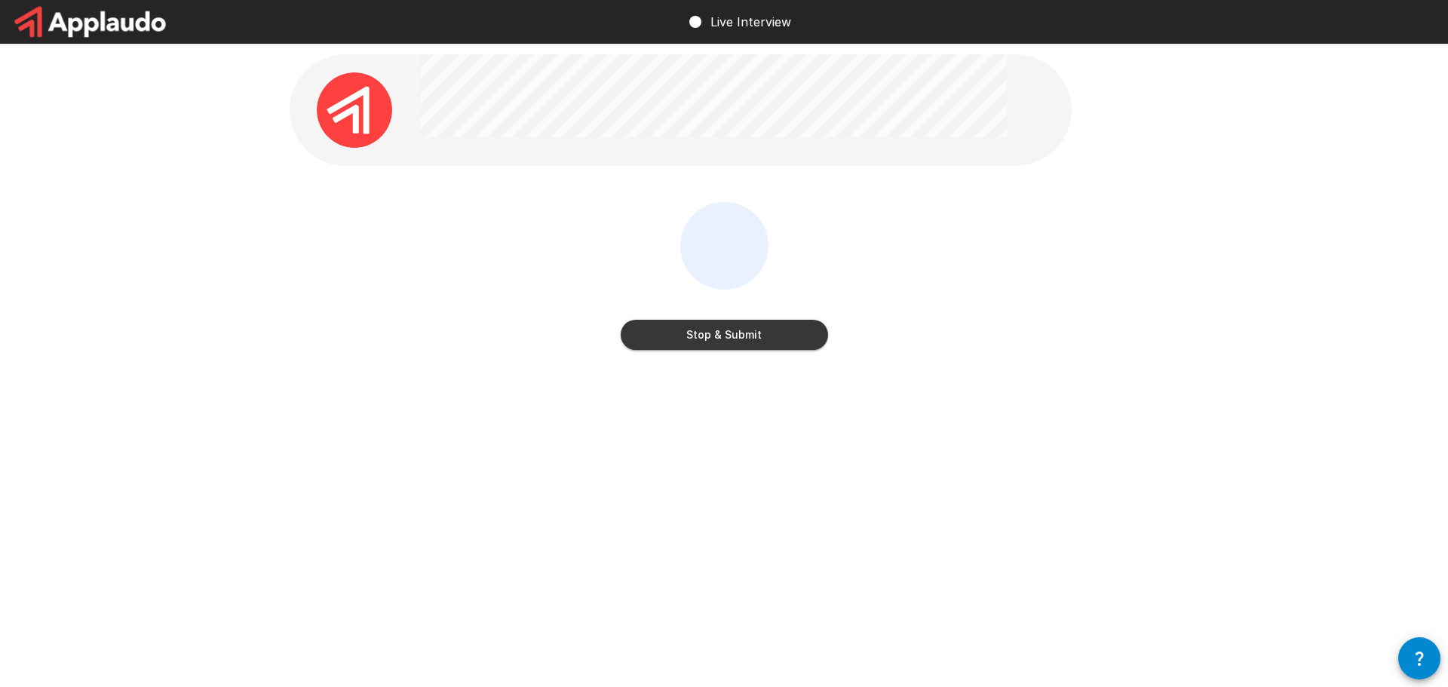
click at [695, 338] on button "Stop & Submit" at bounding box center [724, 335] width 207 height 30
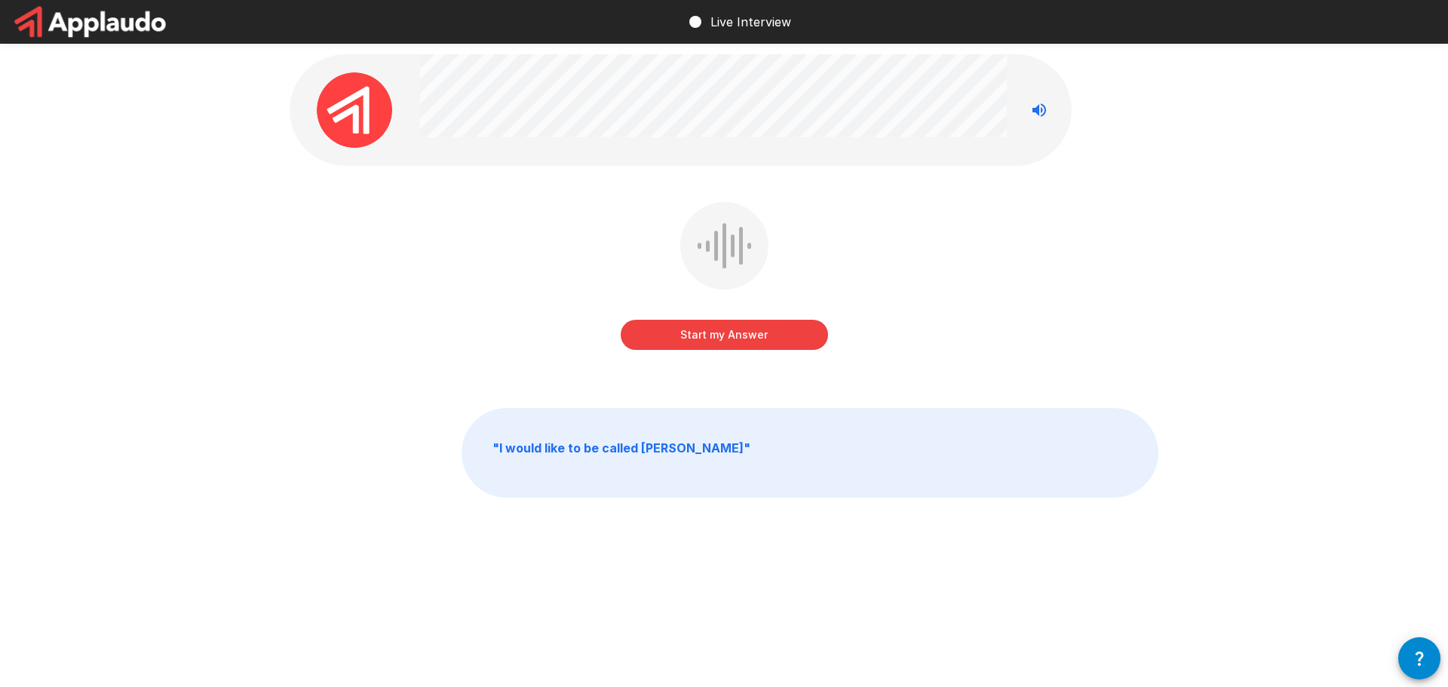
click at [700, 335] on button "Start my Answer" at bounding box center [724, 335] width 207 height 30
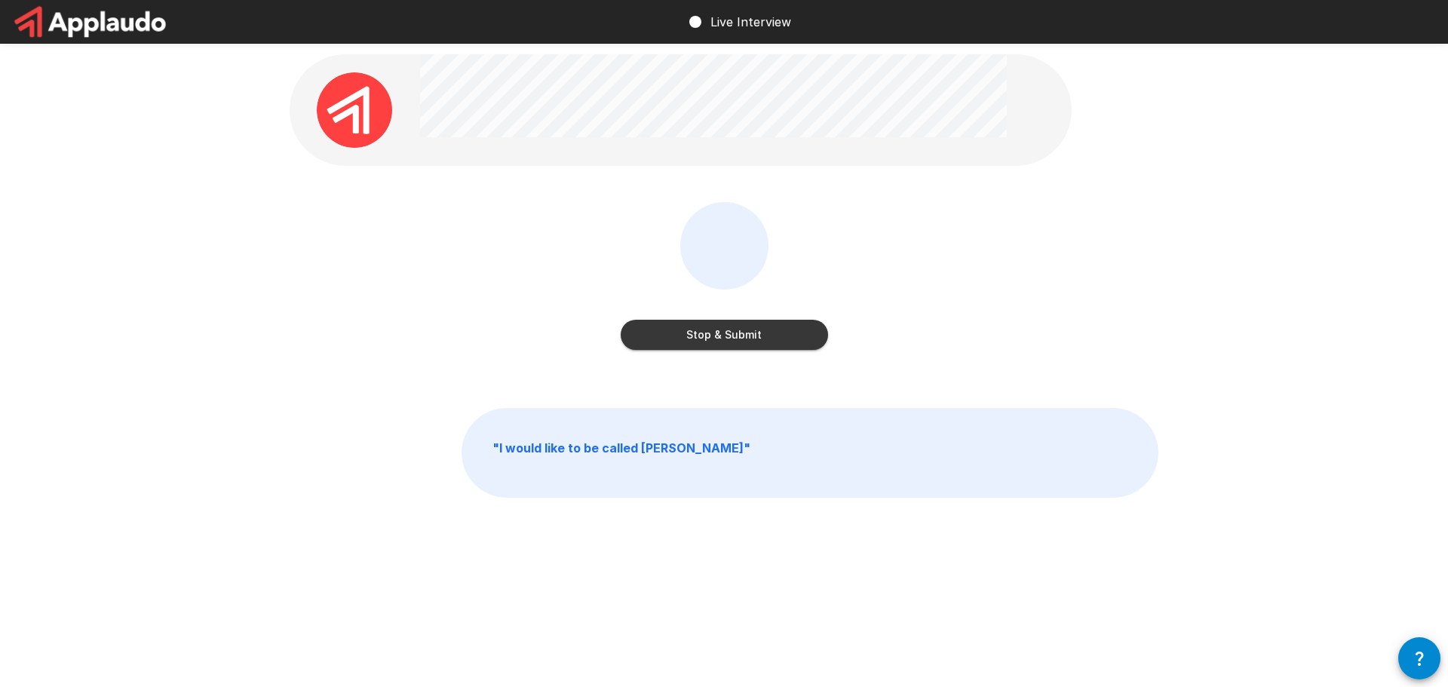
click at [700, 335] on button "Stop & Submit" at bounding box center [724, 335] width 207 height 30
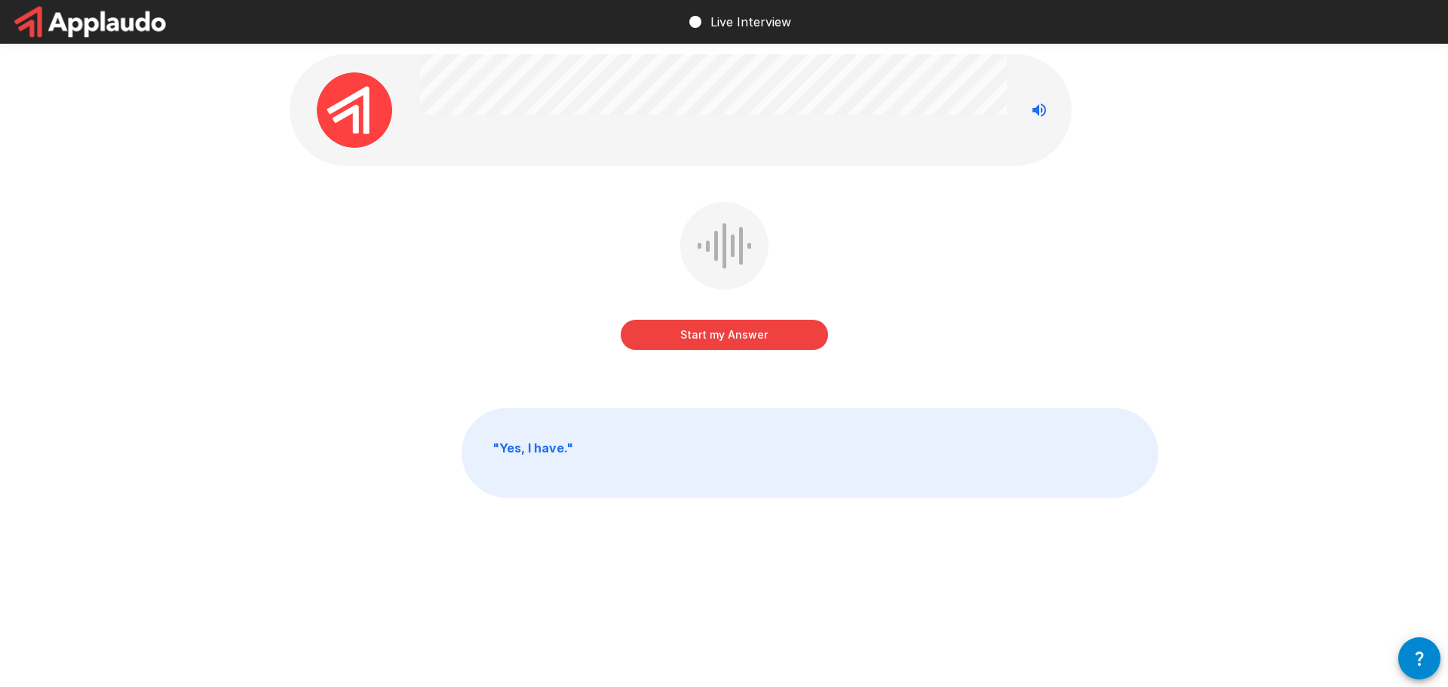
click at [700, 335] on button "Start my Answer" at bounding box center [724, 335] width 207 height 30
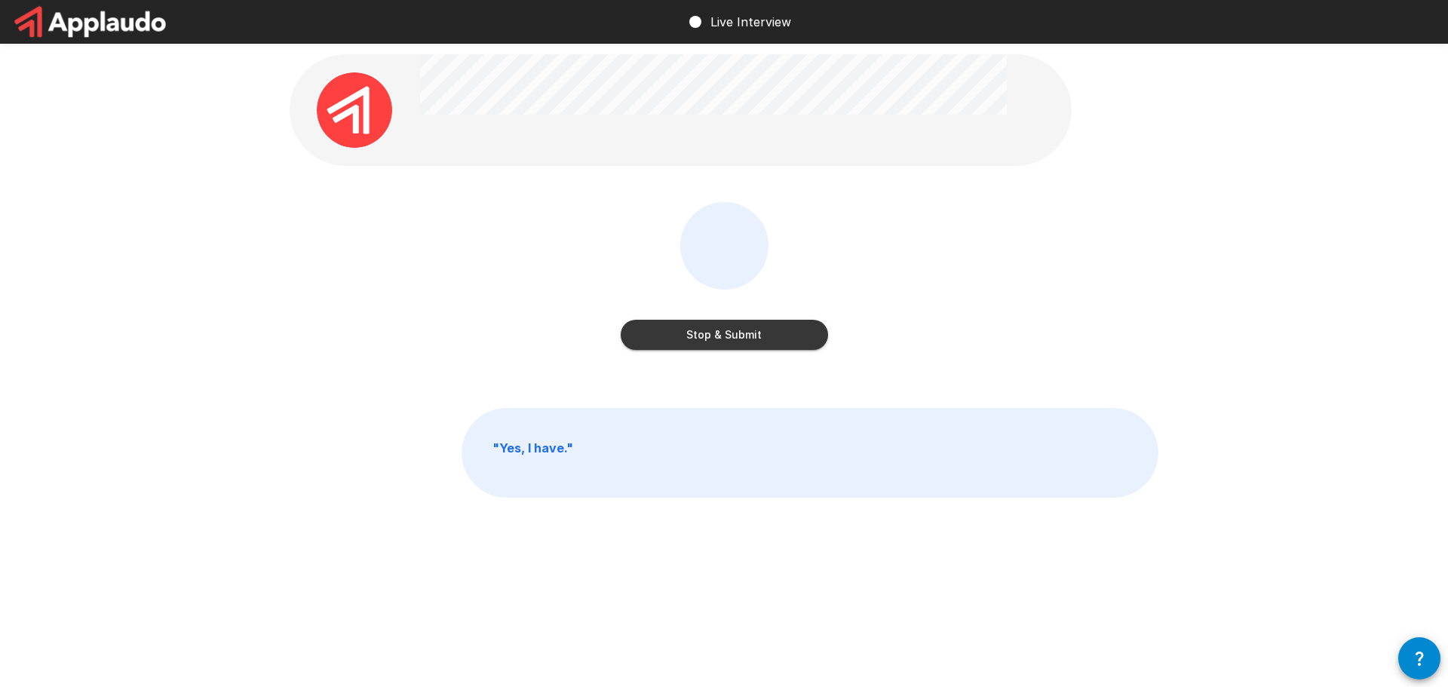
click at [700, 335] on button "Stop & Submit" at bounding box center [724, 335] width 207 height 30
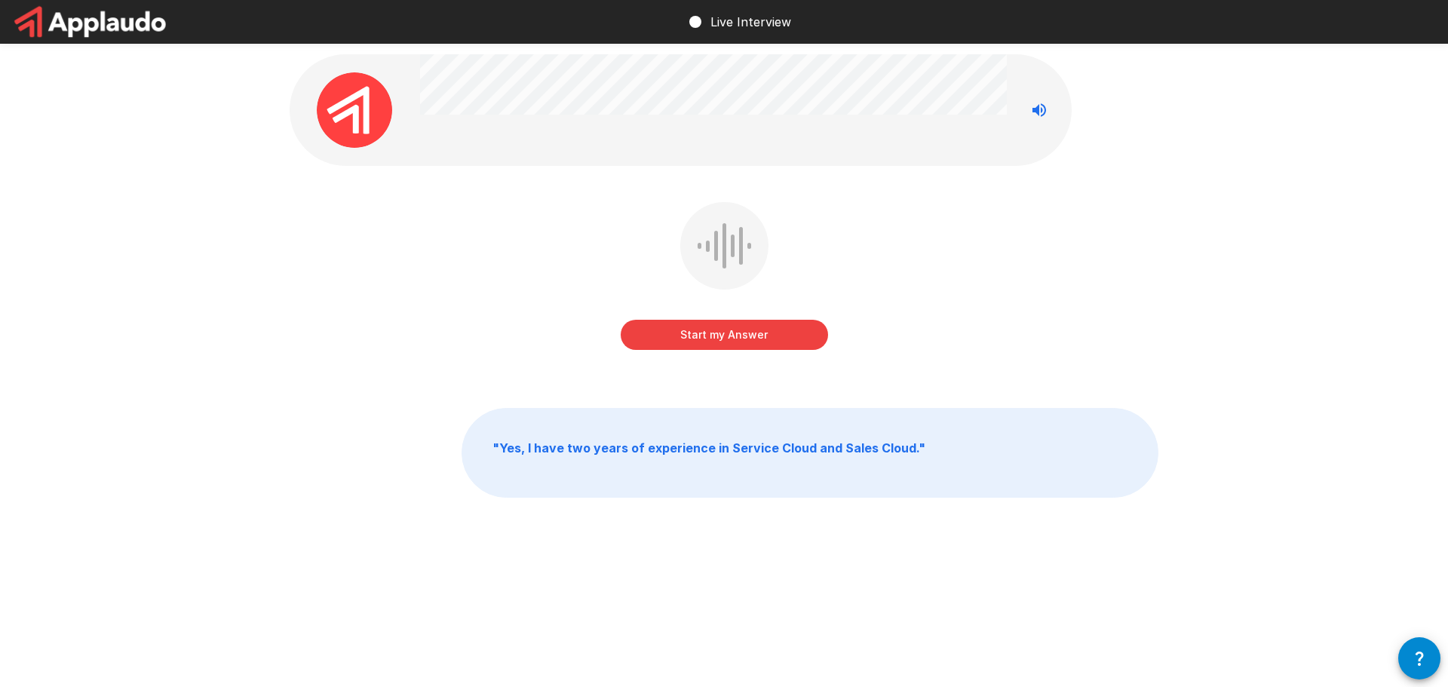
click at [705, 333] on button "Start my Answer" at bounding box center [724, 335] width 207 height 30
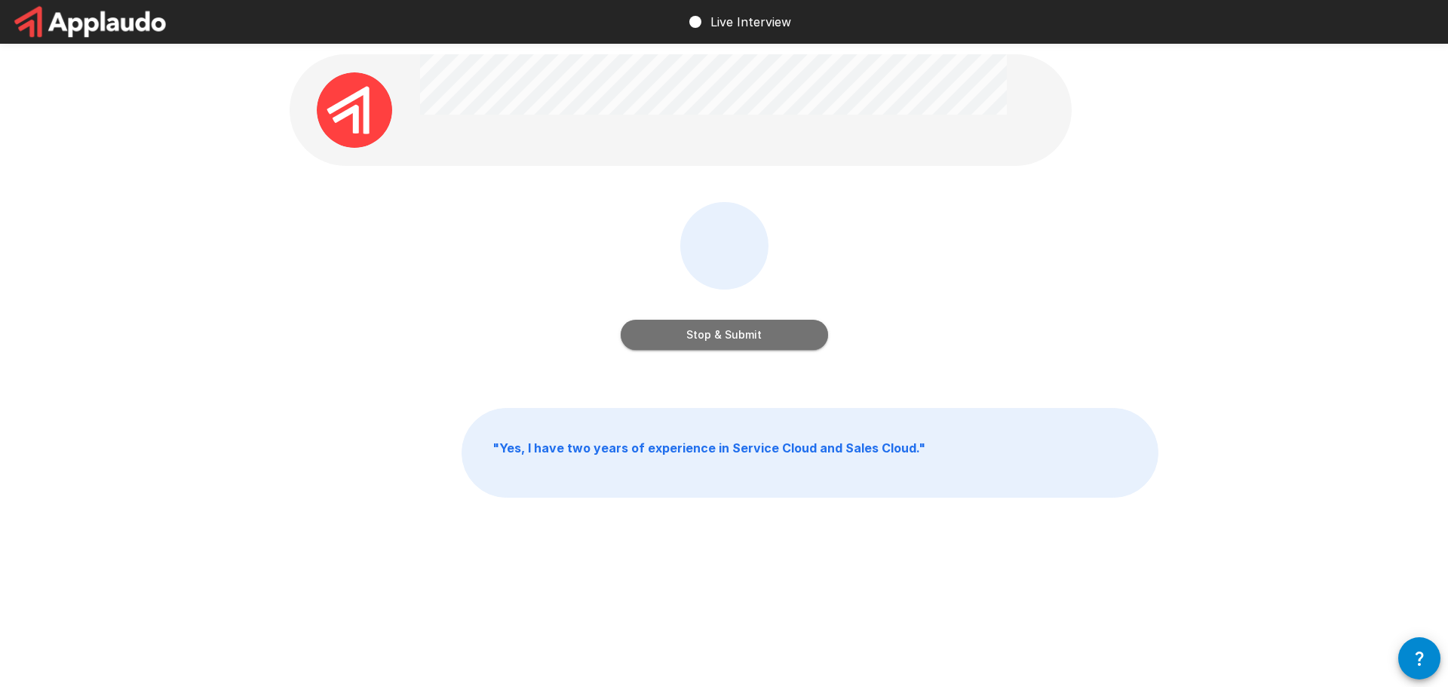
click at [705, 333] on button "Stop & Submit" at bounding box center [724, 335] width 207 height 30
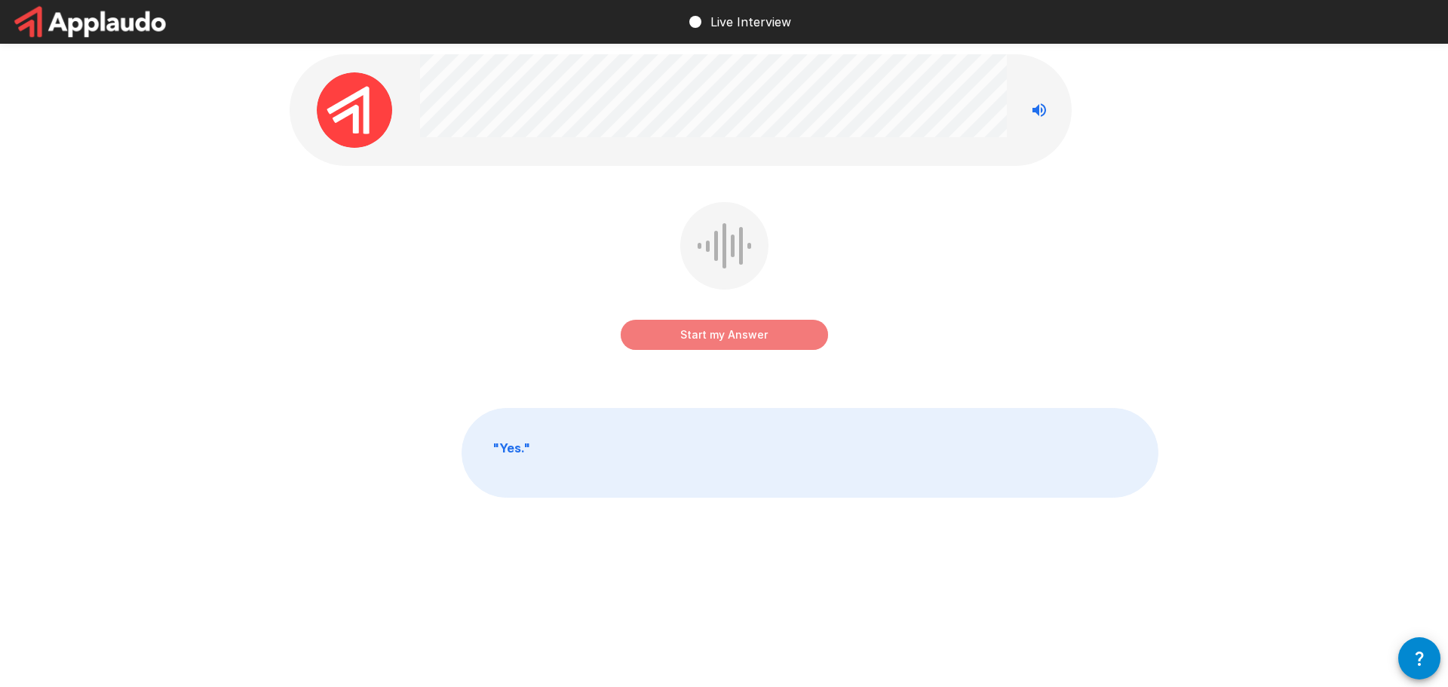
click at [714, 335] on button "Start my Answer" at bounding box center [724, 335] width 207 height 30
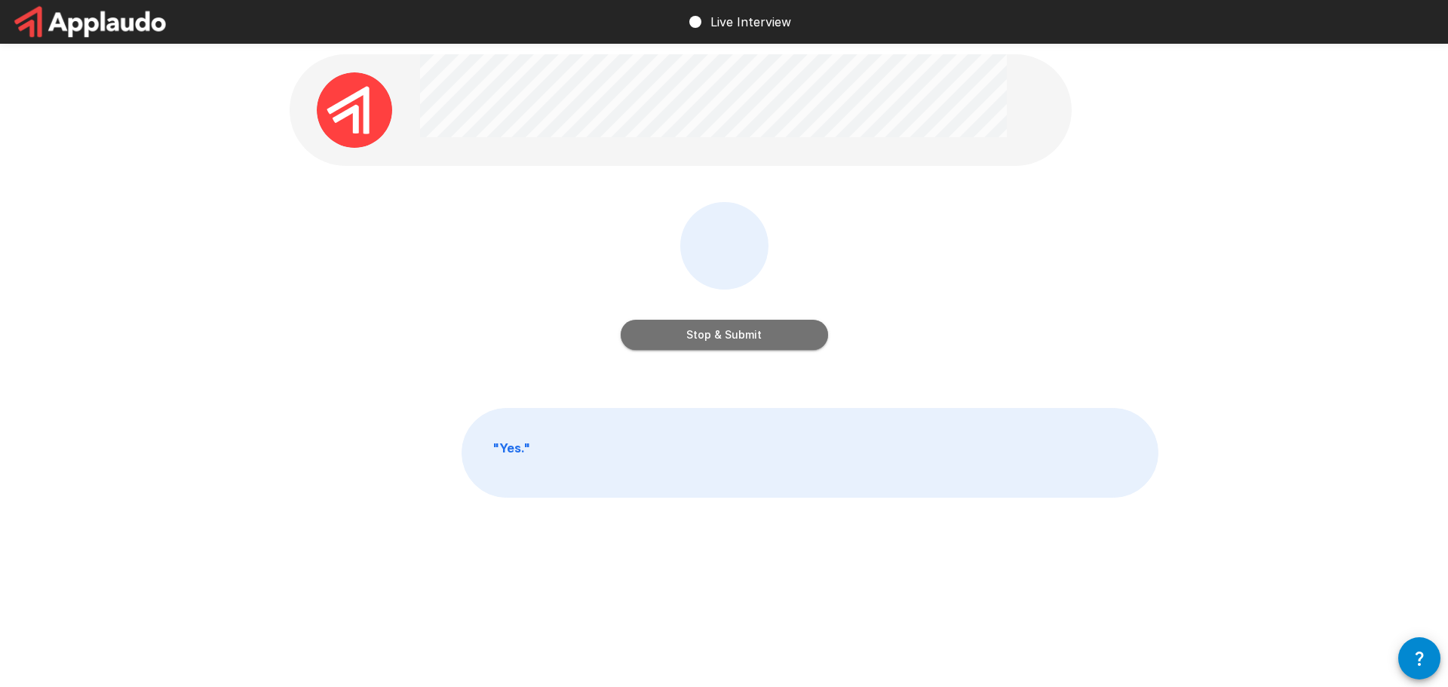
click at [714, 335] on button "Stop & Submit" at bounding box center [724, 335] width 207 height 30
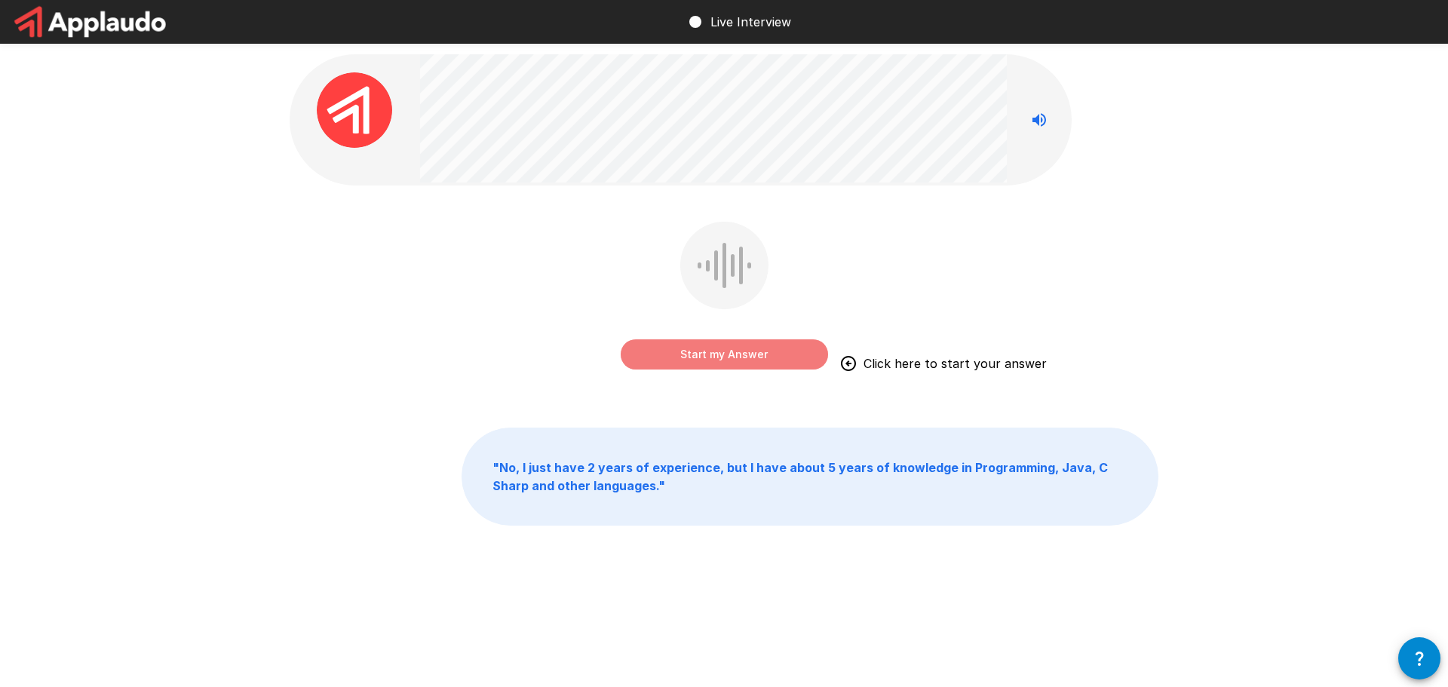
click at [748, 348] on button "Start my Answer" at bounding box center [724, 354] width 207 height 30
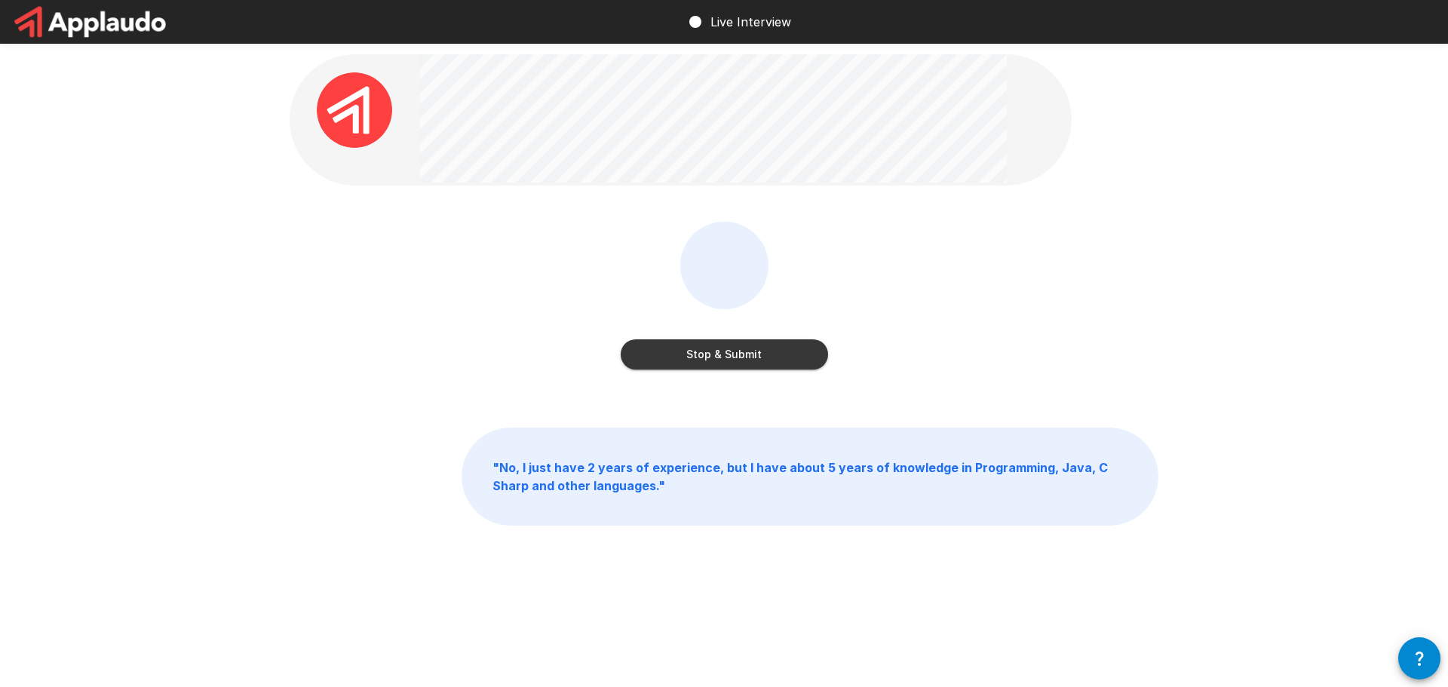
click at [1034, 401] on div "Stop & Submit " No, I just have 2 years of experience, but I have about 5 years…" at bounding box center [724, 323] width 905 height 646
click at [772, 364] on button "Stop & Submit" at bounding box center [724, 354] width 207 height 30
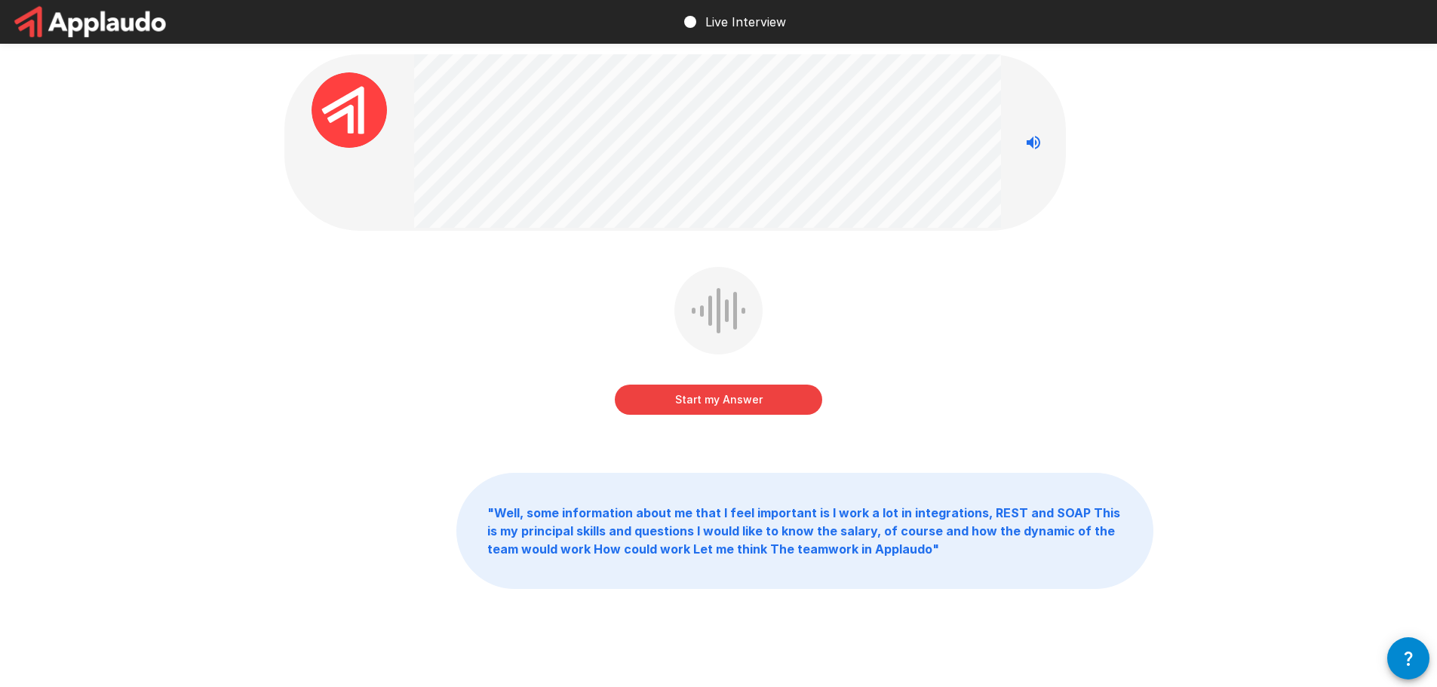
click at [700, 409] on button "Start my Answer" at bounding box center [718, 400] width 207 height 30
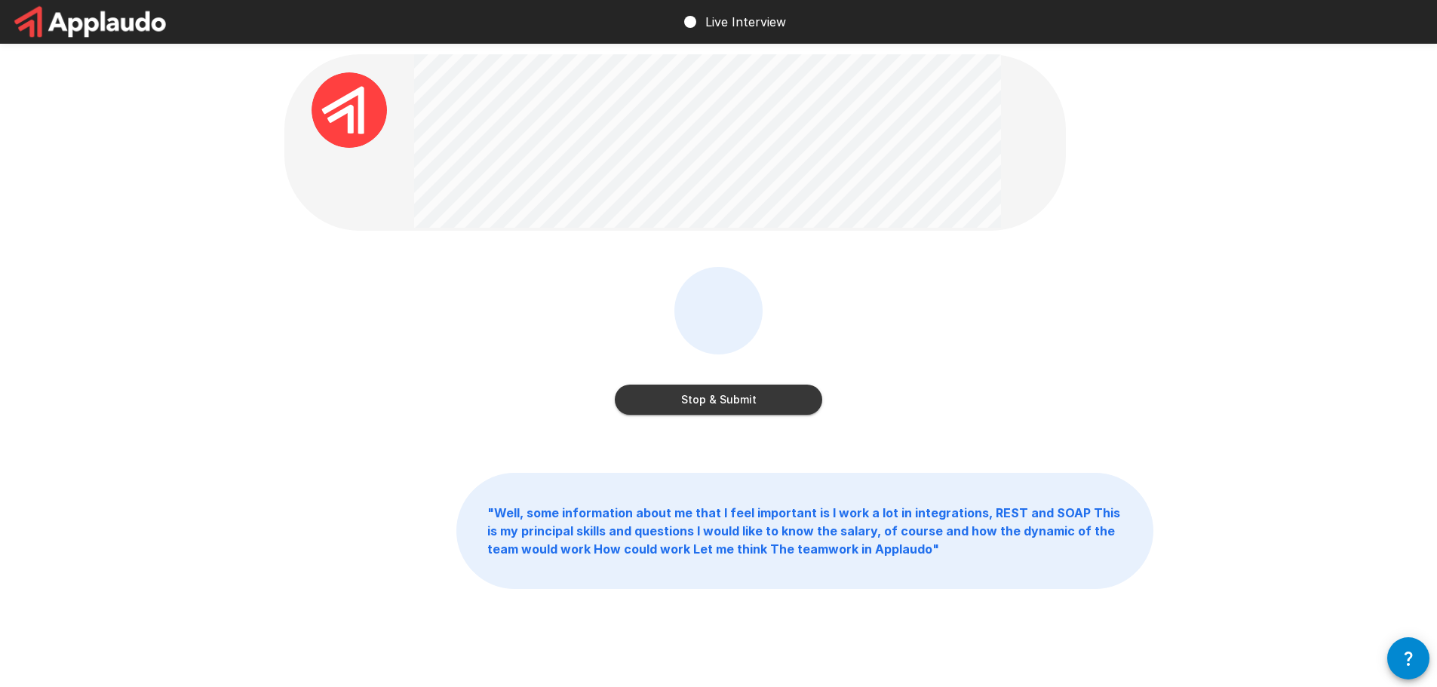
click at [701, 409] on button "Stop & Submit" at bounding box center [718, 400] width 207 height 30
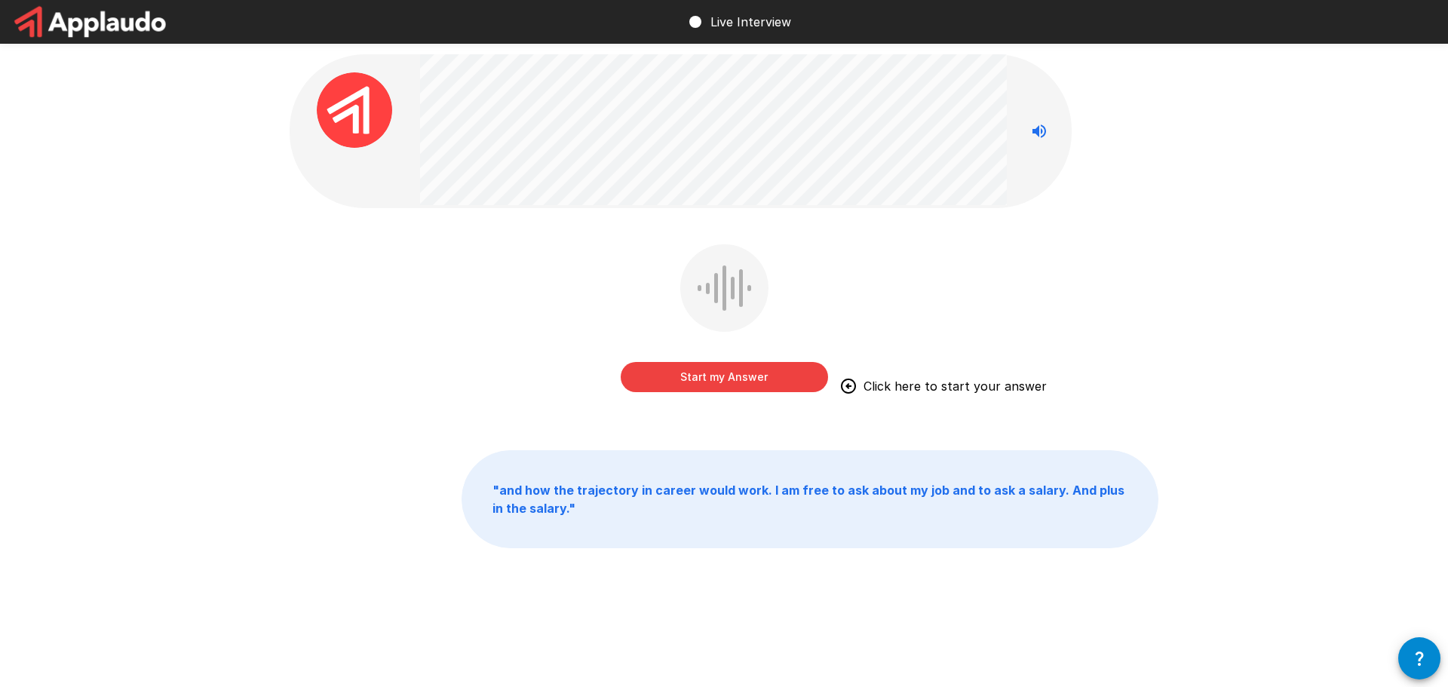
click at [741, 378] on button "Start my Answer" at bounding box center [724, 377] width 207 height 30
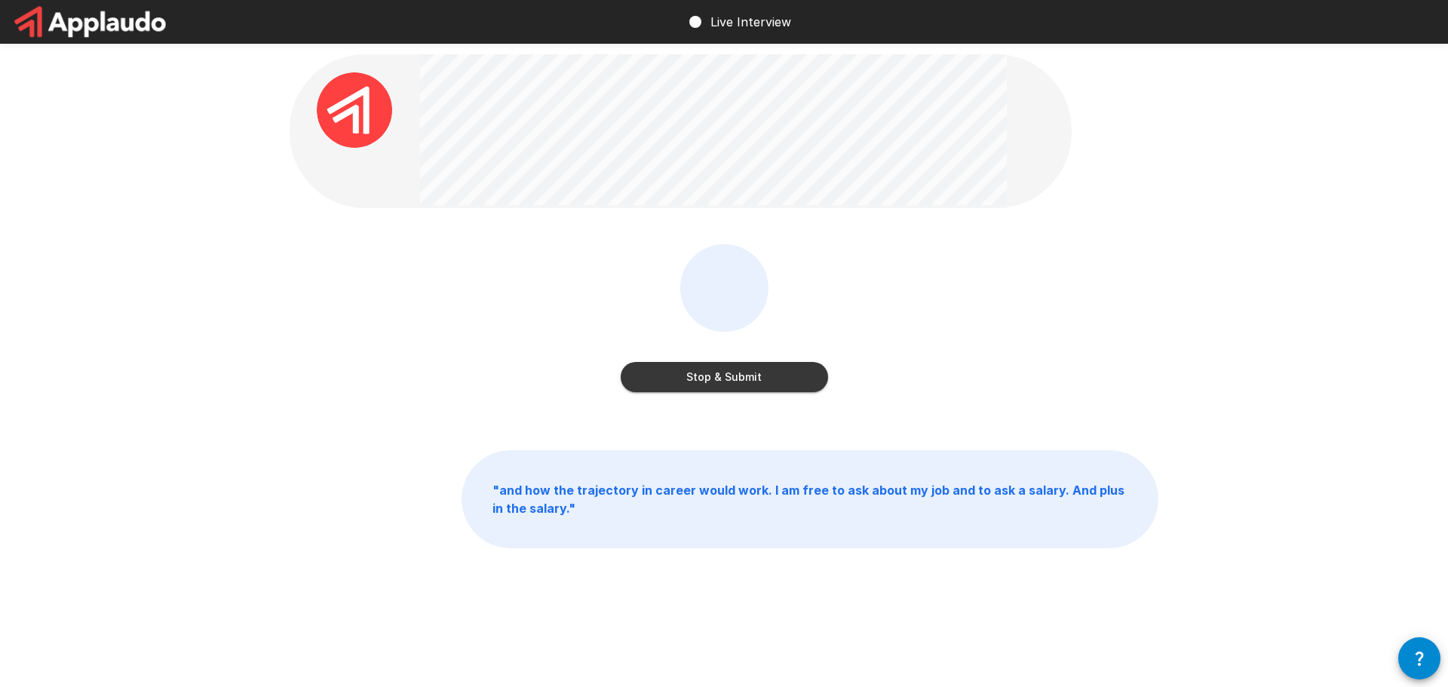
click at [741, 378] on button "Stop & Submit" at bounding box center [724, 377] width 207 height 30
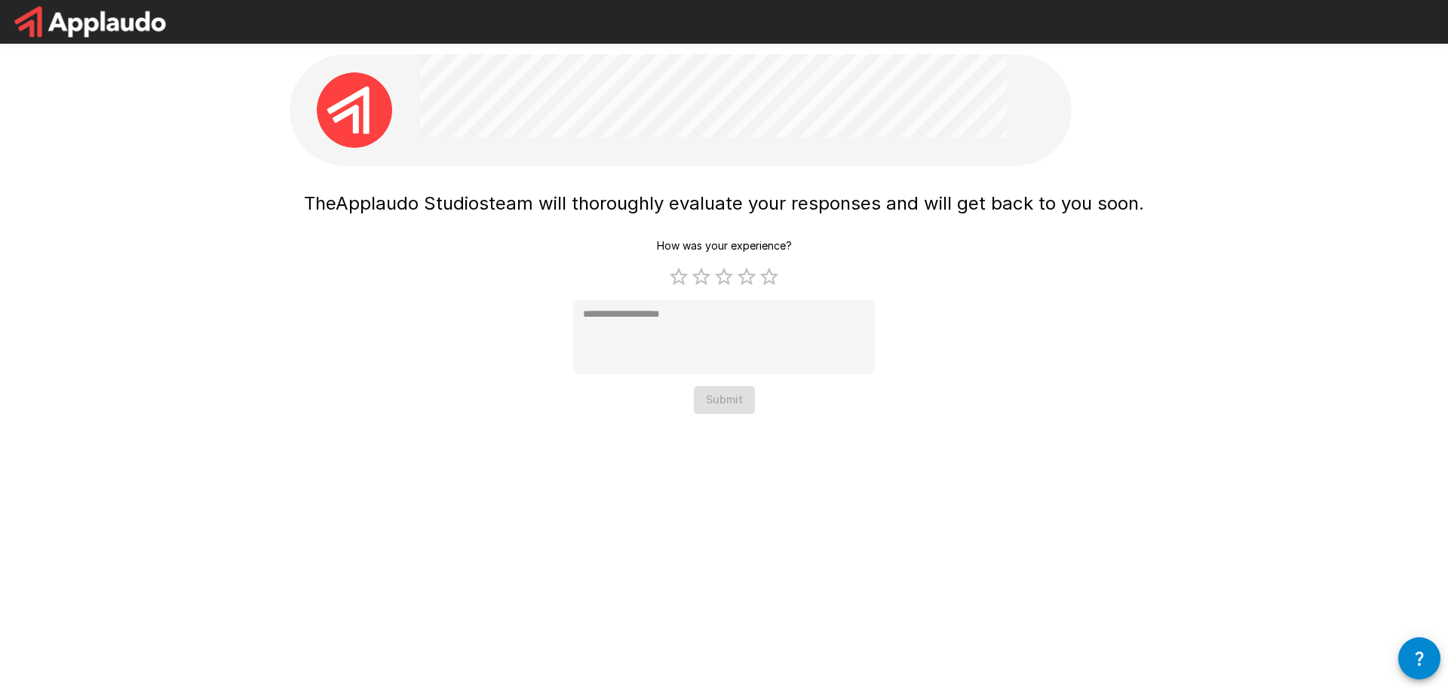
type textarea "*"
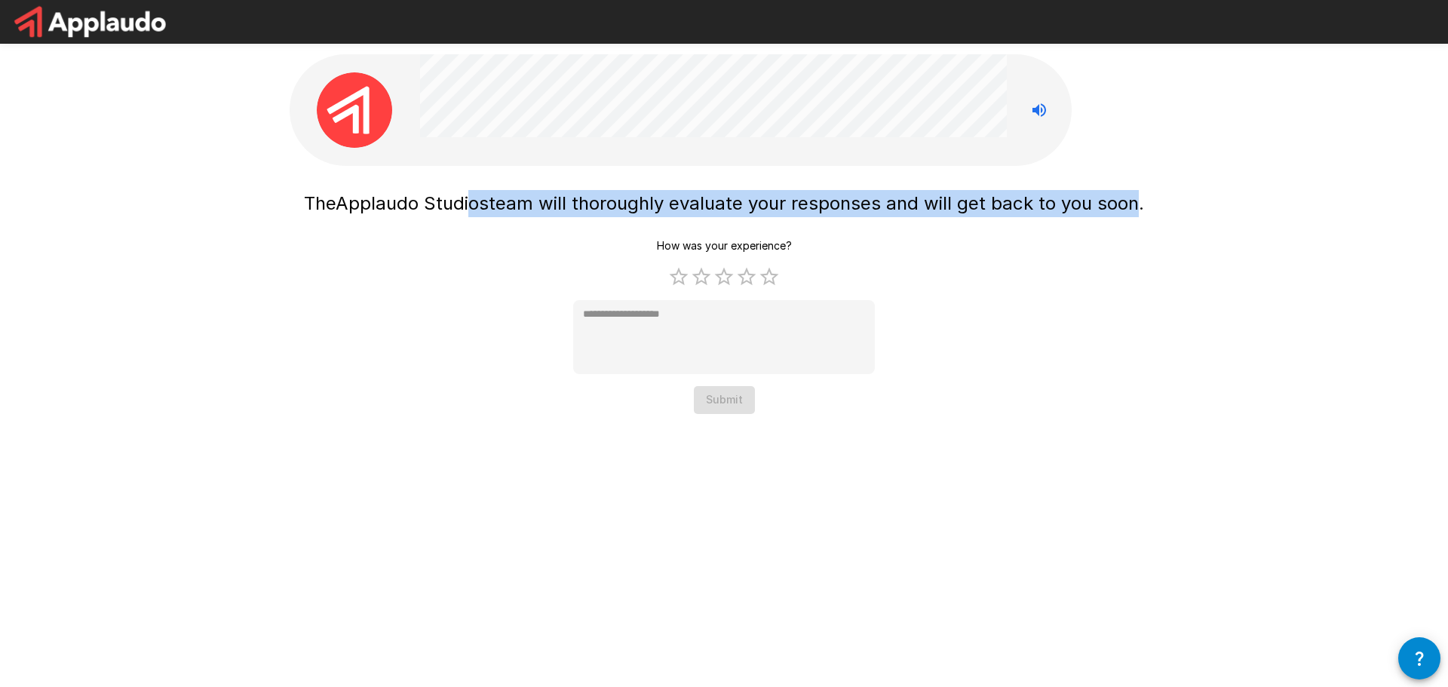
drag, startPoint x: 515, startPoint y: 198, endPoint x: 1131, endPoint y: 212, distance: 615.6
click at [1131, 212] on h1 "The Applaudo Studios team will thoroughly evaluate your responses and will get …" at bounding box center [724, 203] width 840 height 27
click at [1131, 212] on span "team will thoroughly evaluate your responses and will get back to you soon." at bounding box center [816, 203] width 655 height 22
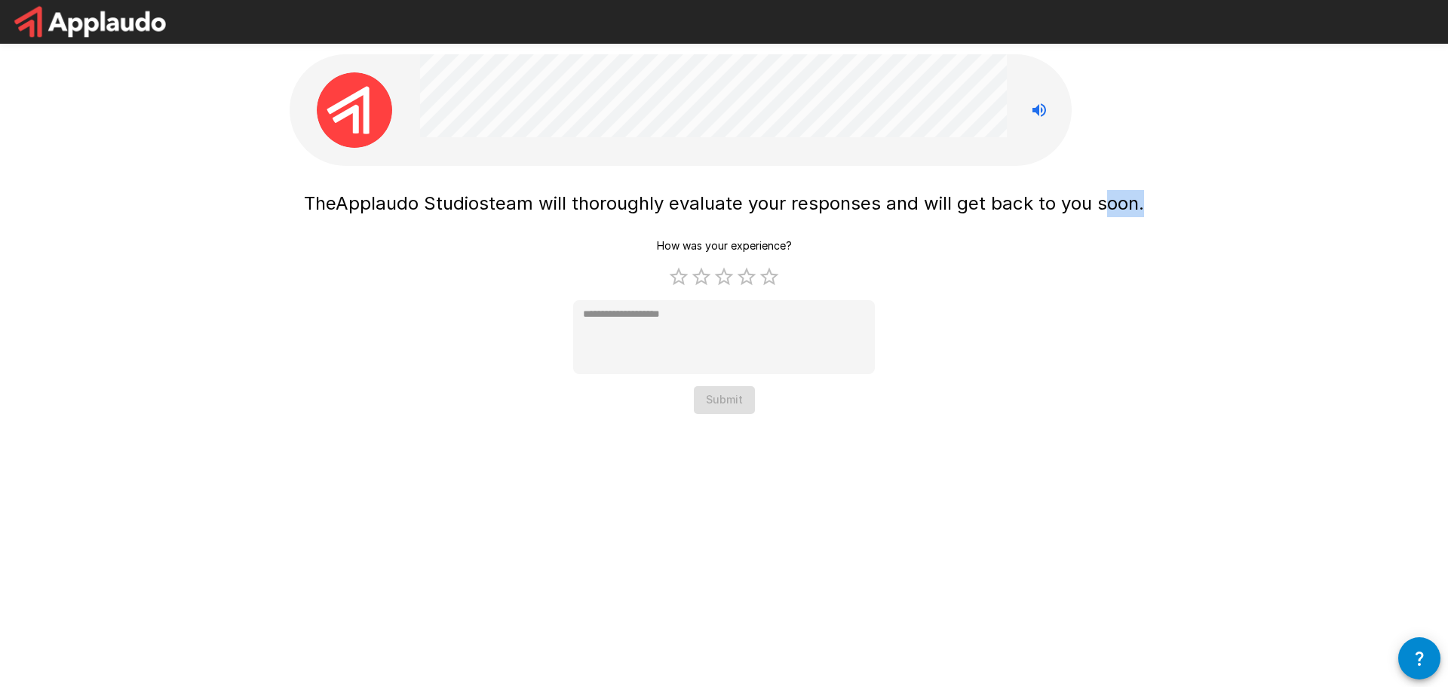
click at [1131, 212] on span "team will thoroughly evaluate your responses and will get back to you soon." at bounding box center [816, 203] width 655 height 22
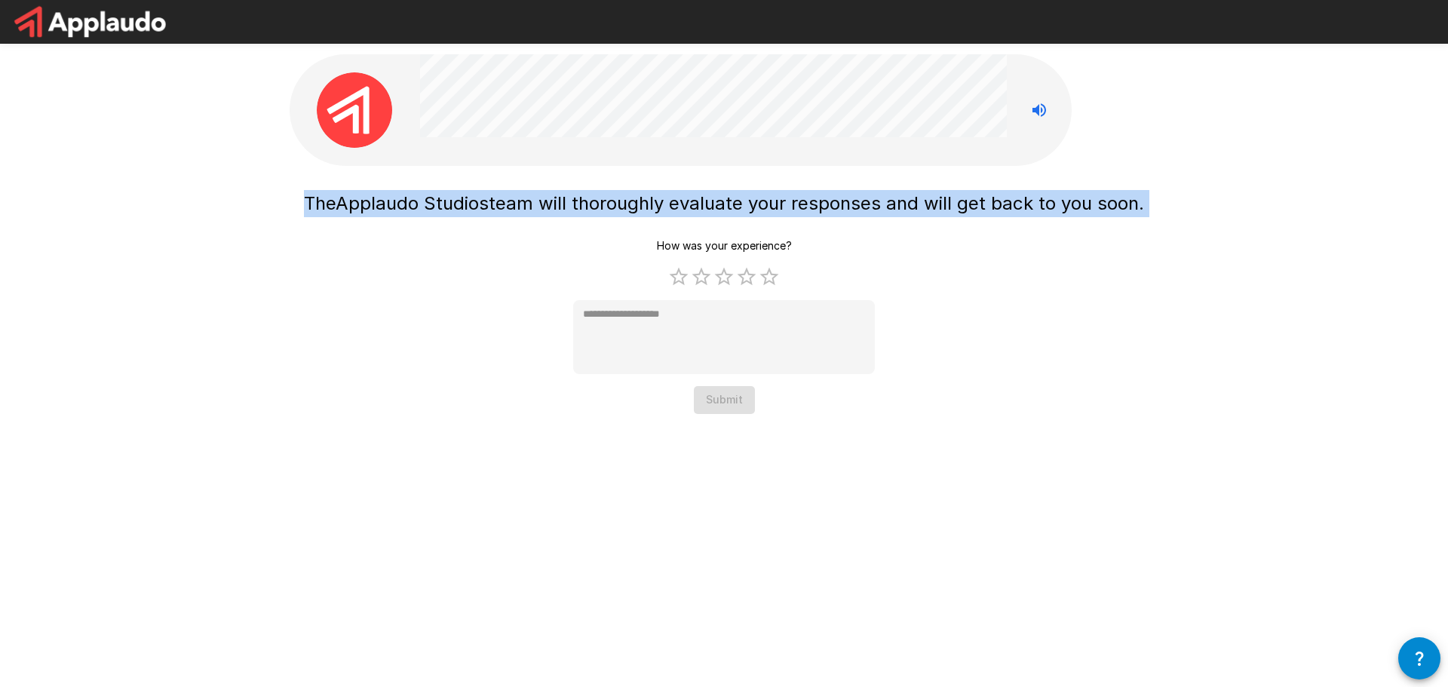
click at [1131, 212] on span "team will thoroughly evaluate your responses and will get back to you soon." at bounding box center [816, 203] width 655 height 22
click at [1128, 212] on span "team will thoroughly evaluate your responses and will get back to you soon." at bounding box center [816, 203] width 655 height 22
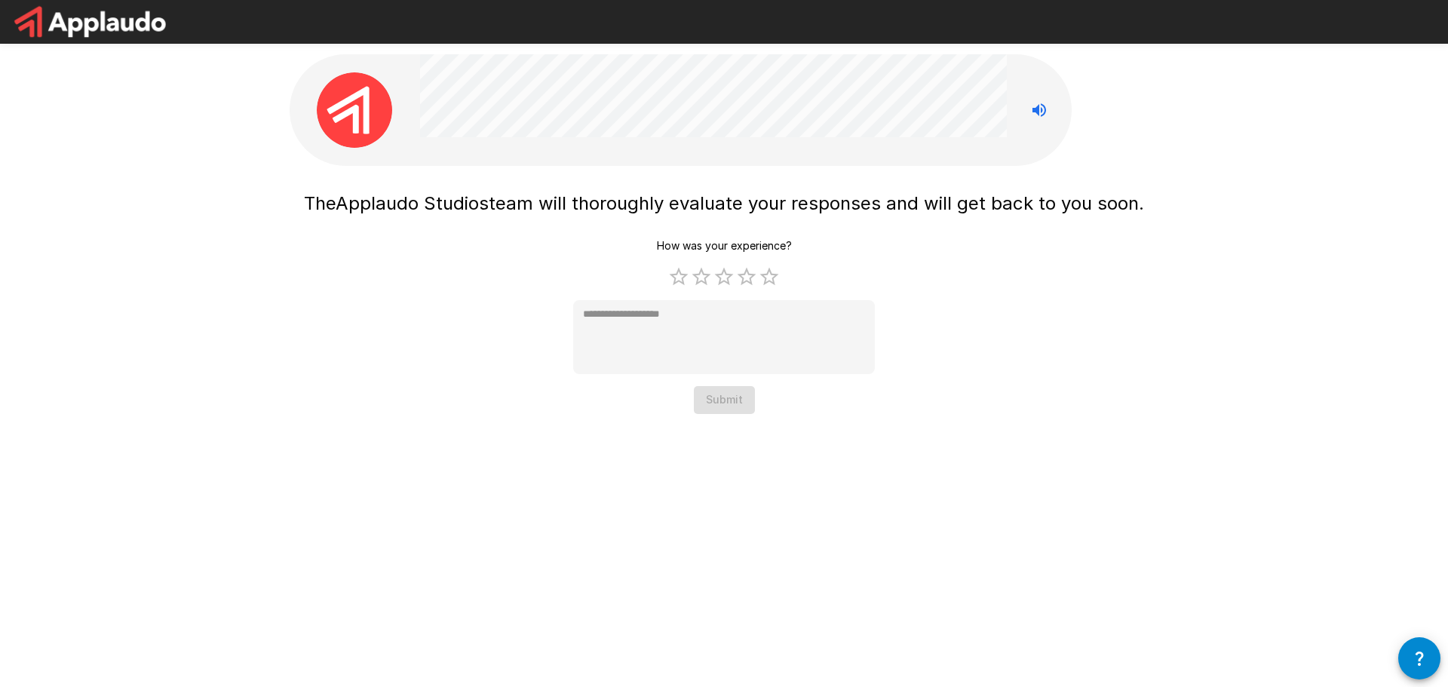
drag, startPoint x: 1077, startPoint y: 260, endPoint x: 1021, endPoint y: 213, distance: 72.8
click at [1021, 213] on span "team will thoroughly evaluate your responses and will get back to you soon." at bounding box center [816, 203] width 655 height 22
